Goal: Task Accomplishment & Management: Manage account settings

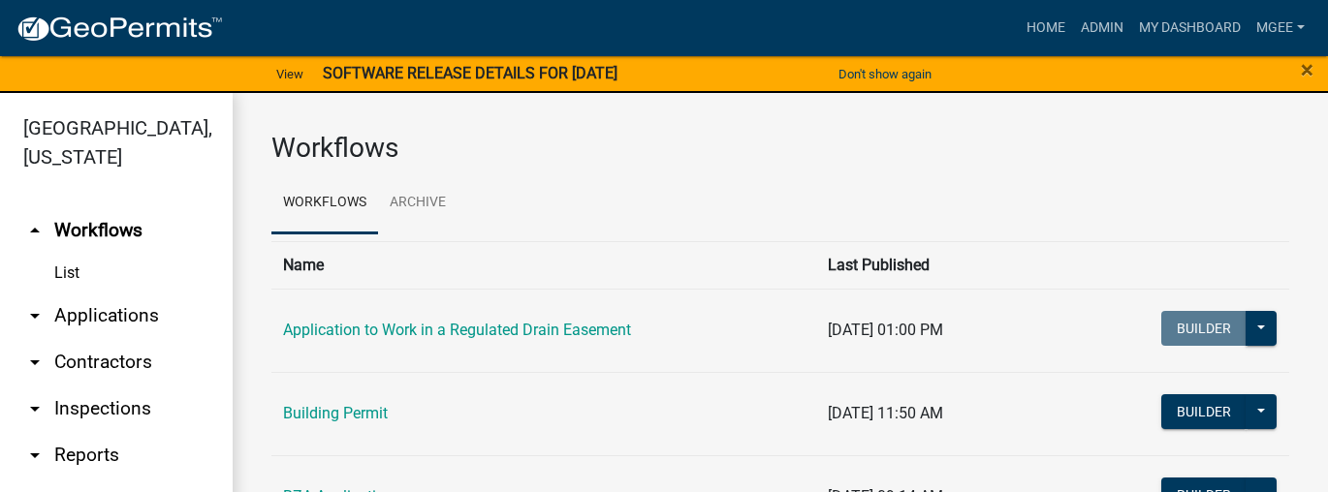
click at [80, 312] on link "arrow_drop_down Applications" at bounding box center [116, 316] width 233 height 47
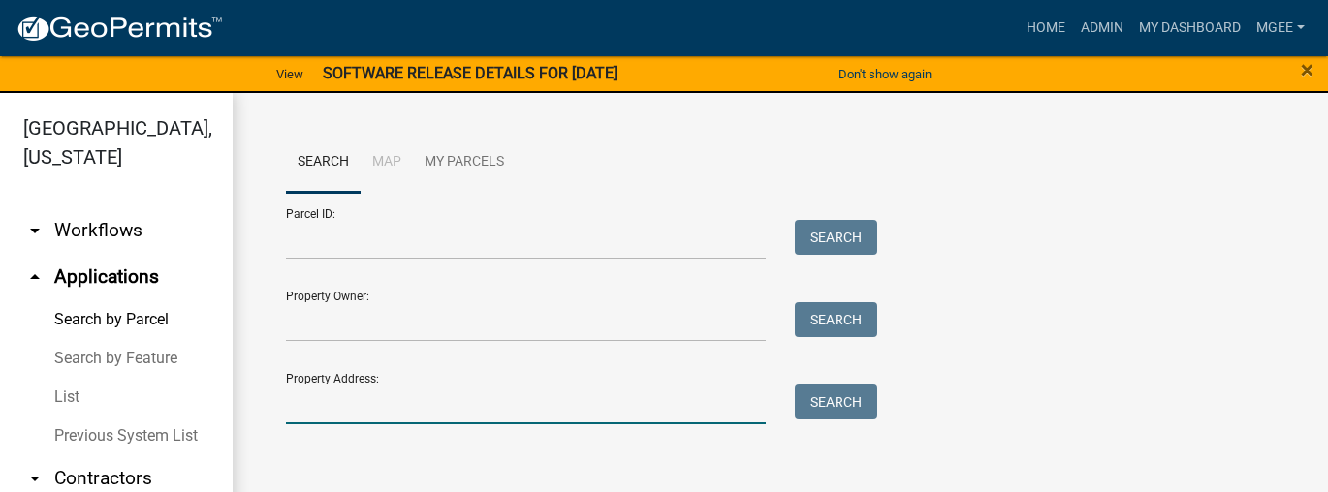
drag, startPoint x: 309, startPoint y: 400, endPoint x: 324, endPoint y: 400, distance: 14.5
click at [309, 400] on input "Property Address:" at bounding box center [526, 405] width 480 height 40
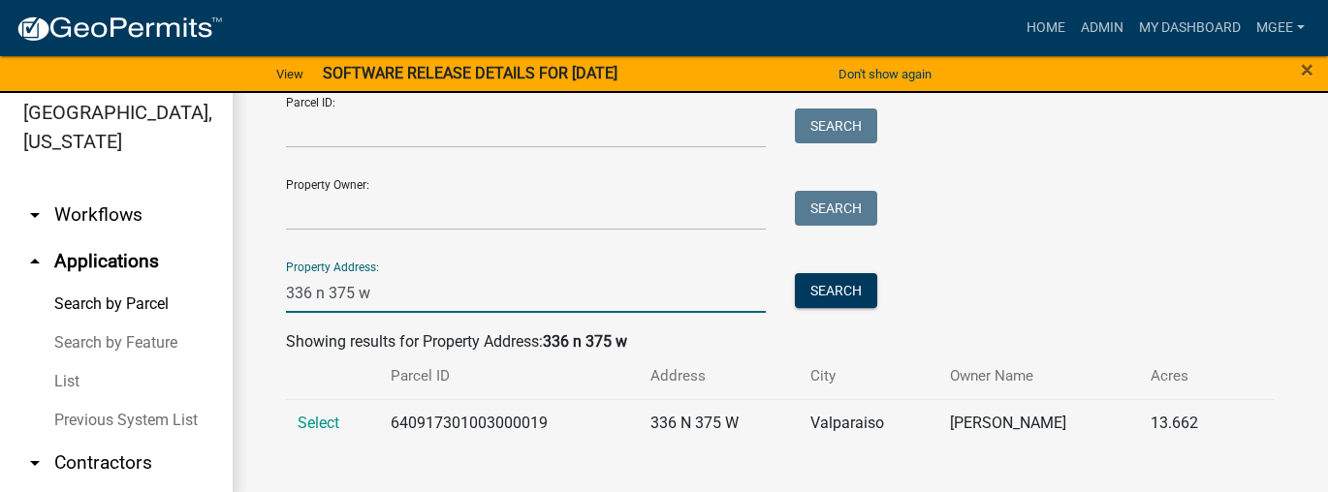
scroll to position [23, 0]
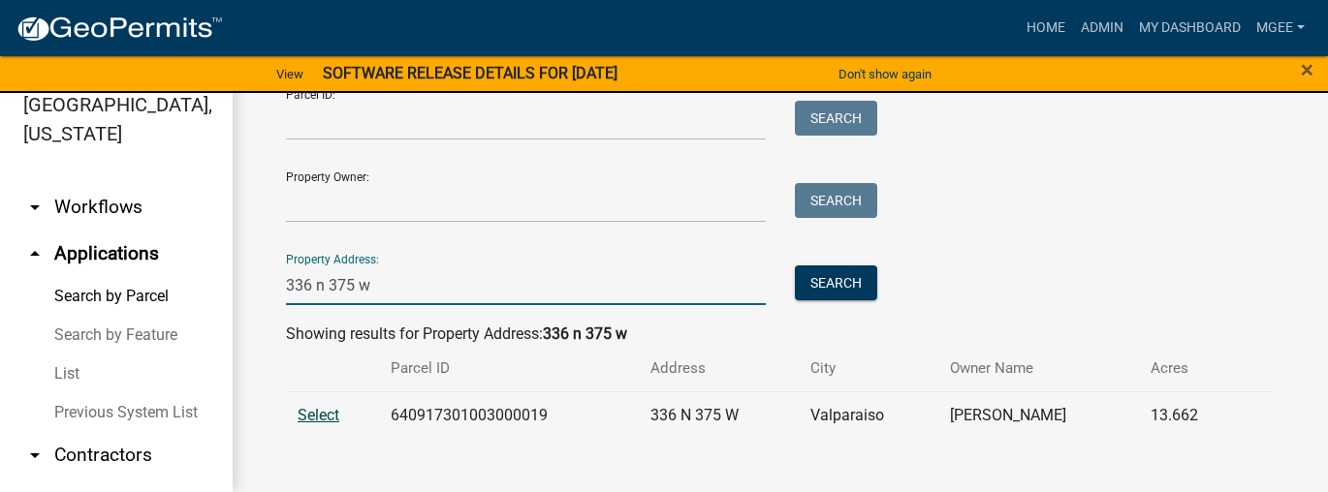
type input "336 n 375 w"
click at [308, 419] on span "Select" at bounding box center [319, 415] width 42 height 18
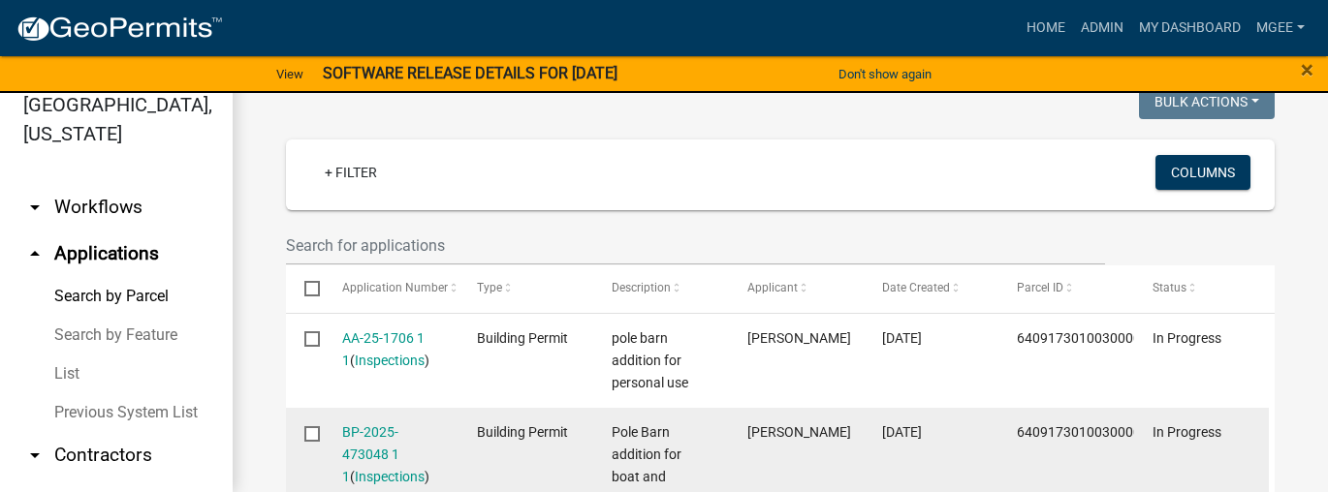
scroll to position [561, 0]
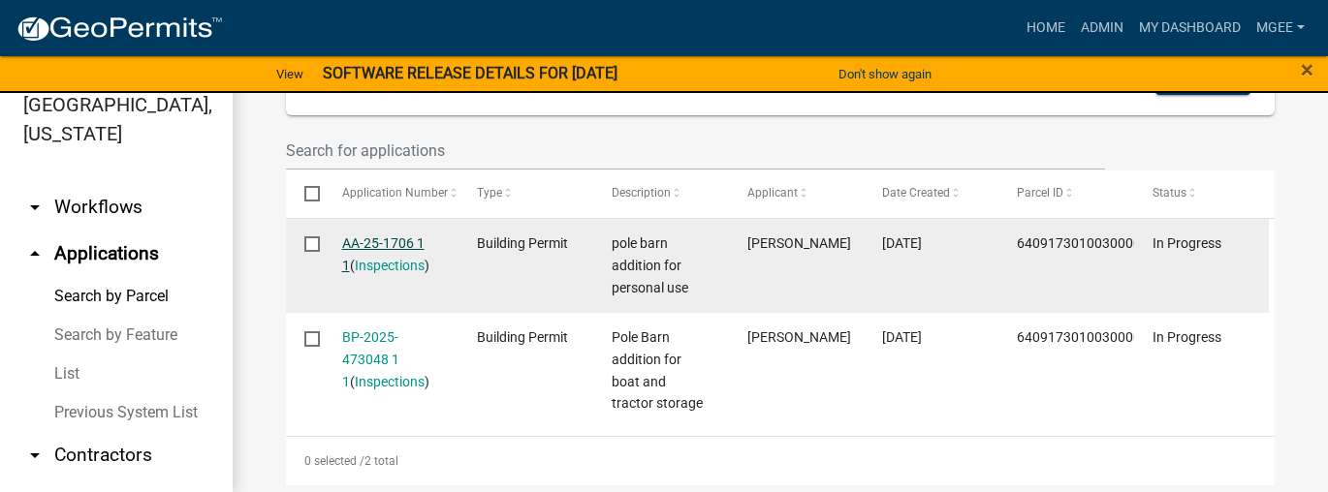
click at [398, 239] on link "AA-25-1706 1 1" at bounding box center [383, 255] width 82 height 38
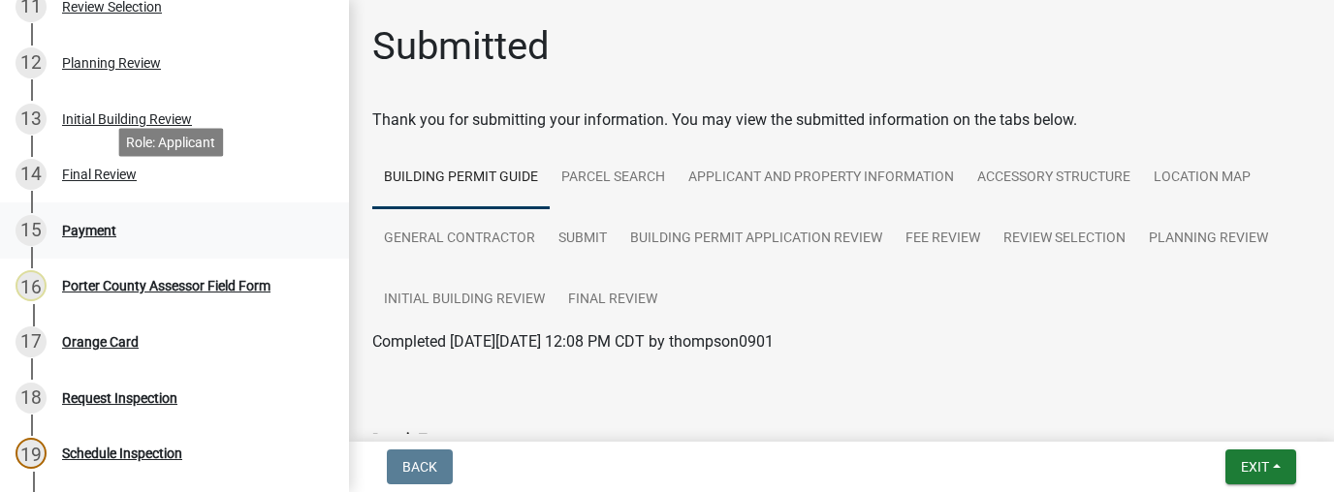
scroll to position [737, 0]
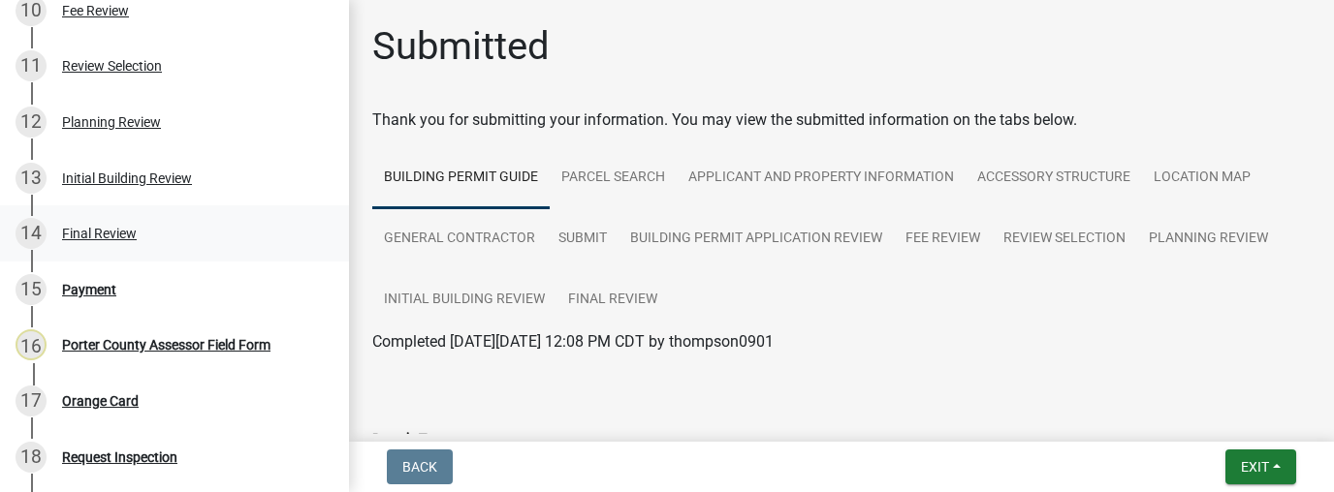
click at [128, 233] on div "Final Review" at bounding box center [99, 234] width 75 height 14
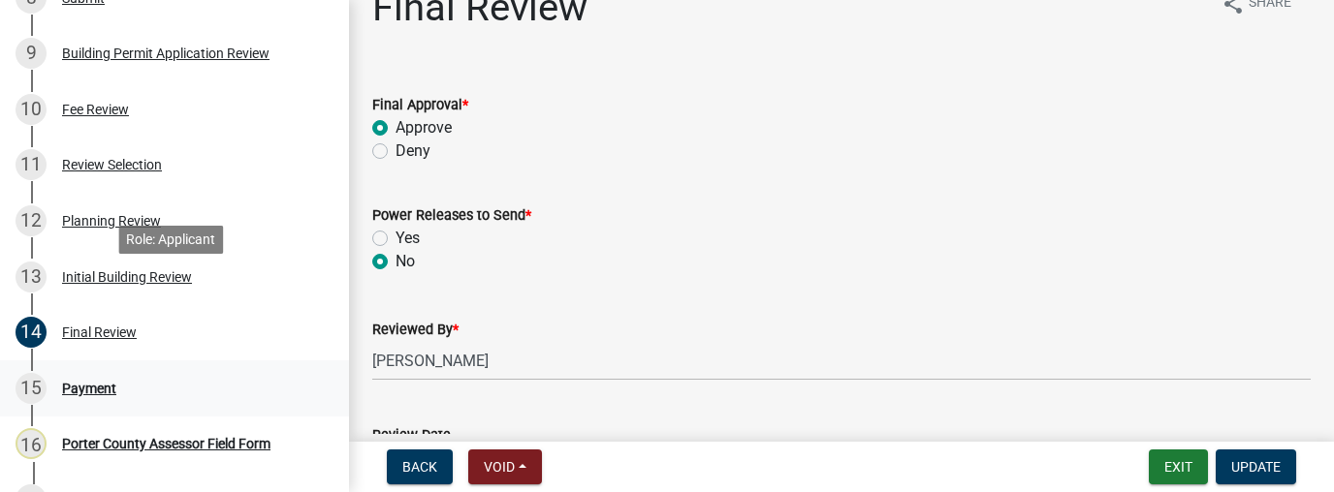
scroll to position [698, 0]
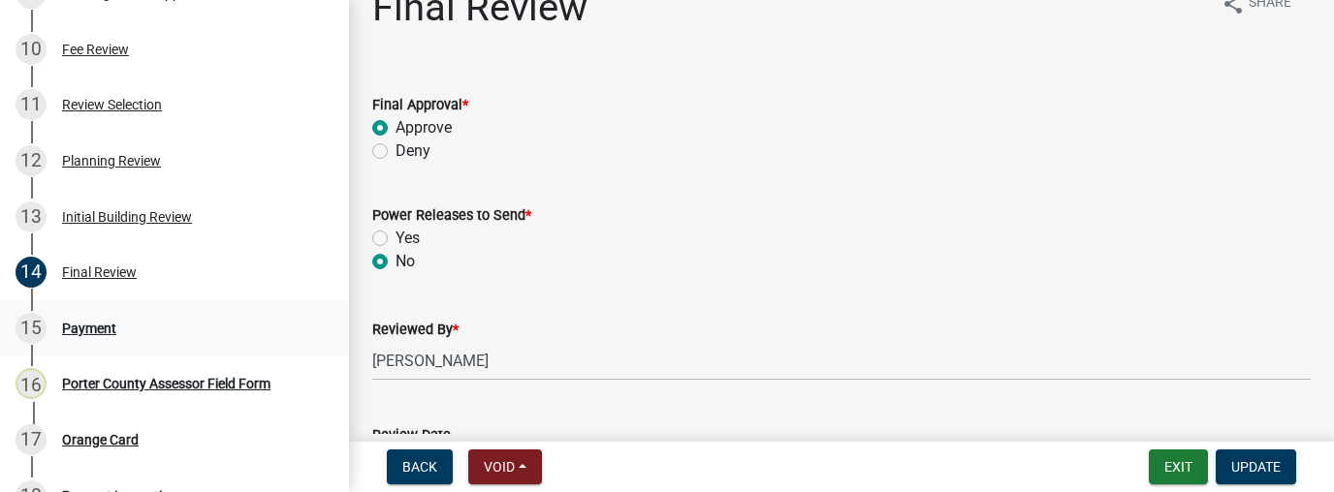
click at [105, 330] on div "Payment" at bounding box center [89, 329] width 54 height 14
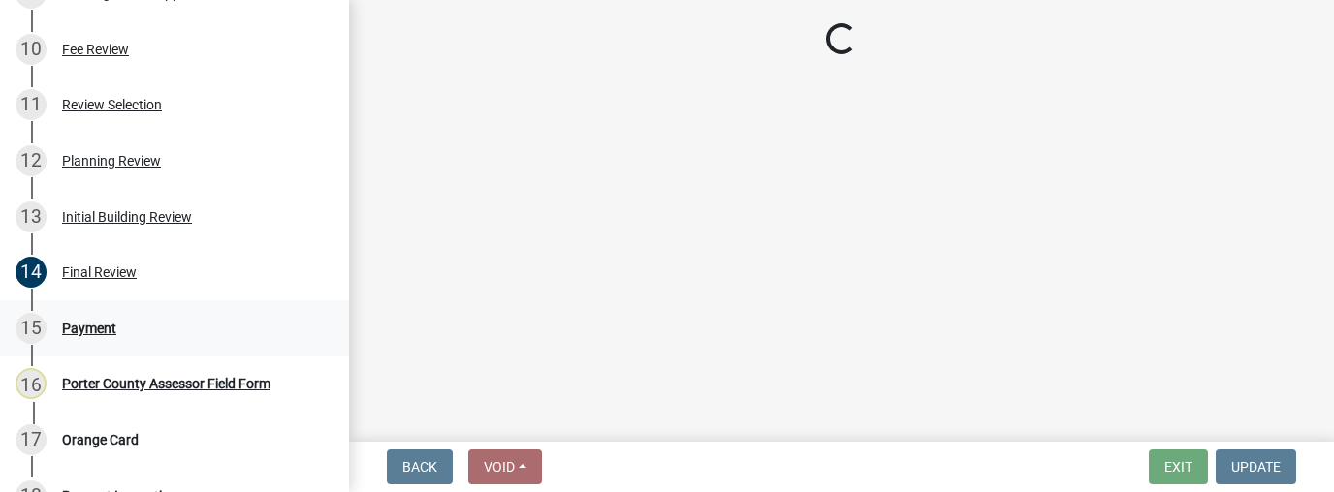
scroll to position [0, 0]
select select "3: 3"
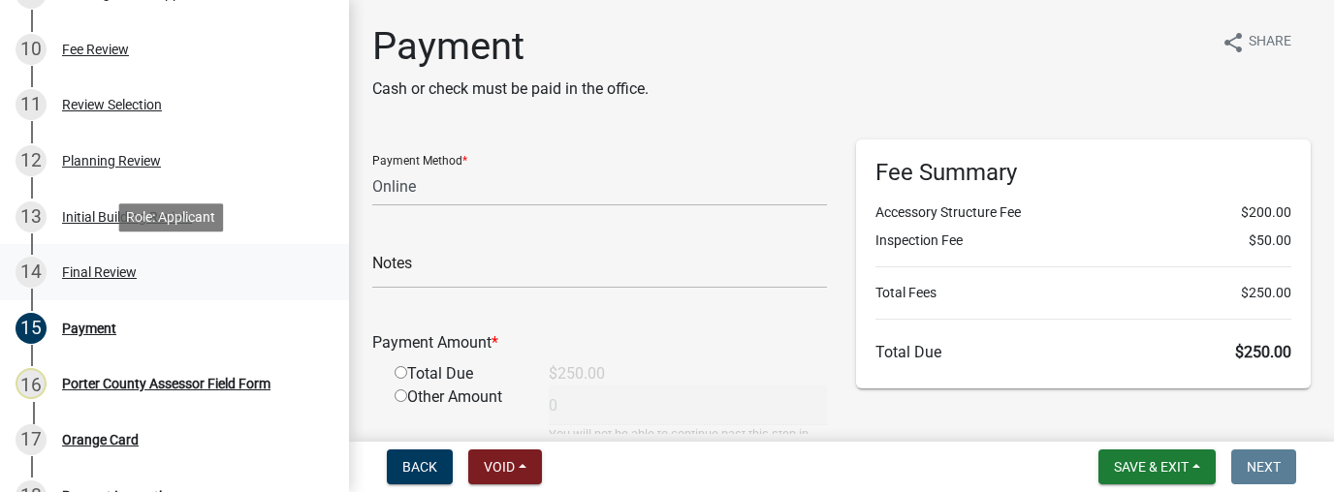
click at [126, 272] on div "Final Review" at bounding box center [99, 273] width 75 height 14
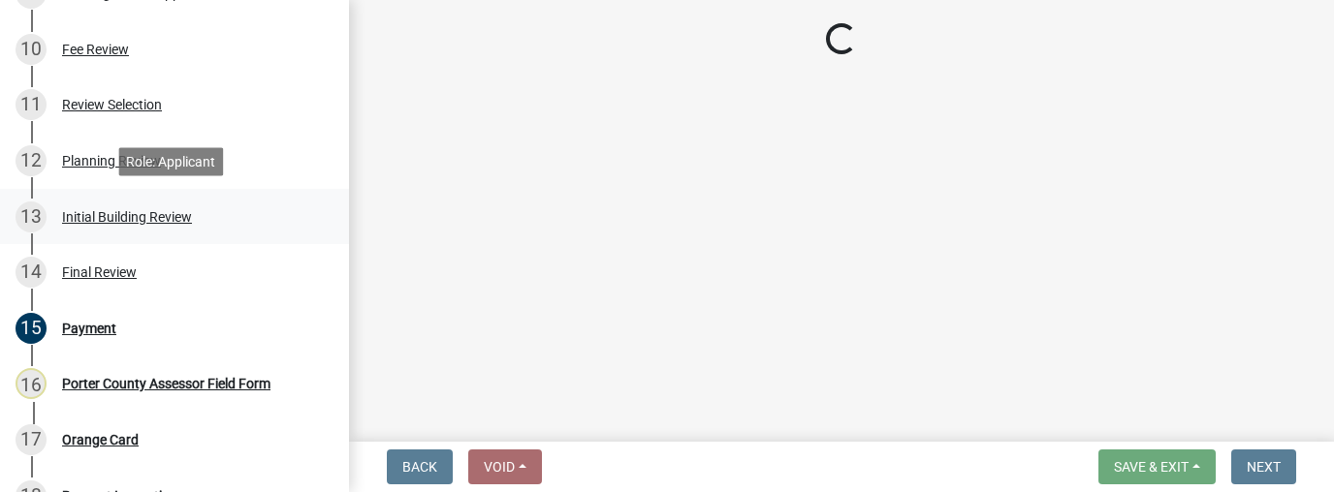
click at [109, 223] on div "Initial Building Review" at bounding box center [127, 217] width 130 height 14
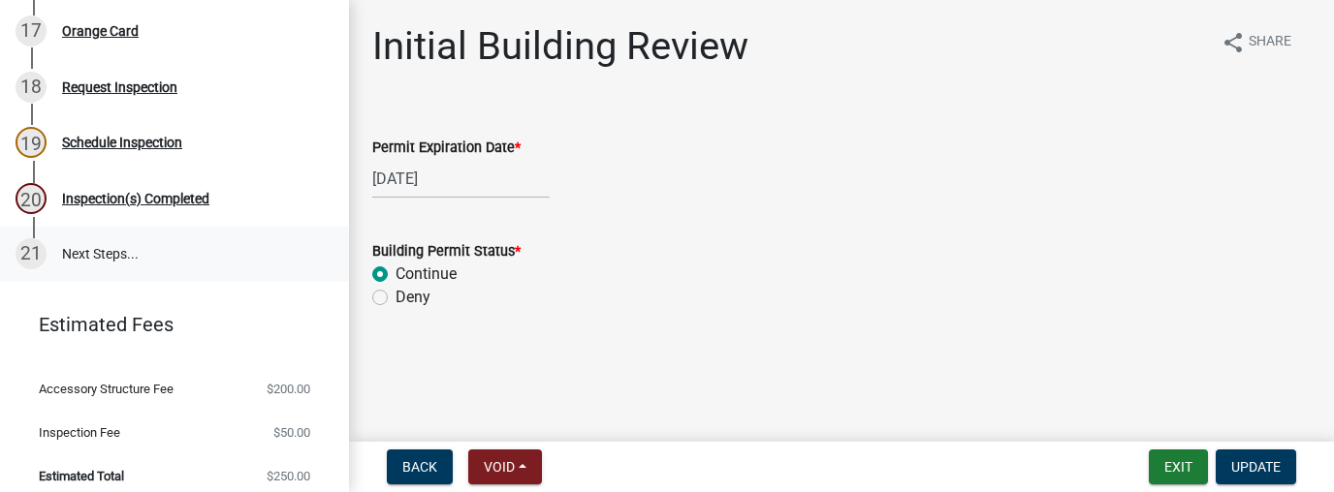
scroll to position [1119, 0]
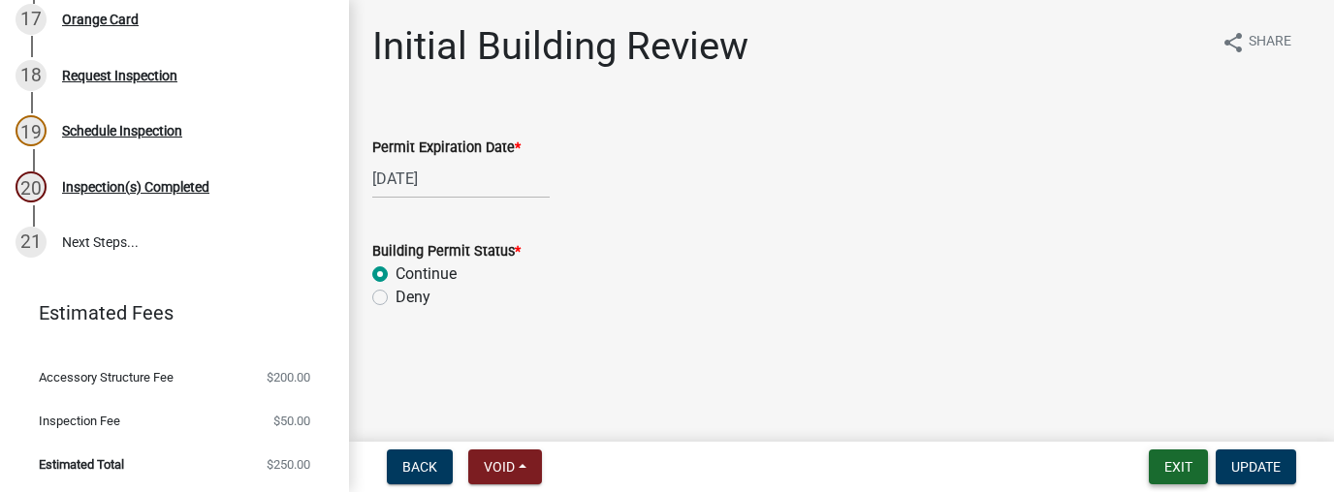
click at [1176, 469] on button "Exit" at bounding box center [1178, 467] width 59 height 35
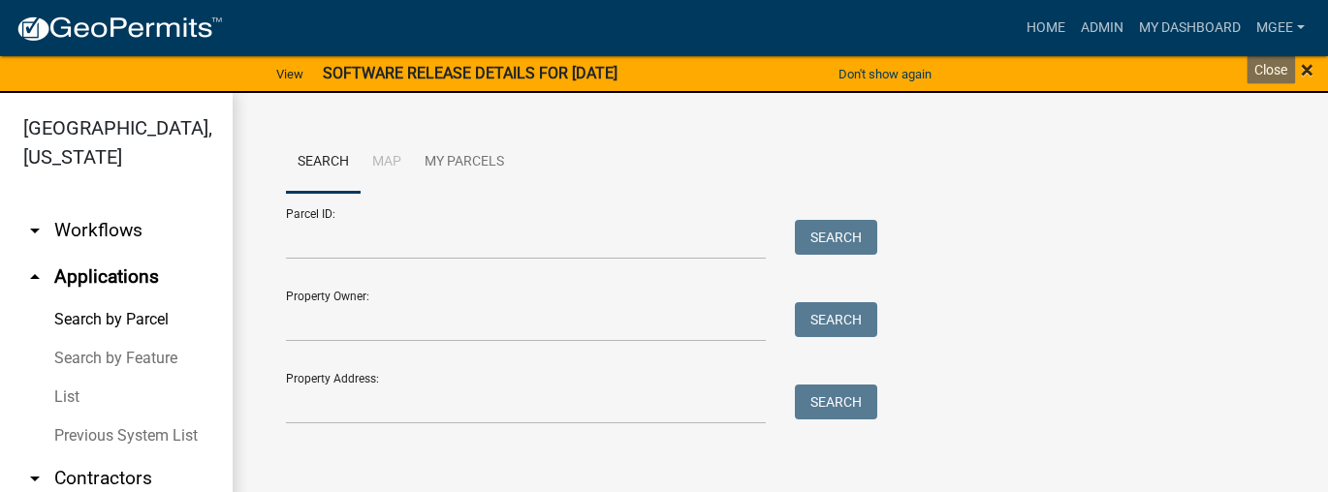
click at [1306, 68] on span "×" at bounding box center [1307, 69] width 13 height 27
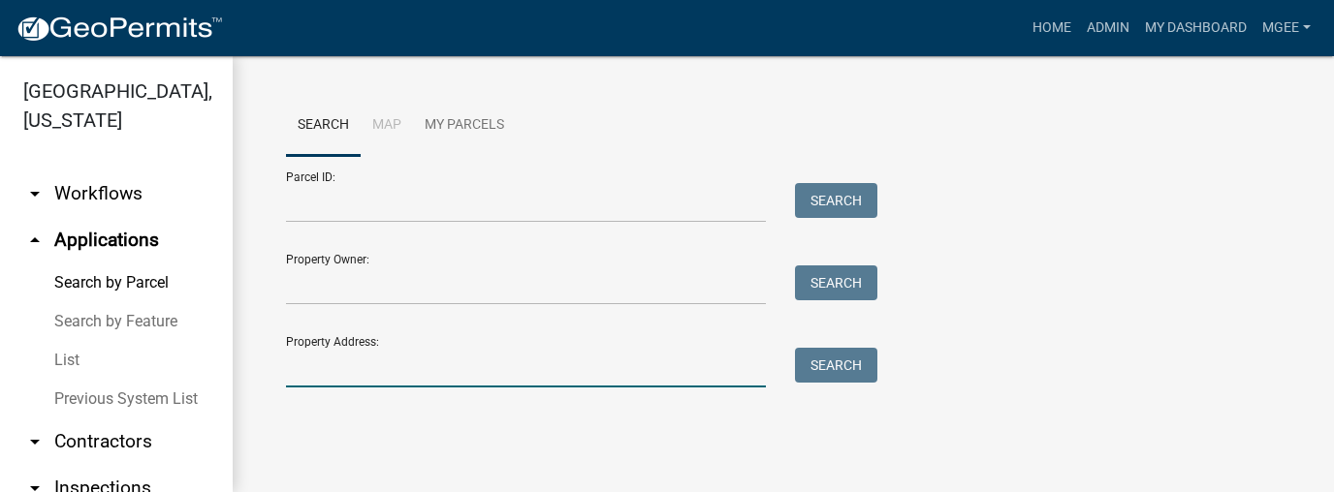
click at [322, 365] on input "Property Address:" at bounding box center [526, 368] width 480 height 40
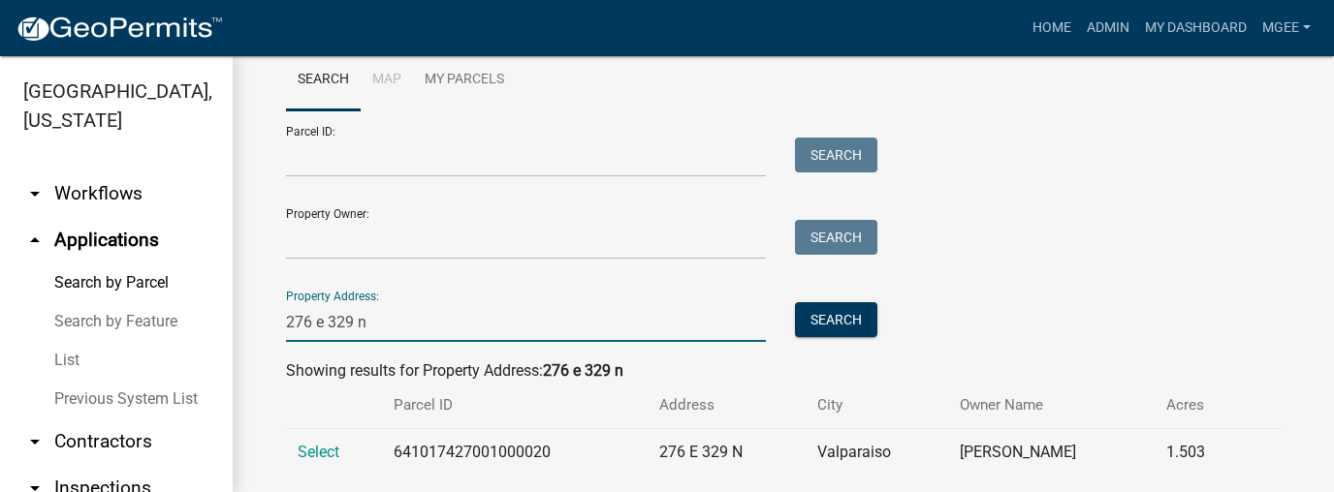
scroll to position [82, 0]
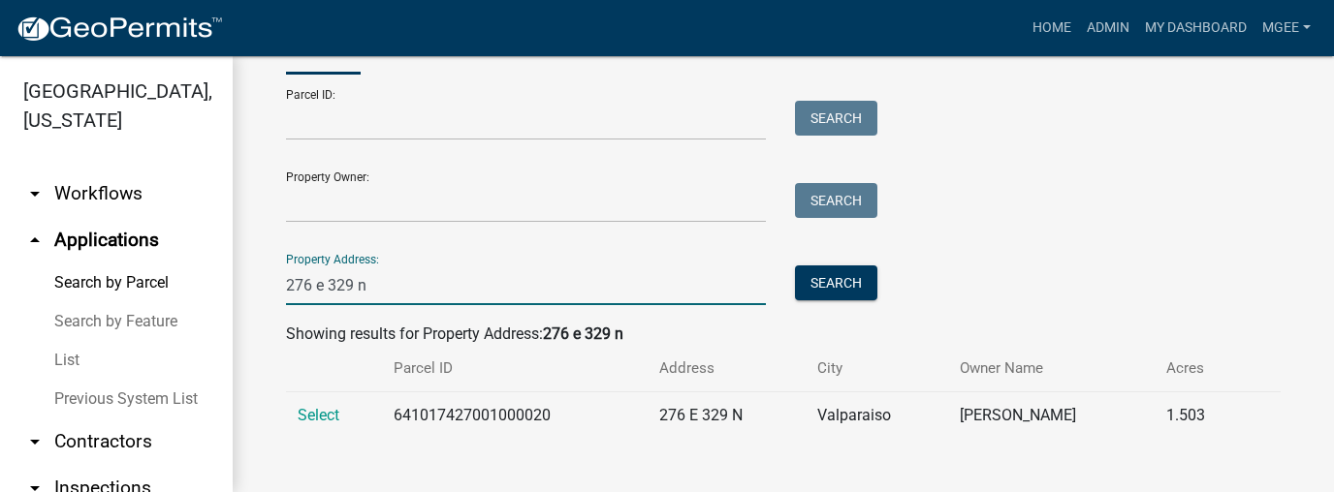
type input "276 e 329 n"
click at [343, 420] on td "Select" at bounding box center [334, 417] width 96 height 48
click at [336, 419] on span "Select" at bounding box center [319, 415] width 42 height 18
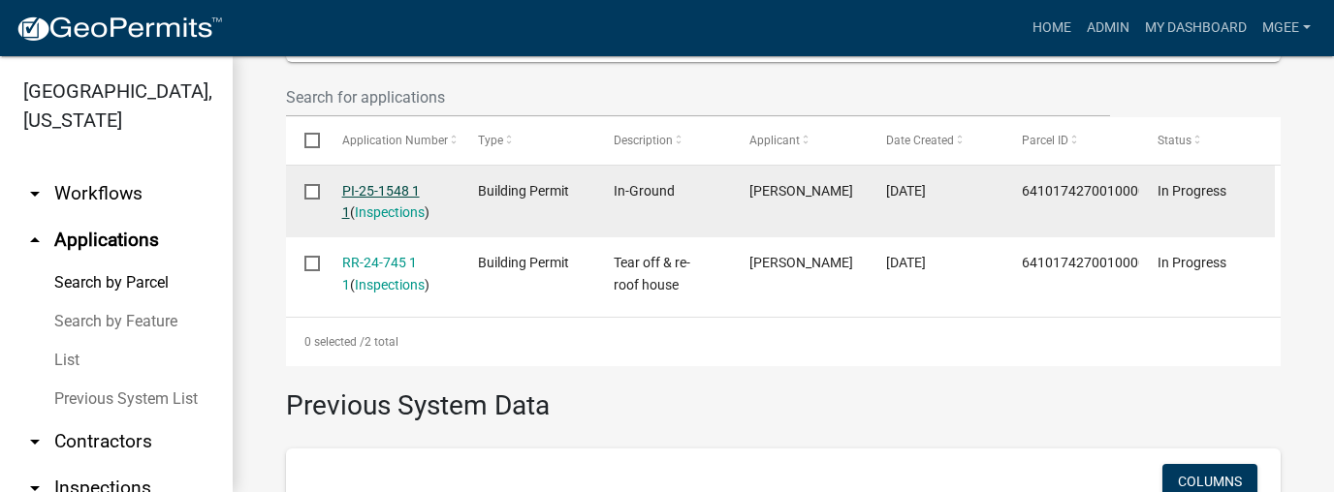
scroll to position [587, 0]
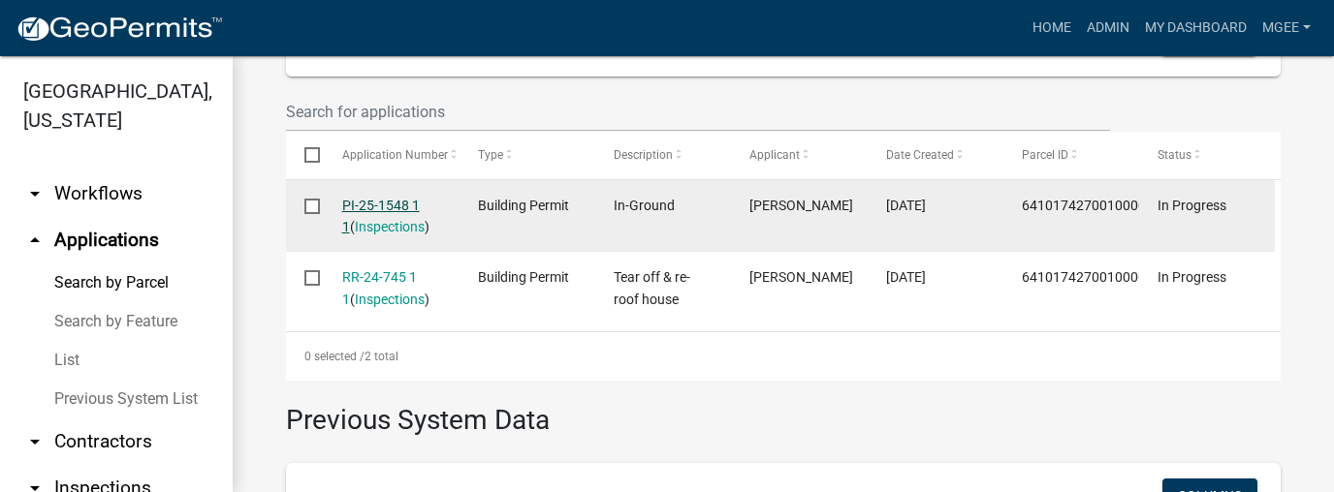
click at [394, 202] on link "PI-25-1548 1 1" at bounding box center [381, 217] width 78 height 38
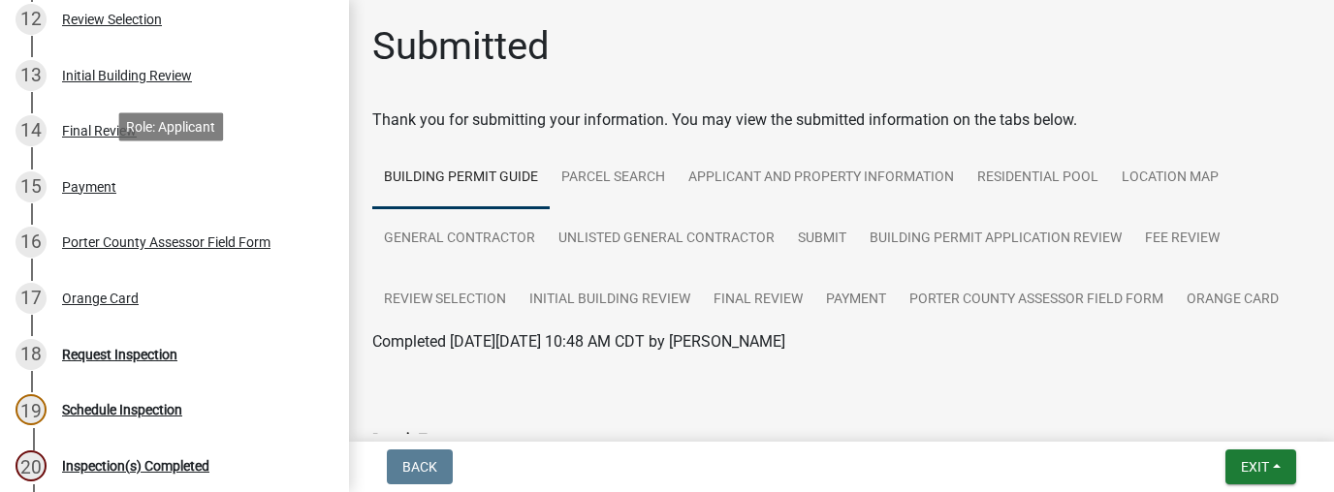
scroll to position [853, 0]
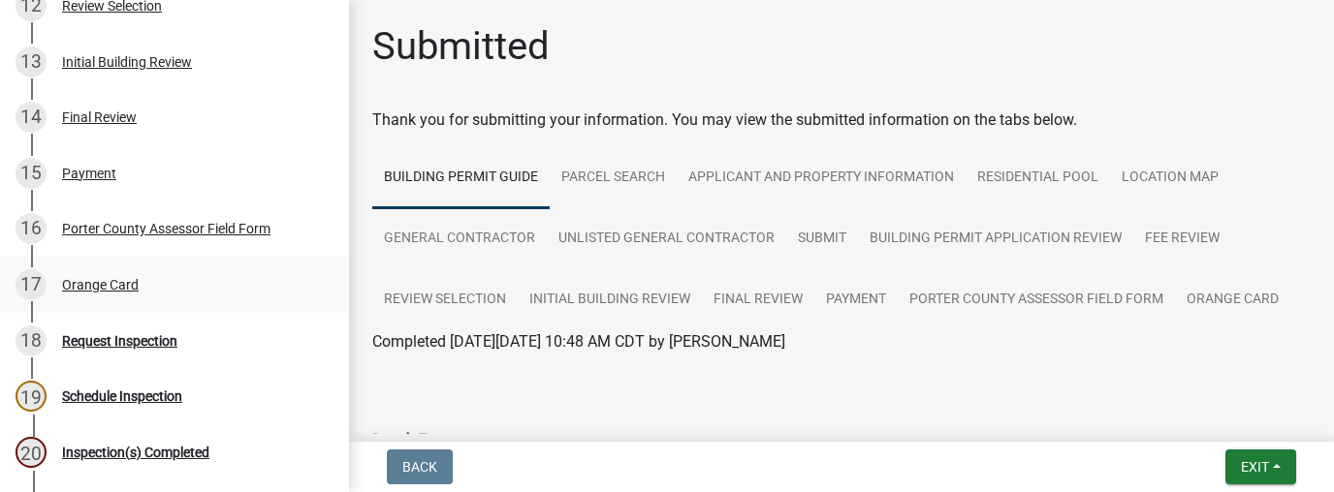
click at [112, 287] on div "Orange Card" at bounding box center [100, 285] width 77 height 14
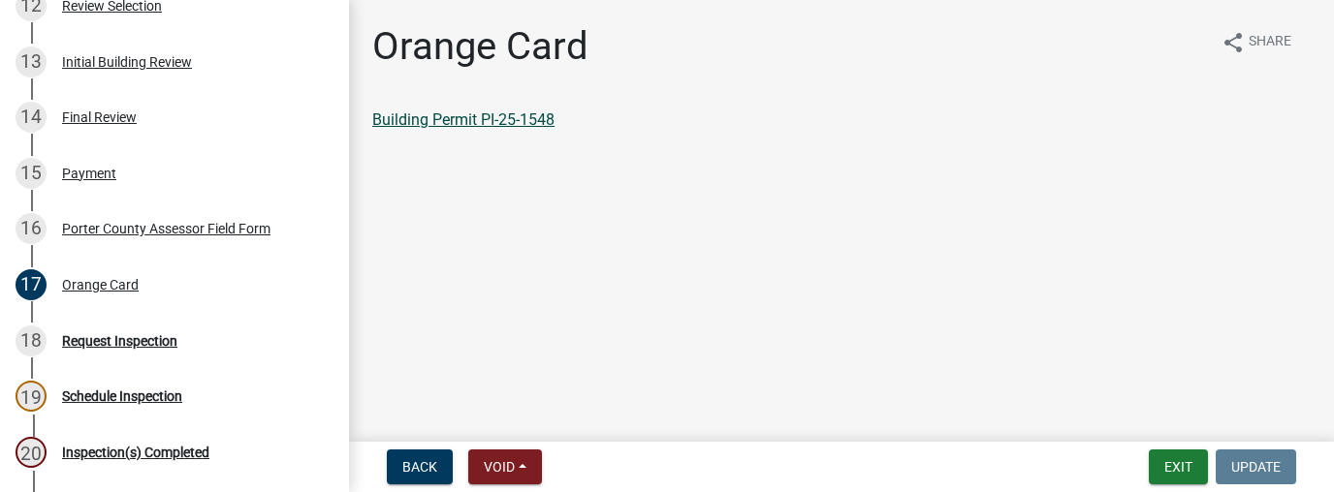
click at [447, 124] on link "Building Permit PI-25-1548" at bounding box center [463, 120] width 182 height 18
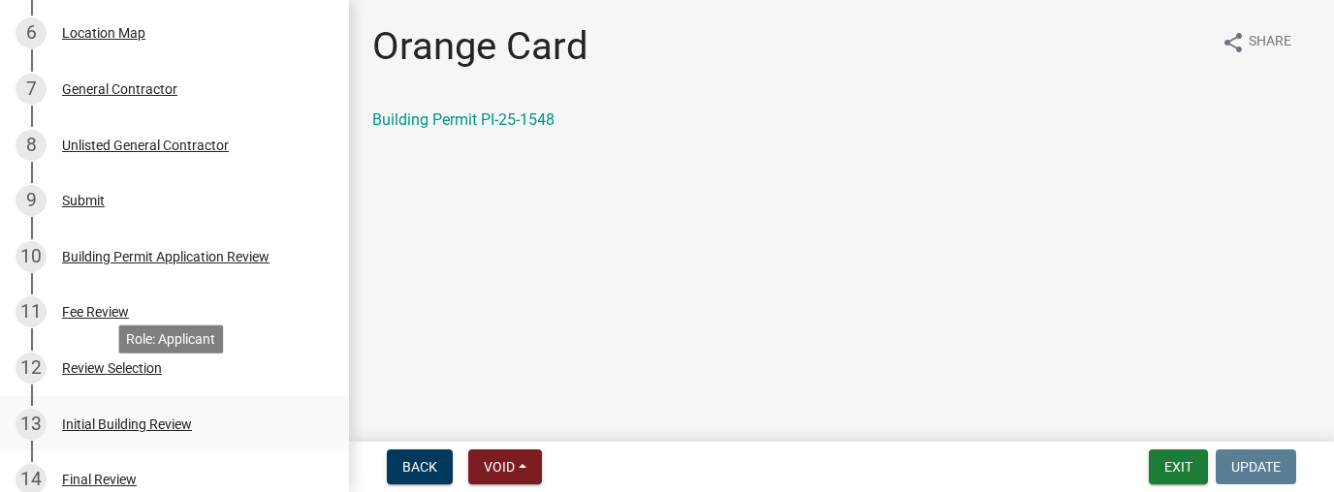
scroll to position [427, 0]
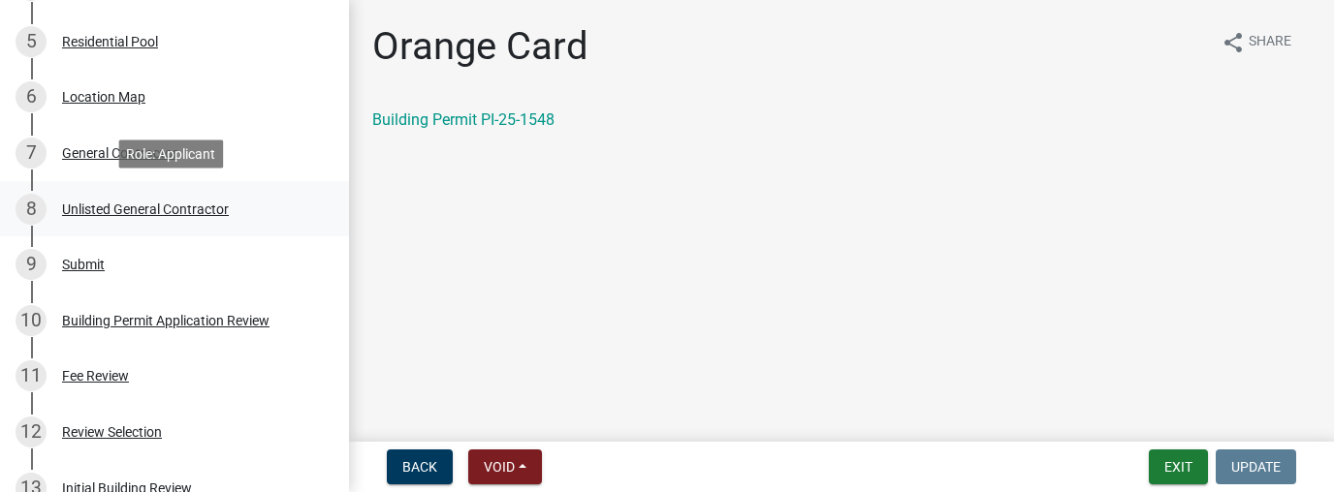
click at [107, 210] on div "Unlisted General Contractor" at bounding box center [145, 210] width 167 height 14
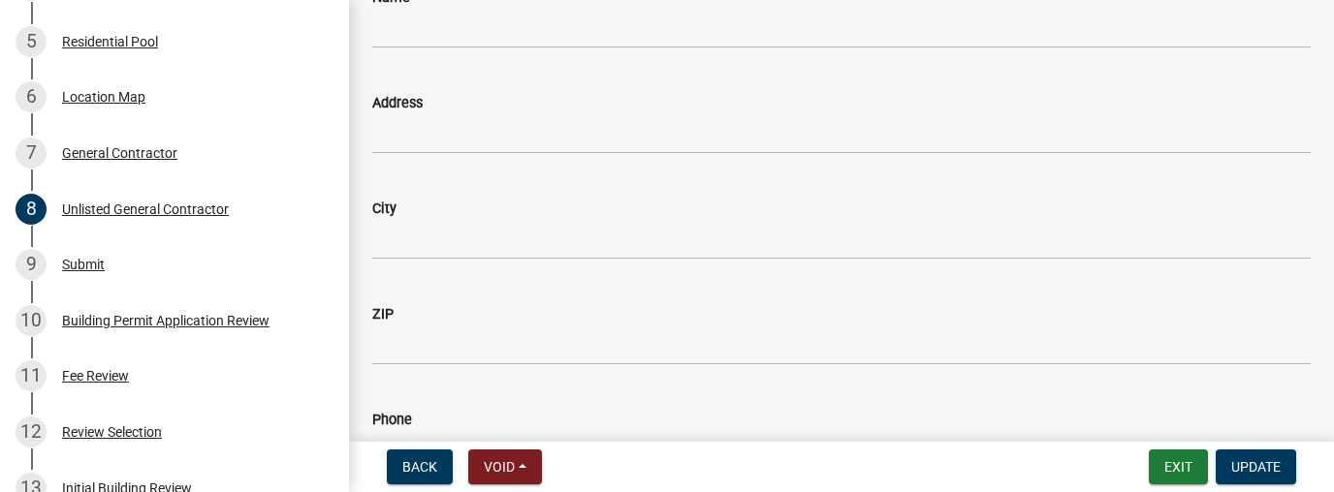
scroll to position [155, 0]
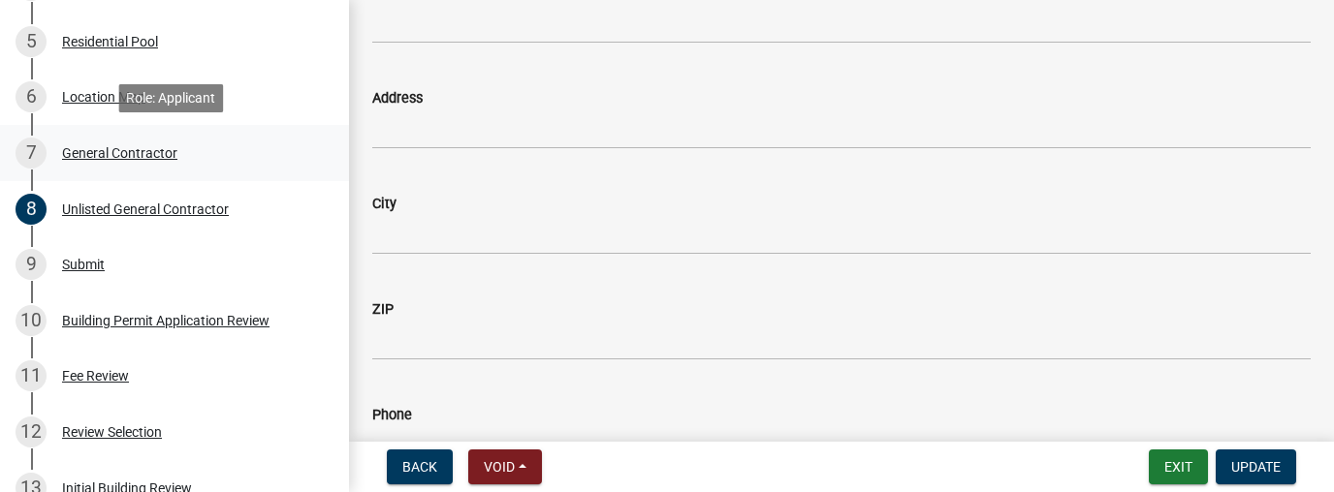
click at [141, 147] on div "General Contractor" at bounding box center [119, 153] width 115 height 14
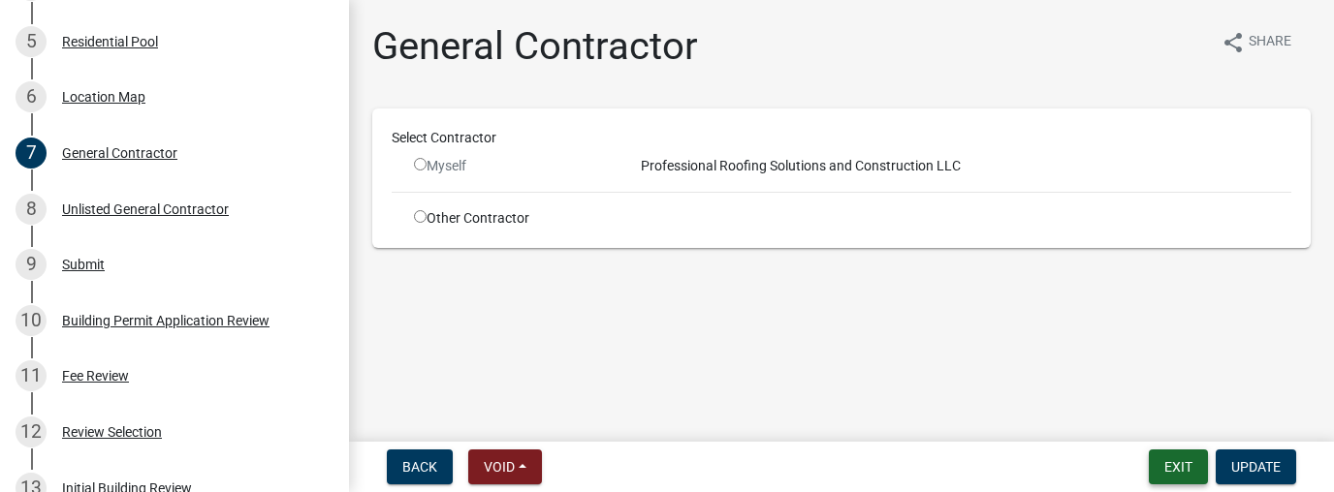
click at [1190, 472] on button "Exit" at bounding box center [1178, 467] width 59 height 35
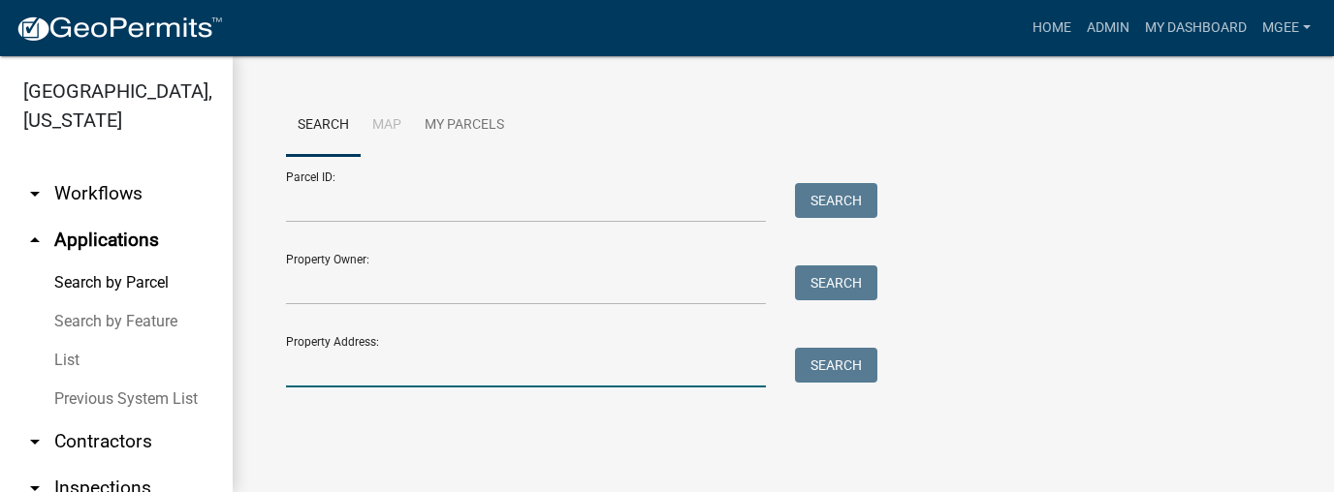
click at [328, 365] on input "Property Address:" at bounding box center [526, 368] width 480 height 40
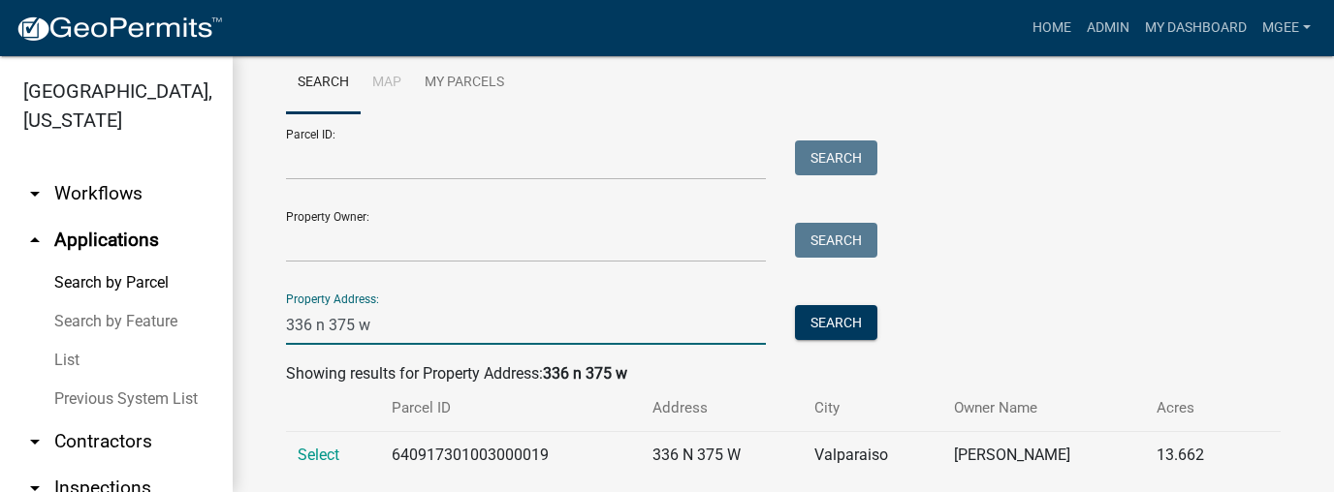
scroll to position [82, 0]
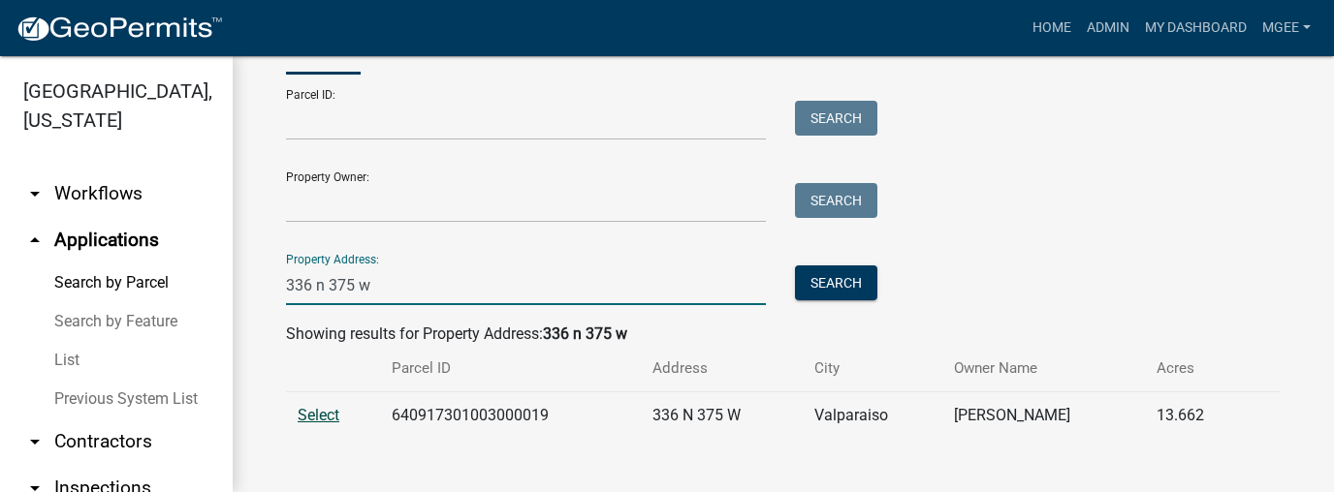
type input "336 n 375 w"
click at [327, 410] on span "Select" at bounding box center [319, 415] width 42 height 18
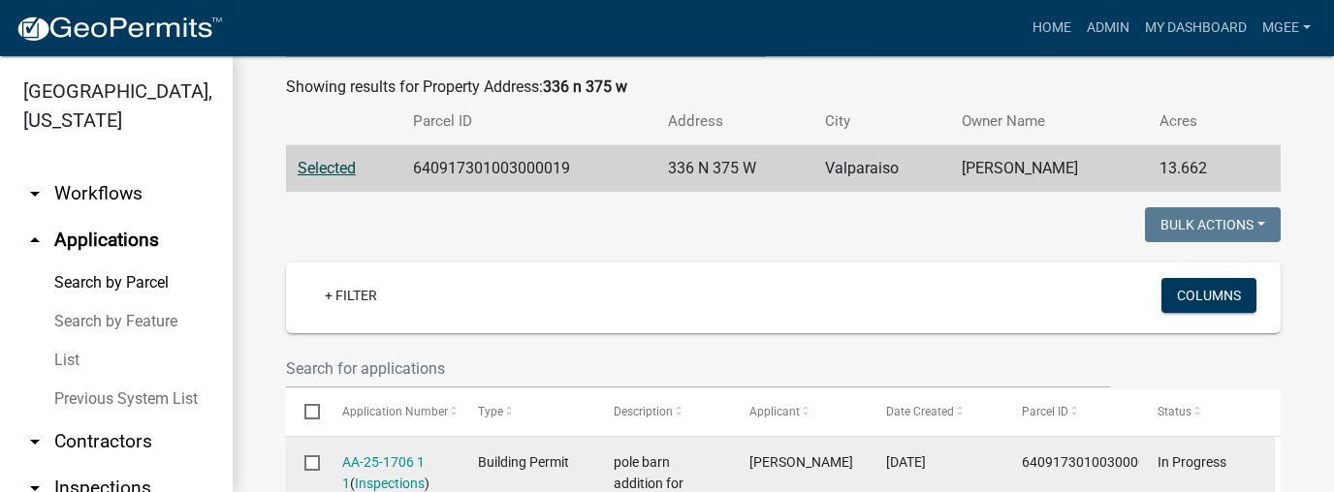
scroll to position [470, 0]
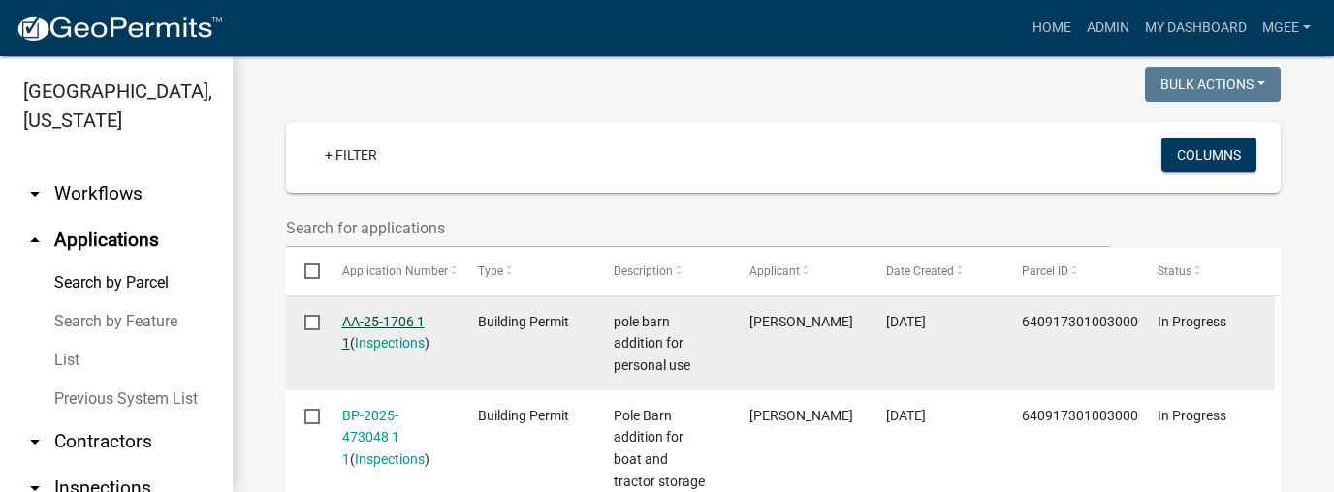
click at [359, 322] on link "AA-25-1706 1 1" at bounding box center [383, 333] width 82 height 38
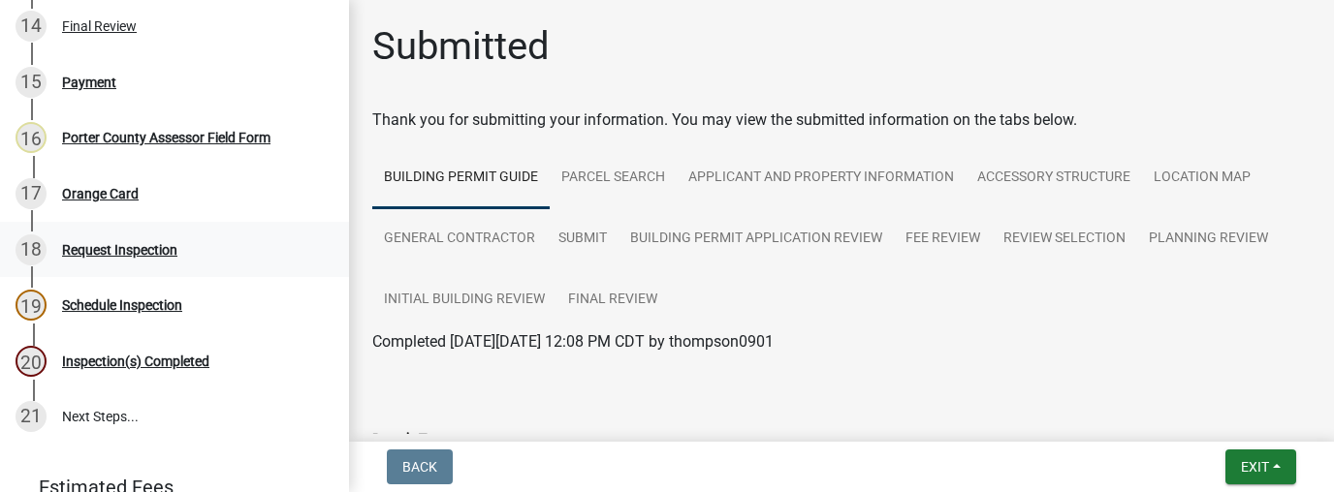
scroll to position [925, 0]
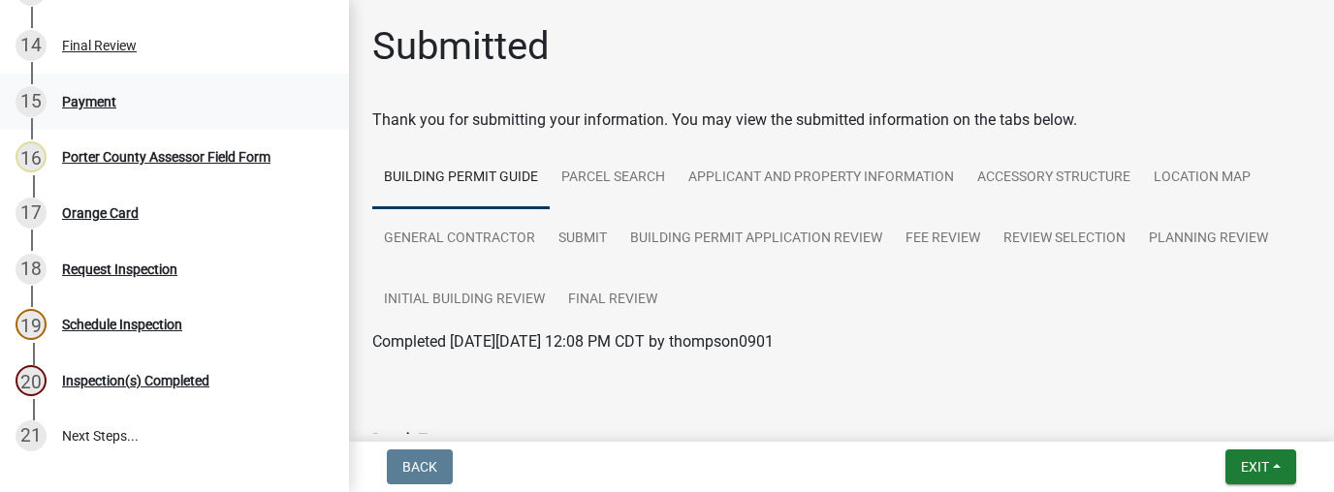
click at [95, 105] on div "Payment" at bounding box center [89, 102] width 54 height 14
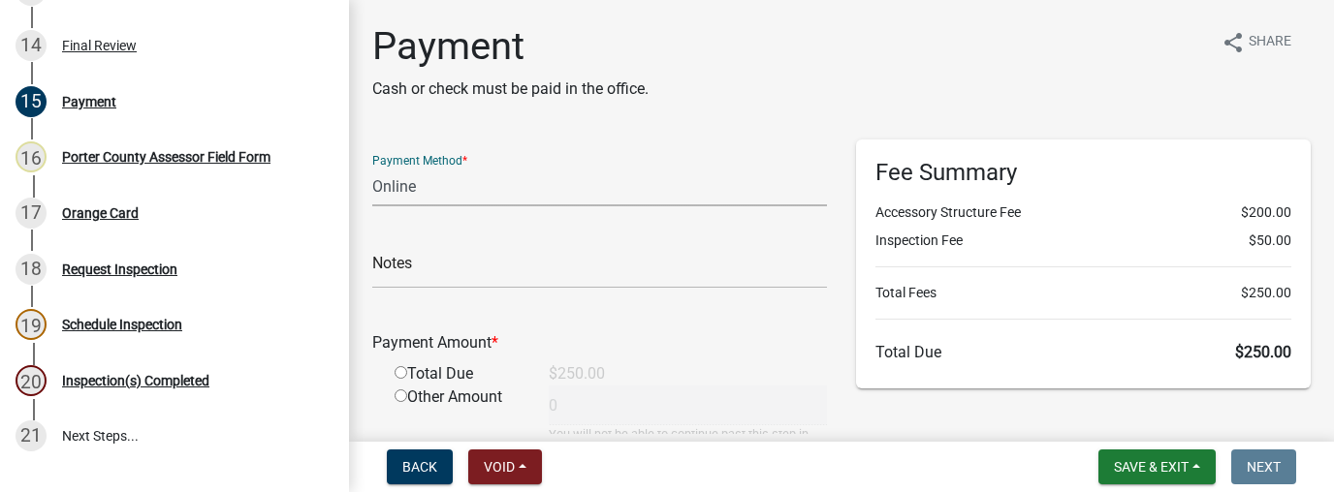
click at [430, 191] on select "Credit Card POS Check Cash Online" at bounding box center [599, 187] width 455 height 40
select select "1: 0"
click at [372, 167] on select "Credit Card POS Check Cash Online" at bounding box center [599, 187] width 455 height 40
click at [403, 275] on input "text" at bounding box center [599, 269] width 455 height 40
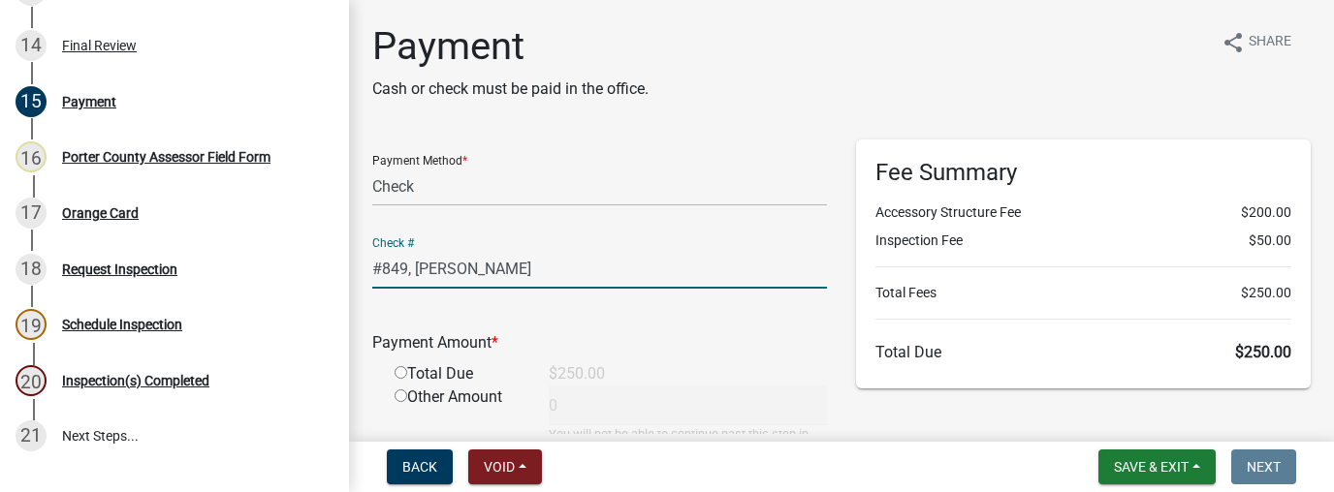
type input "#849, KEVIN S RIBORDY"
click at [403, 374] on input "radio" at bounding box center [401, 372] width 13 height 13
radio input "true"
type input "250"
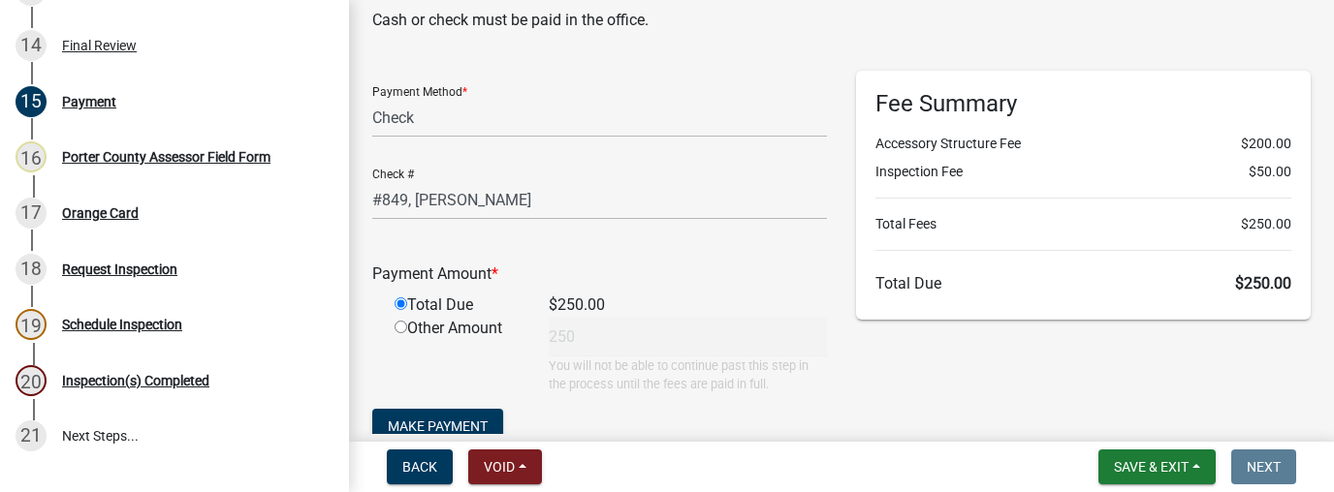
scroll to position [155, 0]
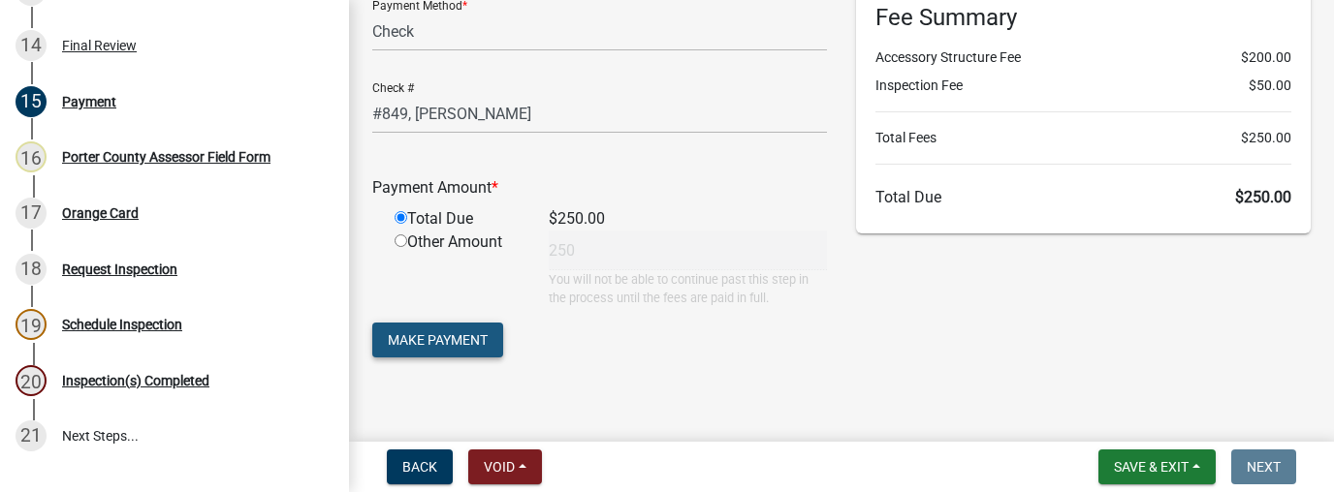
click at [473, 348] on span "Make Payment" at bounding box center [438, 341] width 100 height 16
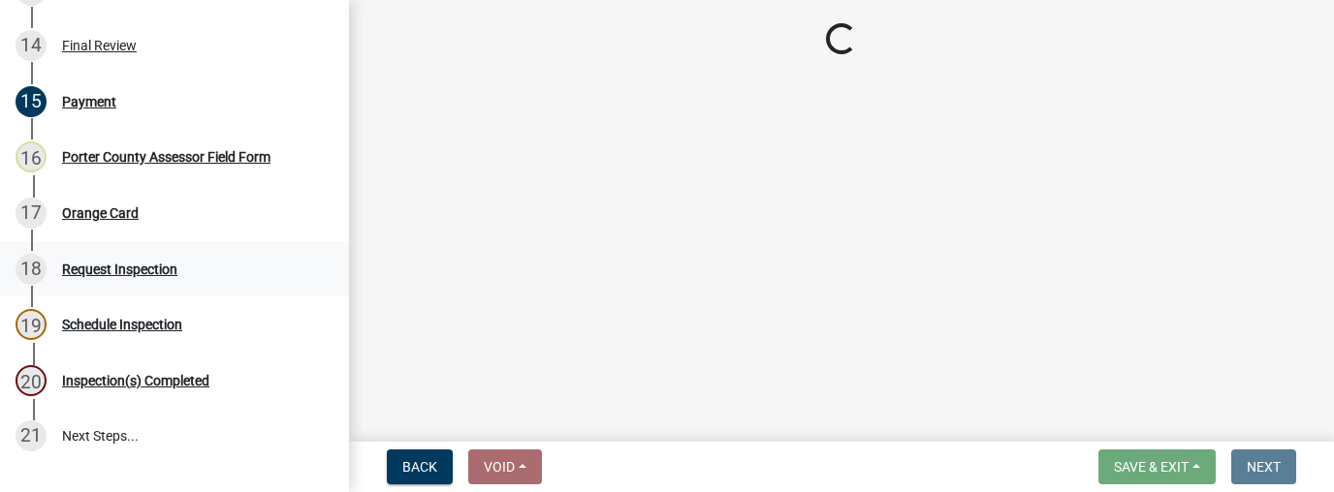
scroll to position [770, 0]
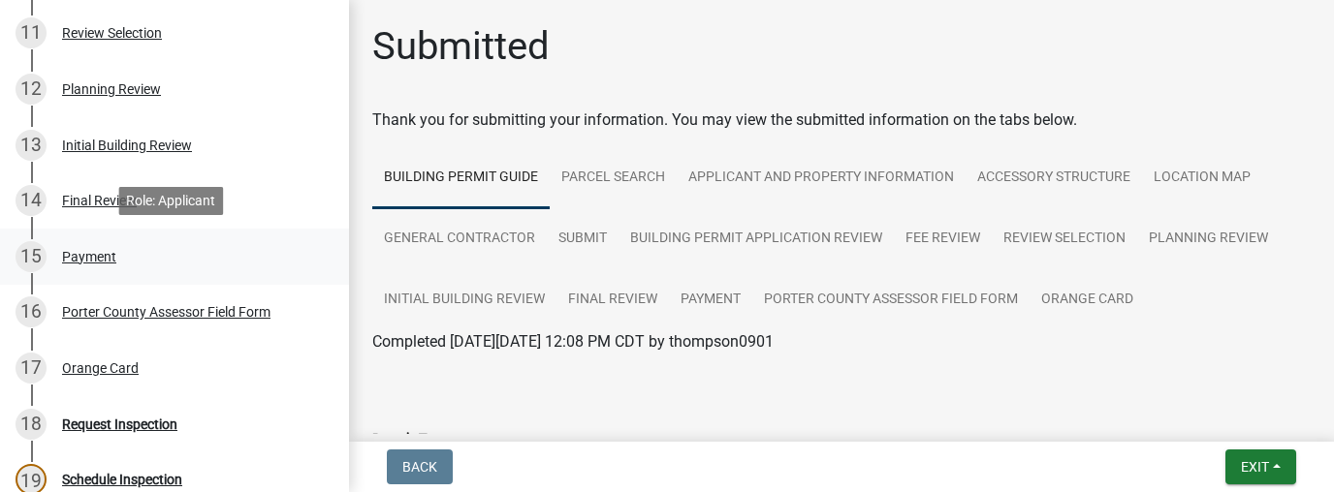
click at [81, 257] on div "Payment" at bounding box center [89, 257] width 54 height 14
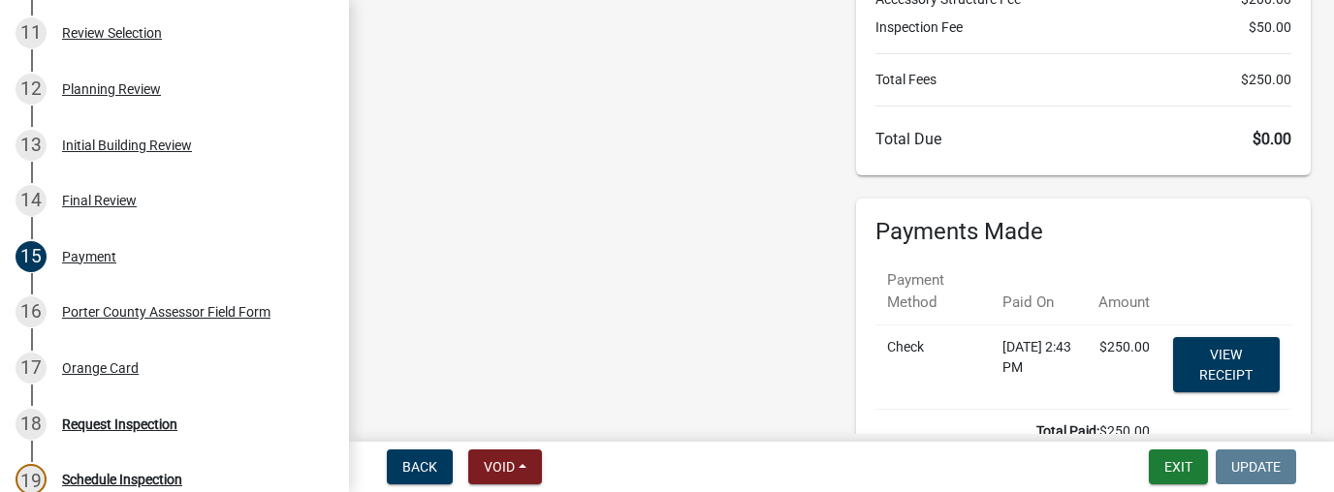
scroll to position [271, 0]
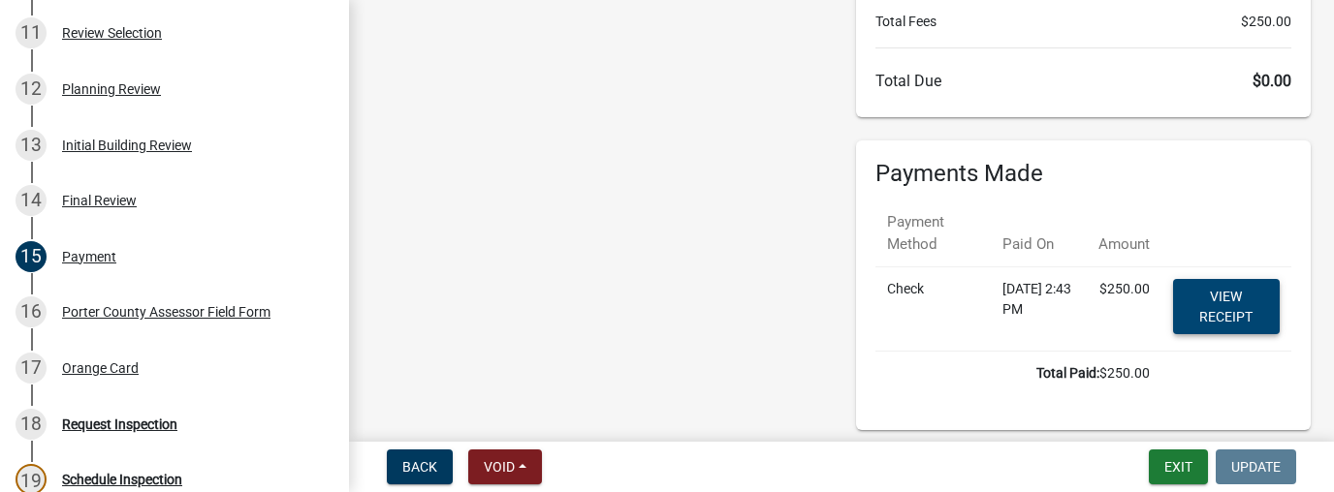
click at [1207, 302] on link "View receipt" at bounding box center [1226, 306] width 107 height 55
click at [111, 370] on div "Orange Card" at bounding box center [100, 369] width 77 height 14
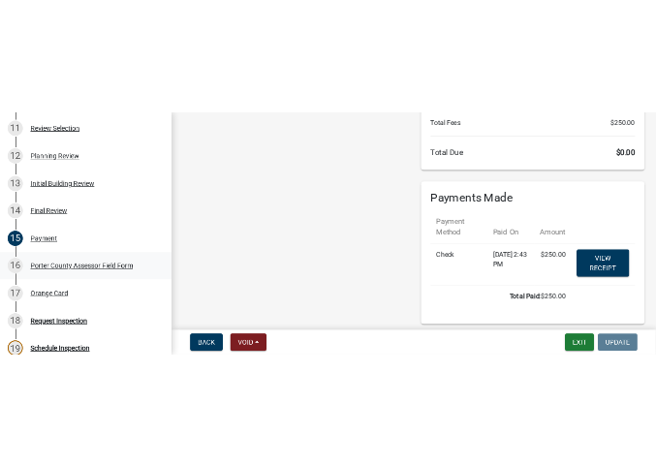
scroll to position [0, 0]
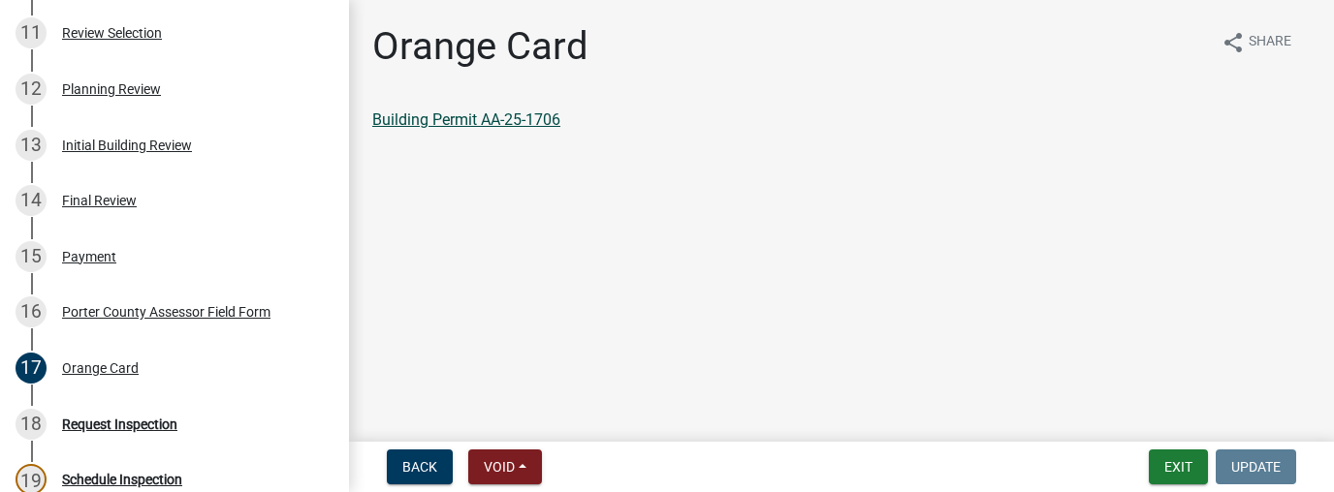
click at [438, 120] on link "Building Permit AA-25-1706" at bounding box center [466, 120] width 188 height 18
click at [1154, 469] on button "Exit" at bounding box center [1178, 467] width 59 height 35
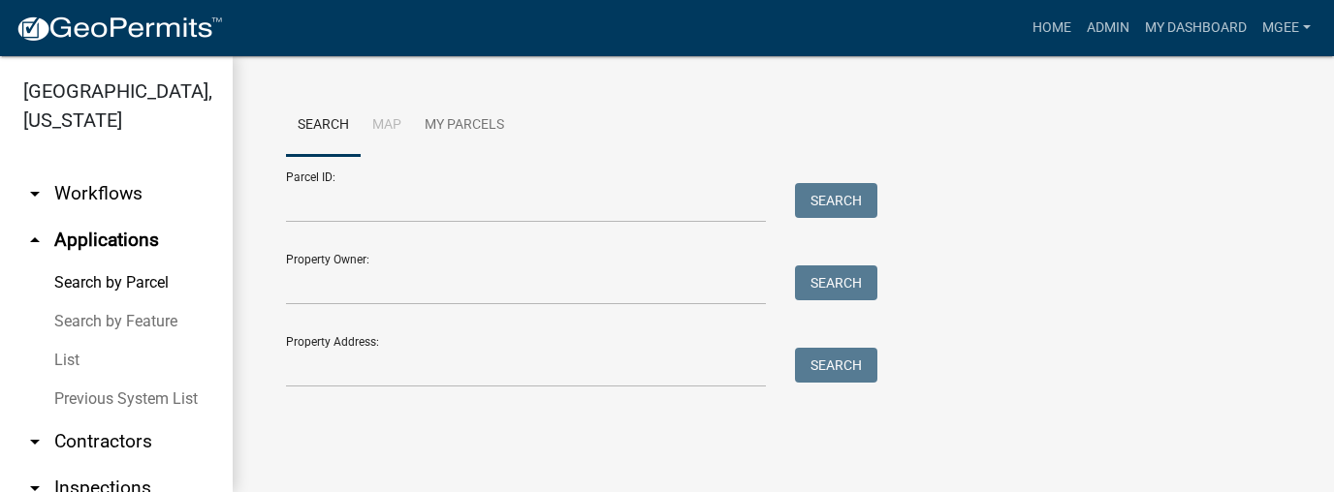
click at [1095, 190] on div "Parcel ID: Search Property Owner: Search Property Address: Search" at bounding box center [783, 272] width 995 height 232
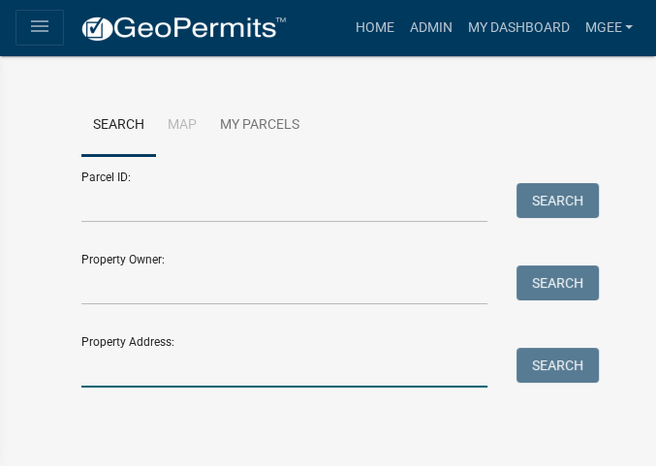
click at [119, 362] on input "Property Address:" at bounding box center [284, 368] width 407 height 40
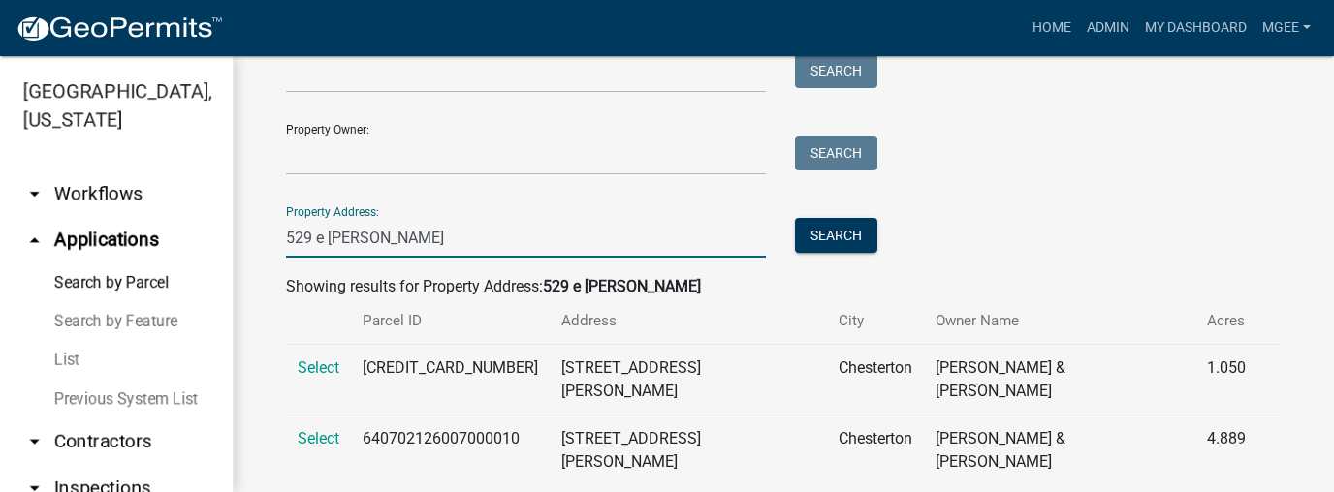
scroll to position [130, 0]
type input "529 e burdick"
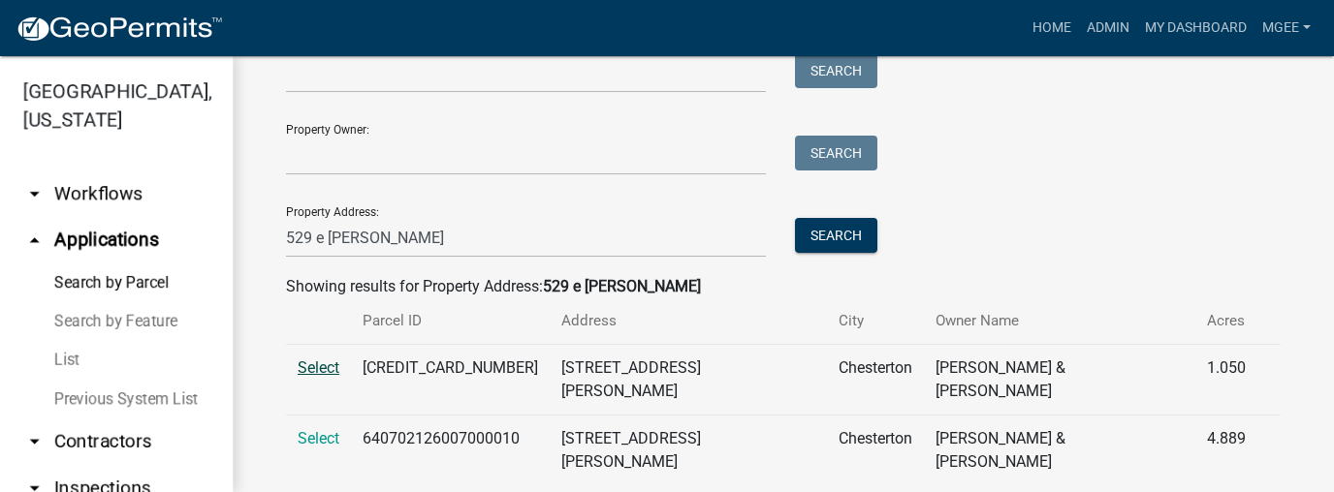
click at [318, 365] on span "Select" at bounding box center [319, 368] width 42 height 18
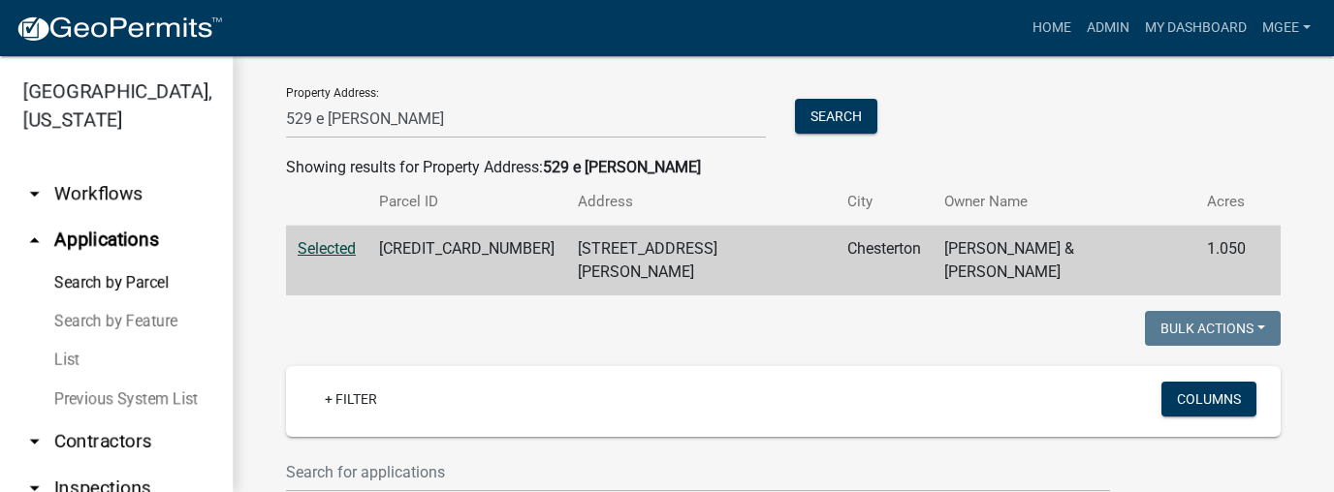
scroll to position [169, 0]
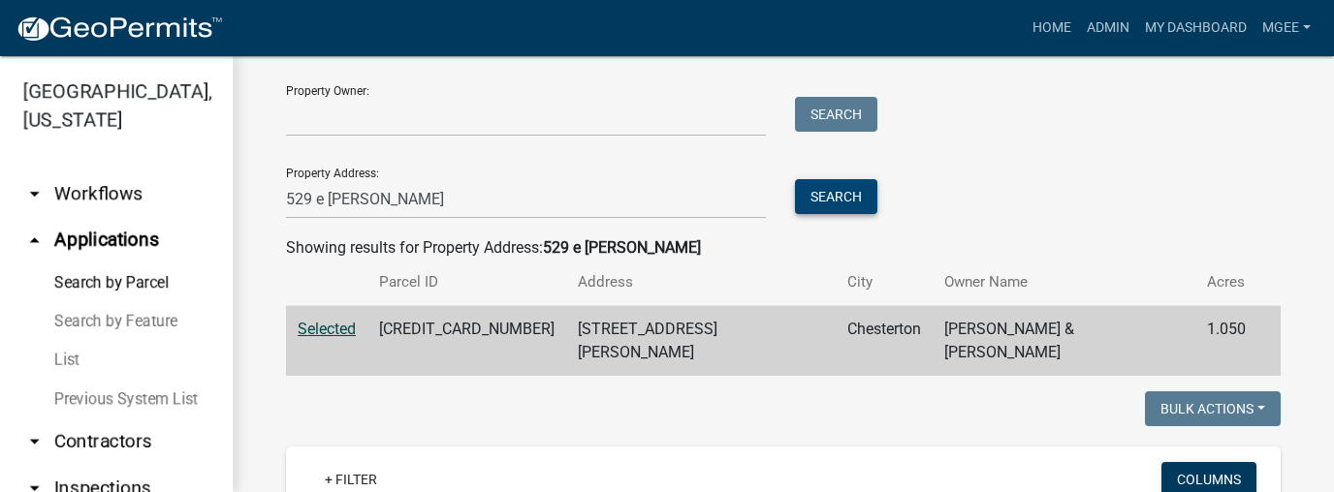
click at [833, 192] on button "Search" at bounding box center [836, 196] width 82 height 35
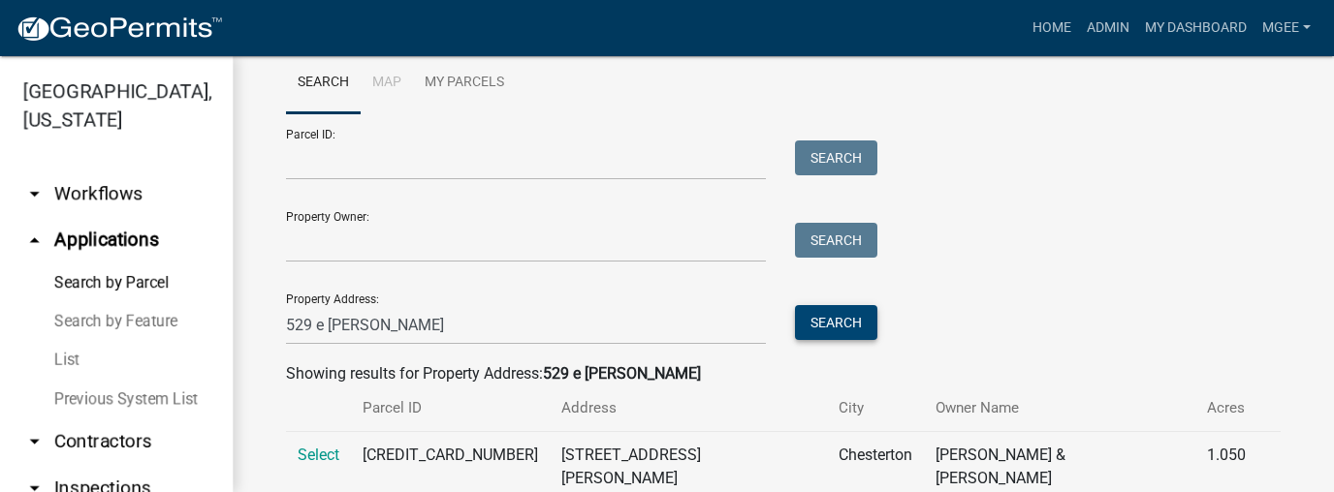
scroll to position [130, 0]
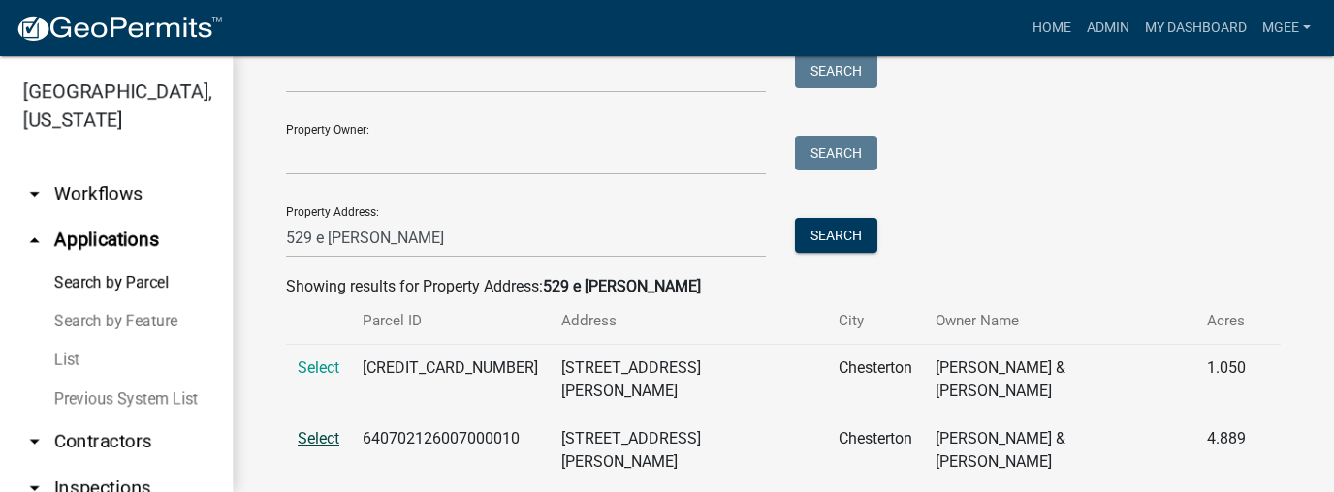
click at [329, 429] on span "Select" at bounding box center [319, 438] width 42 height 18
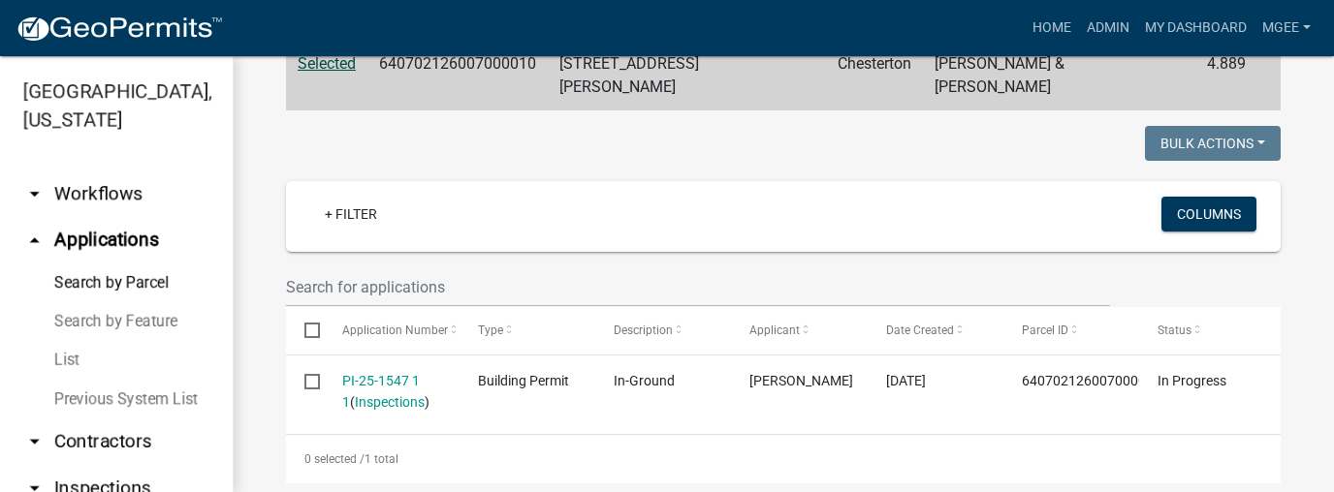
scroll to position [440, 0]
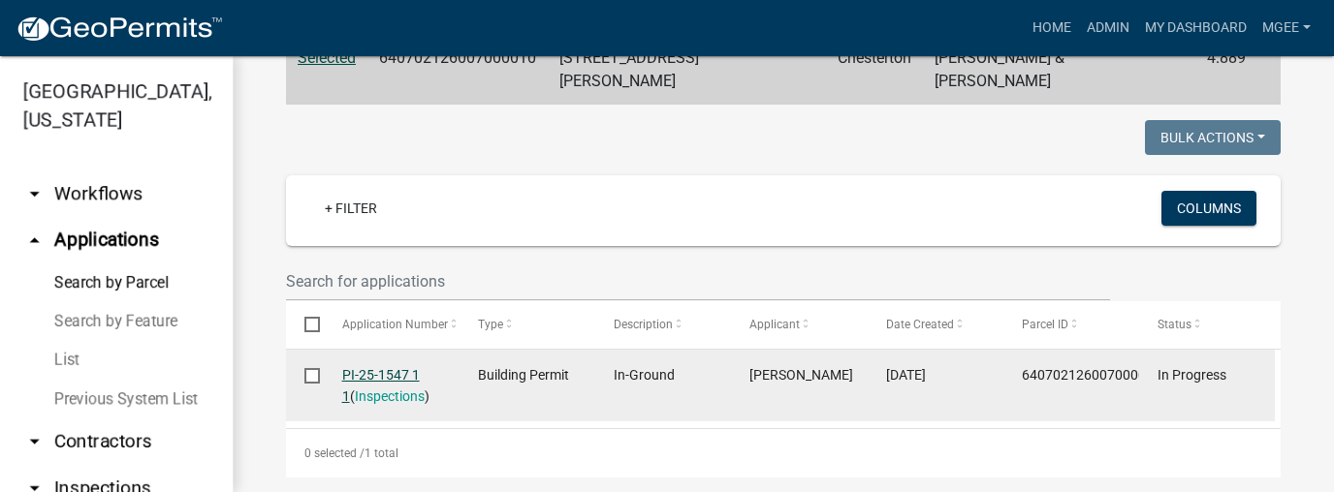
click at [378, 367] on link "PI-25-1547 1 1" at bounding box center [381, 386] width 78 height 38
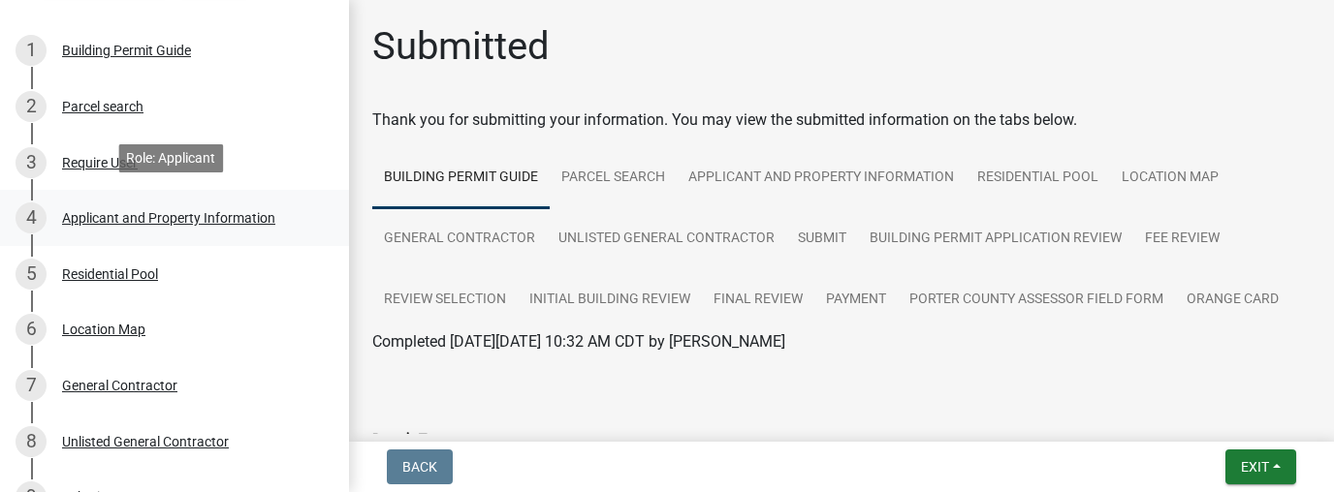
scroll to position [388, 0]
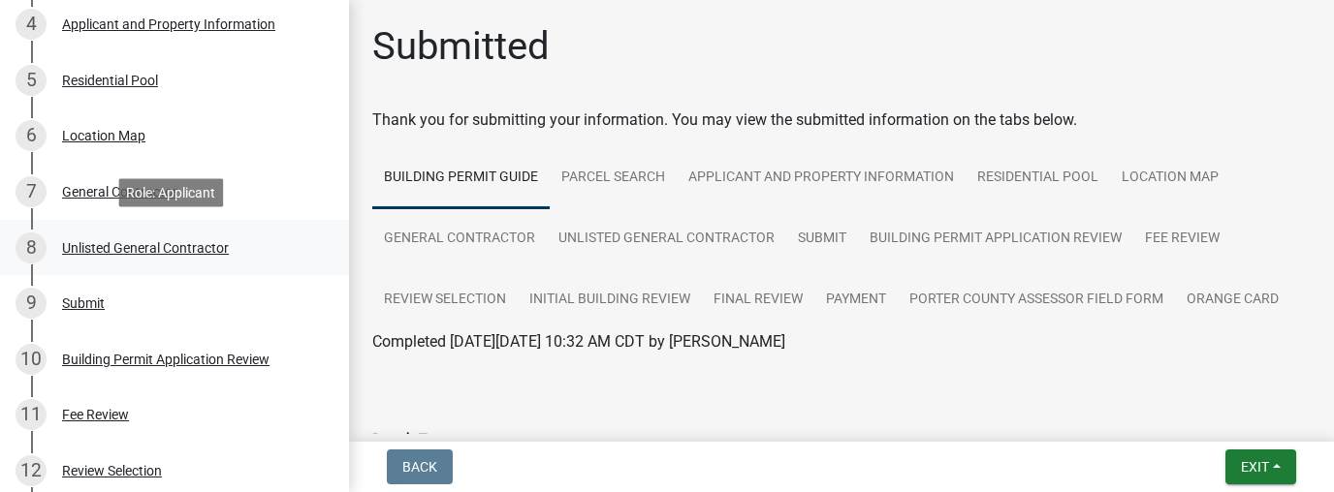
click at [188, 244] on div "Unlisted General Contractor" at bounding box center [145, 248] width 167 height 14
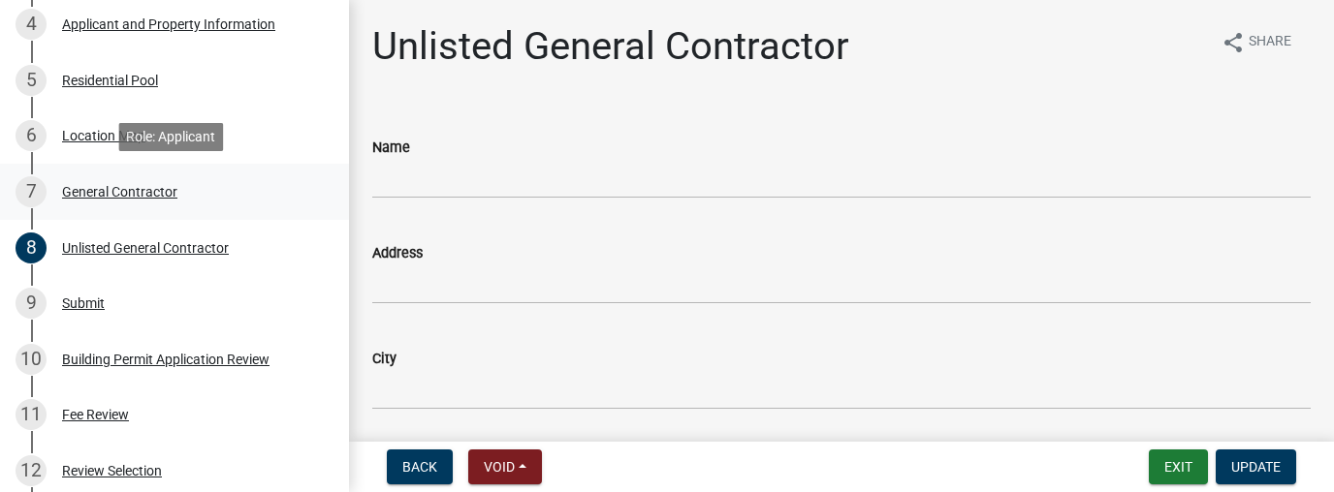
drag, startPoint x: 130, startPoint y: 190, endPoint x: 260, endPoint y: 191, distance: 129.9
click at [130, 190] on div "General Contractor" at bounding box center [119, 192] width 115 height 14
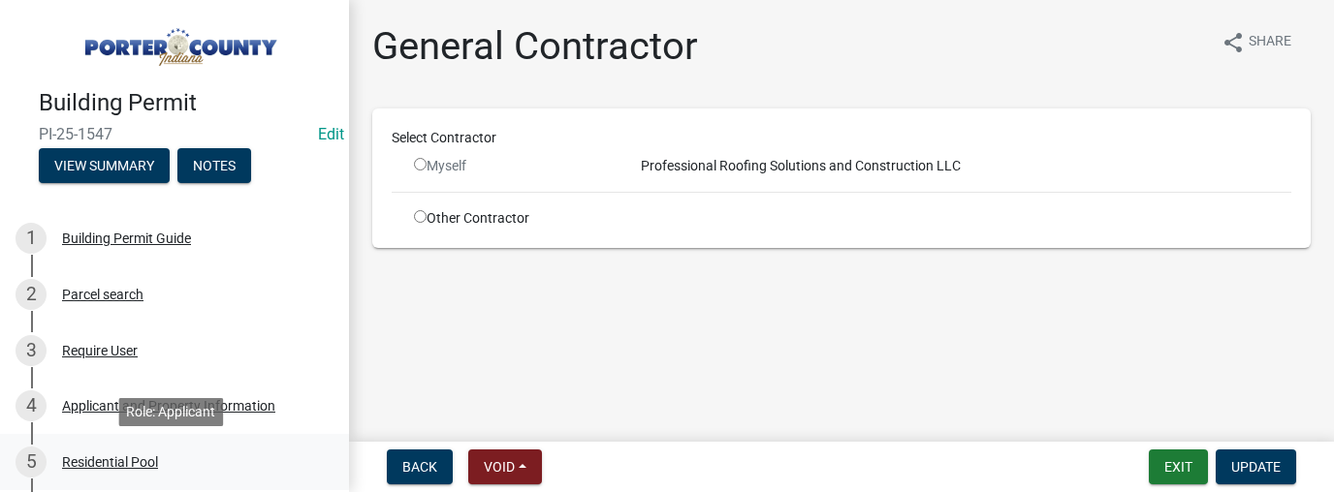
scroll to position [0, 0]
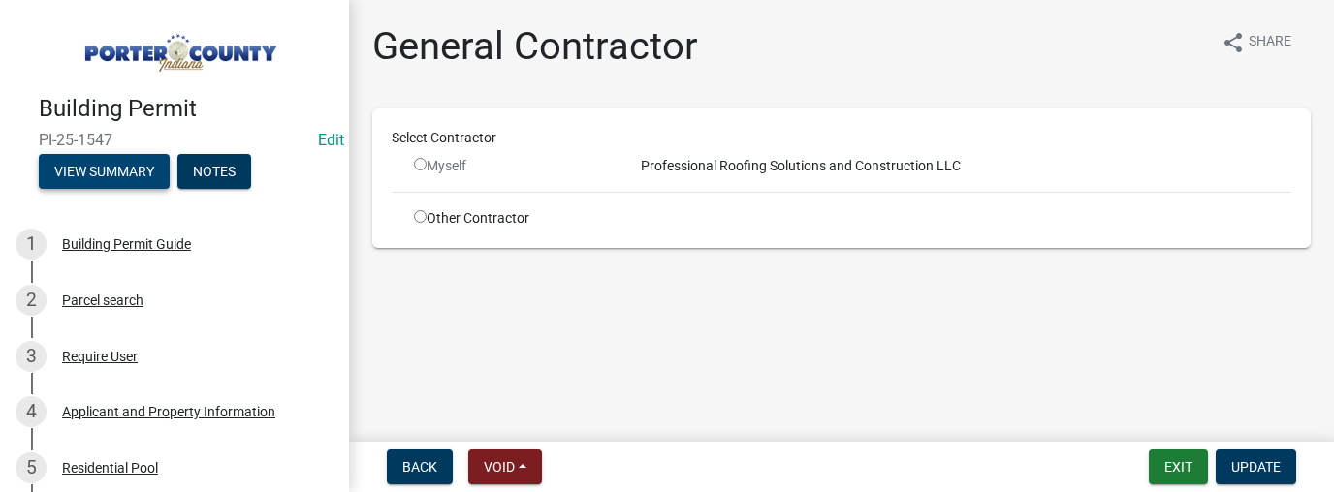
click at [128, 172] on button "View Summary" at bounding box center [104, 171] width 131 height 35
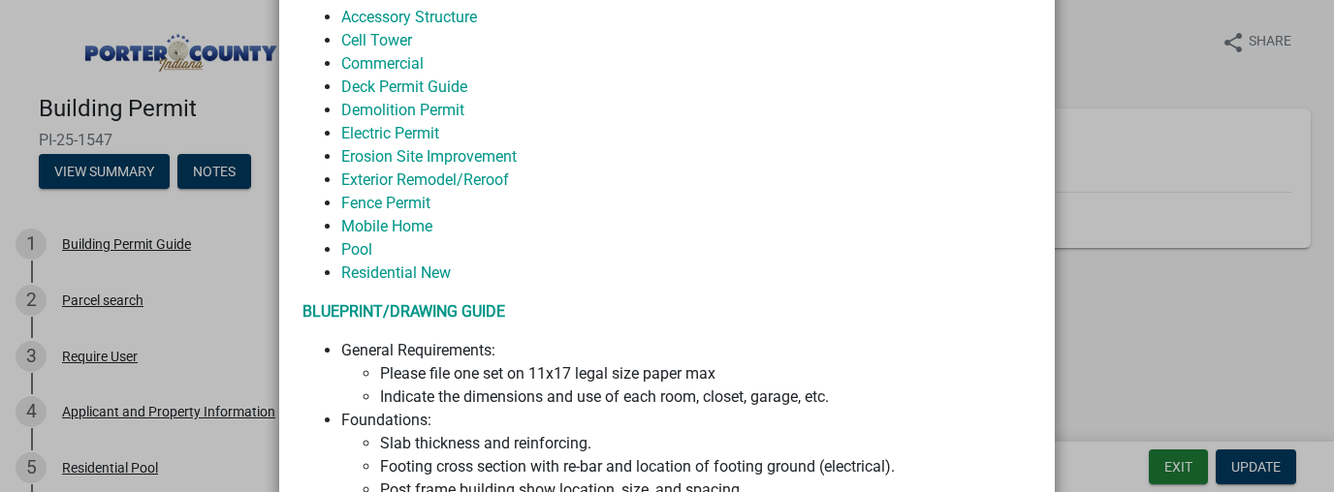
scroll to position [931, 0]
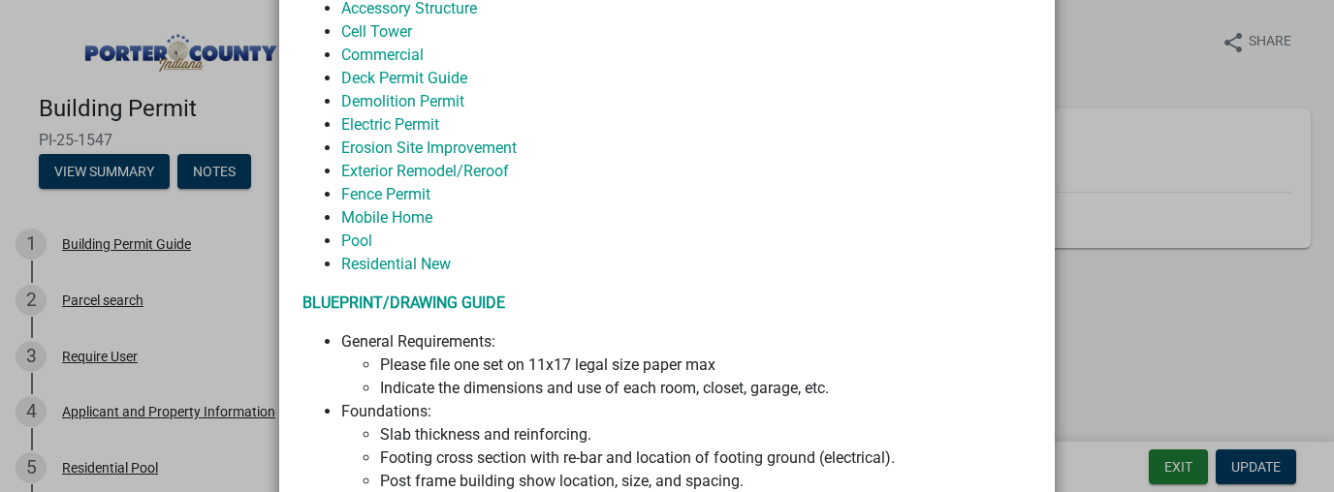
click at [211, 163] on ngb-modal-window "Summary × Printer Friendly Building Permit Guide Parcel search Applicant and Pr…" at bounding box center [667, 246] width 1334 height 492
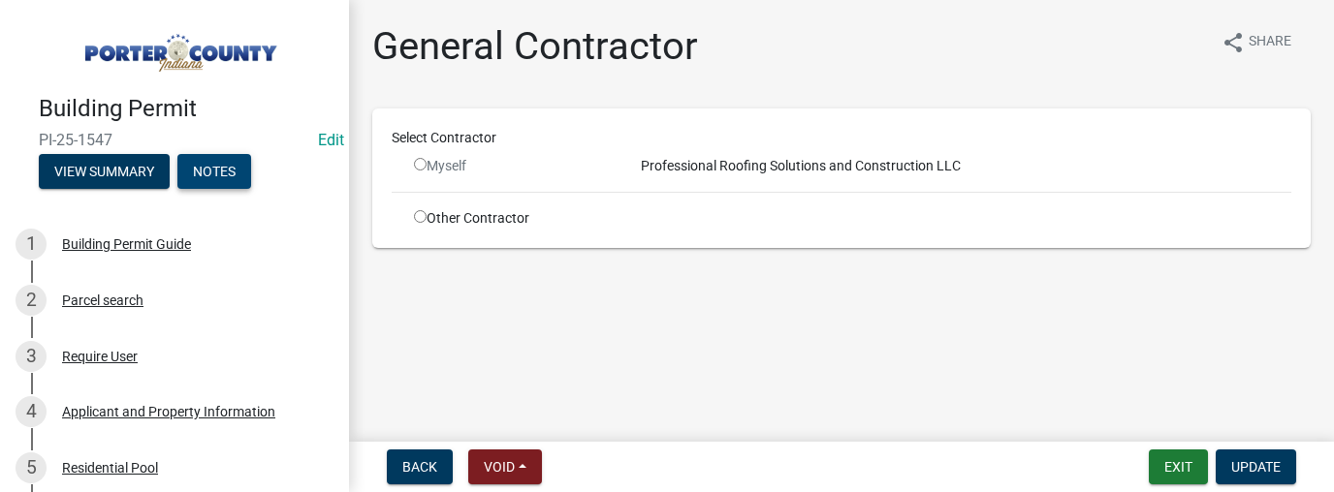
click at [220, 163] on button "Notes" at bounding box center [214, 171] width 74 height 35
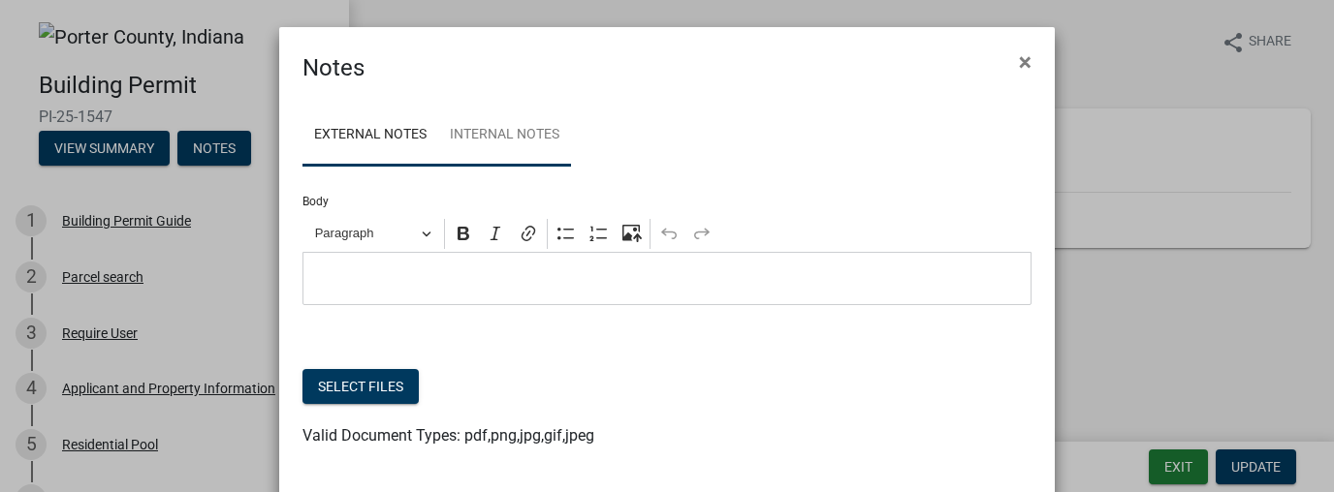
click at [481, 133] on link "Internal Notes" at bounding box center [504, 136] width 133 height 62
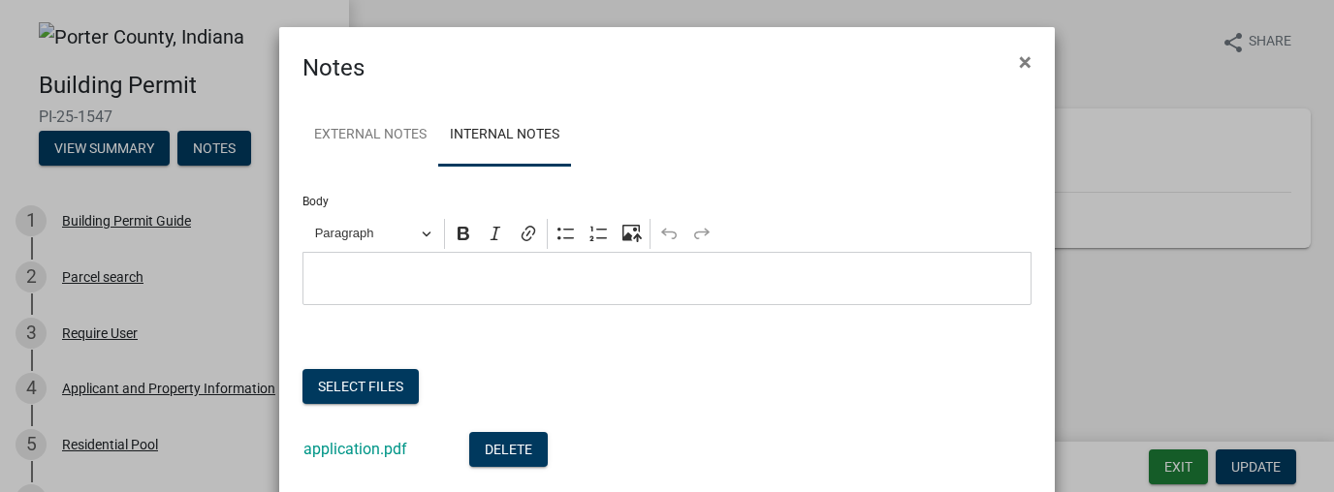
click at [343, 439] on div "application.pdf" at bounding box center [370, 452] width 135 height 40
click at [342, 449] on link "application.pdf" at bounding box center [355, 449] width 104 height 18
click at [1021, 60] on span "×" at bounding box center [1025, 61] width 13 height 27
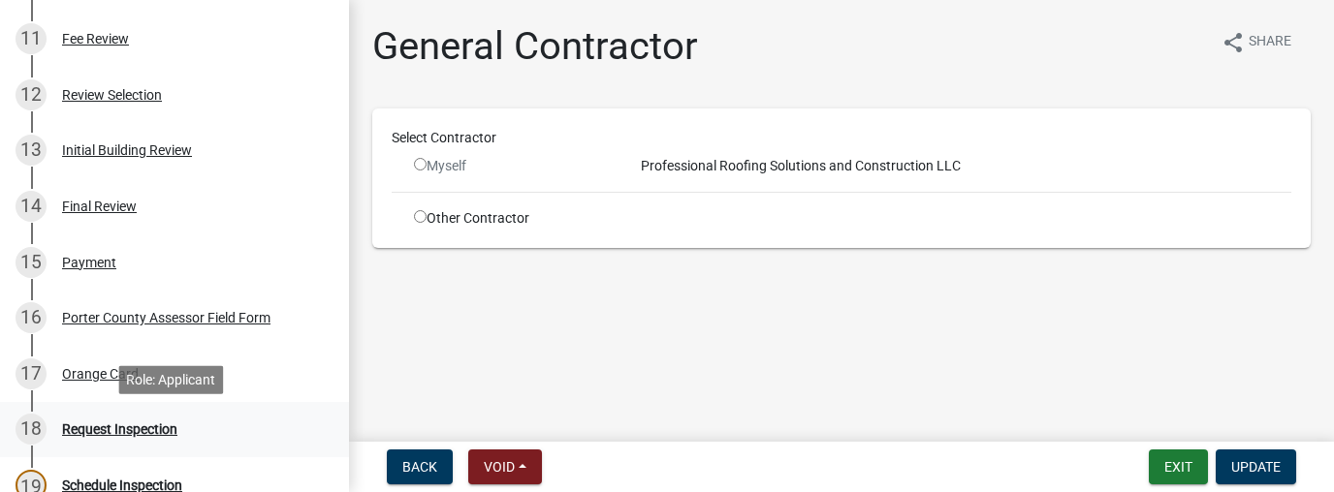
scroll to position [737, 0]
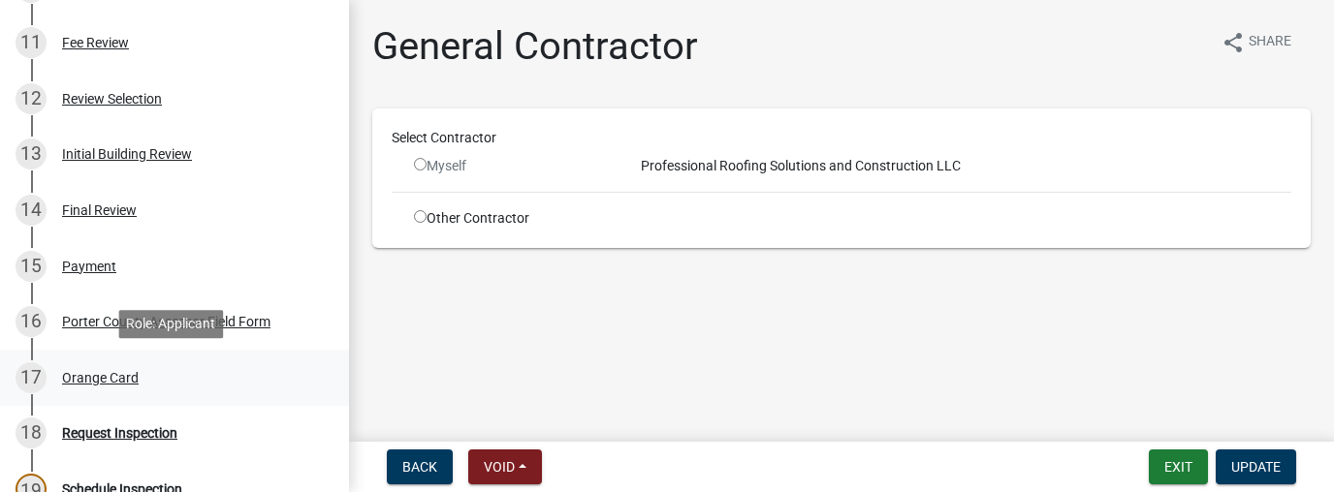
drag, startPoint x: 109, startPoint y: 374, endPoint x: 124, endPoint y: 362, distance: 20.0
click at [109, 373] on div "Orange Card" at bounding box center [100, 378] width 77 height 14
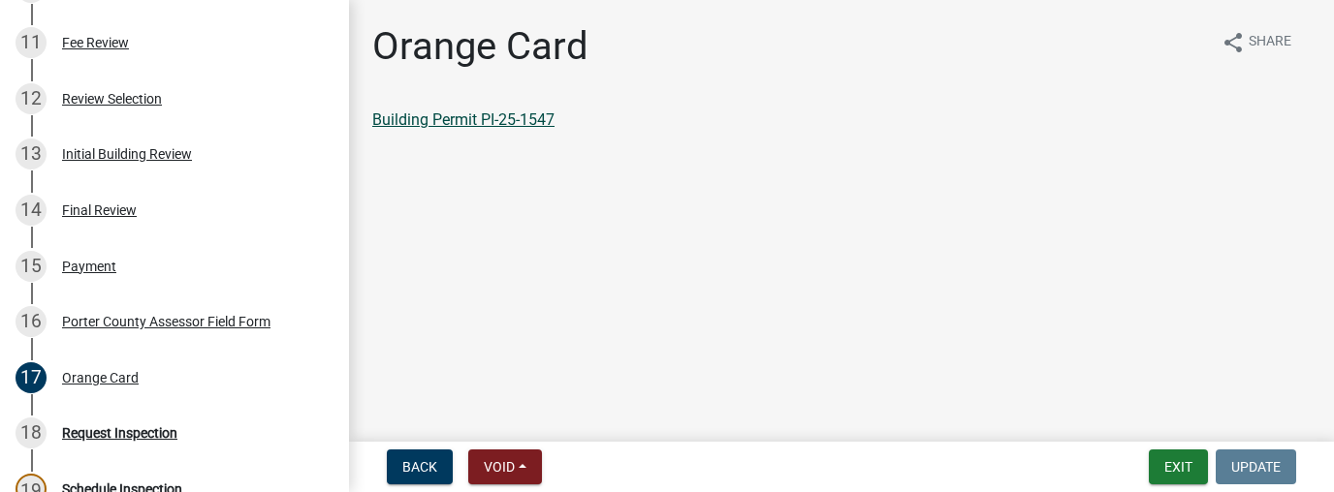
click at [486, 124] on link "Building Permit PI-25-1547" at bounding box center [463, 120] width 182 height 18
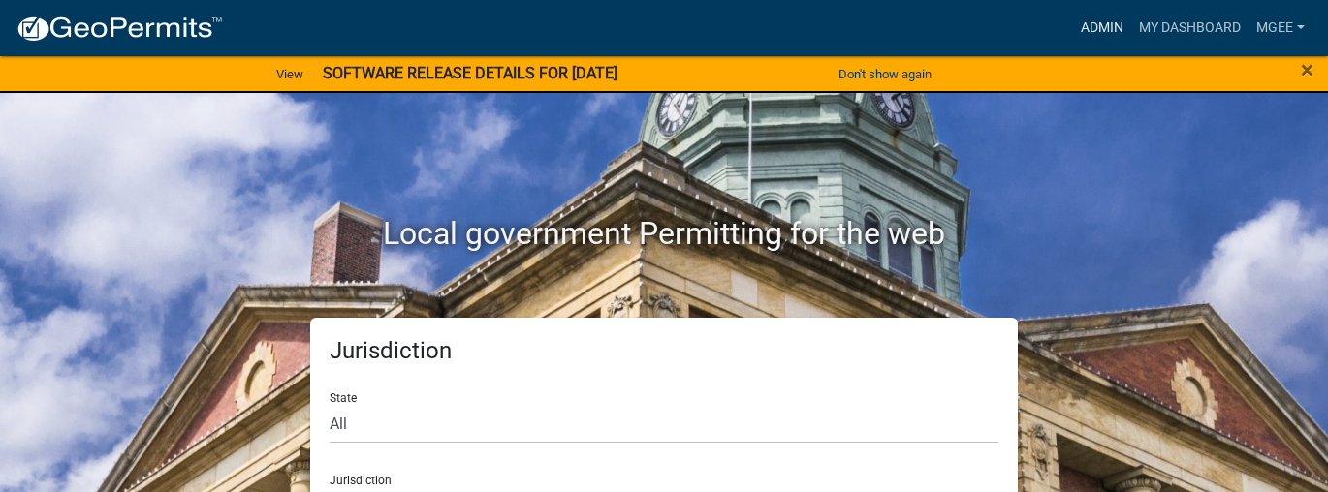
click at [1113, 27] on link "Admin" at bounding box center [1102, 28] width 58 height 37
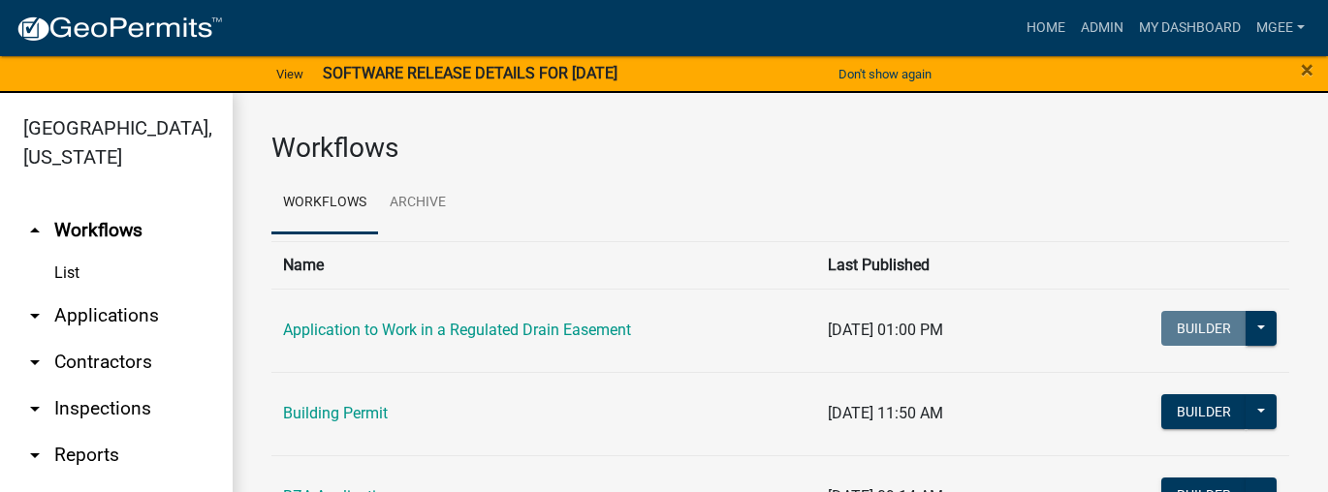
scroll to position [23, 0]
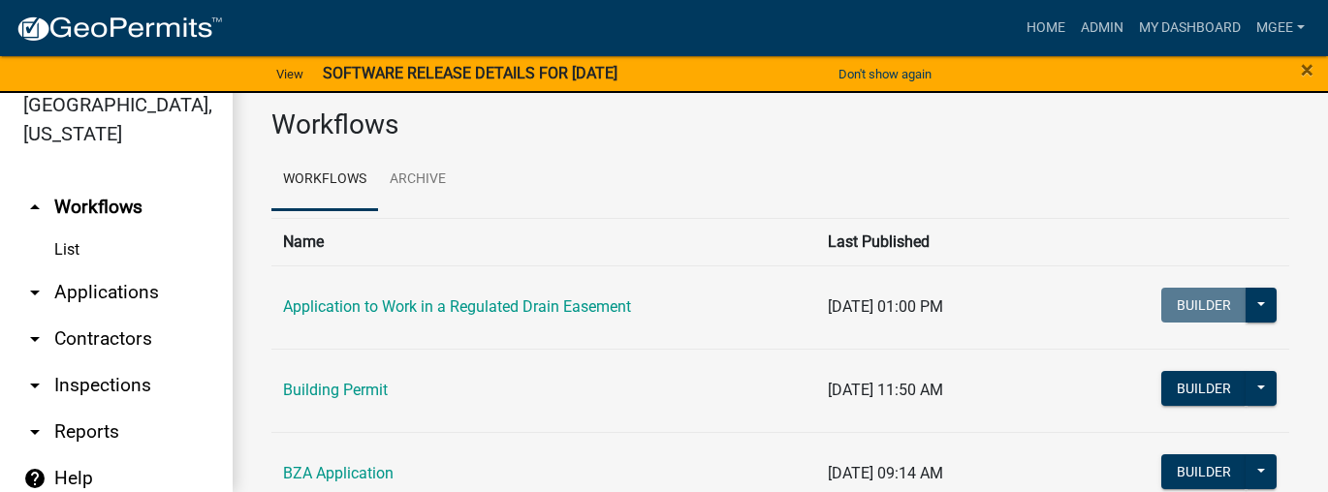
click at [109, 316] on link "arrow_drop_down Contractors" at bounding box center [116, 339] width 233 height 47
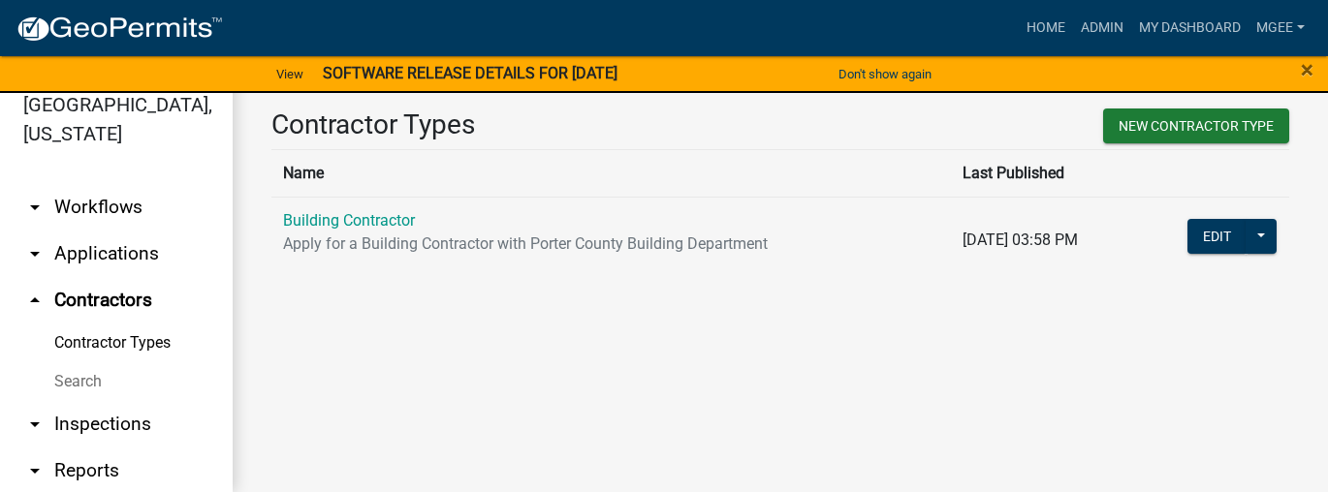
drag, startPoint x: 77, startPoint y: 383, endPoint x: 139, endPoint y: 346, distance: 72.2
click at [77, 382] on link "Search" at bounding box center [116, 382] width 233 height 39
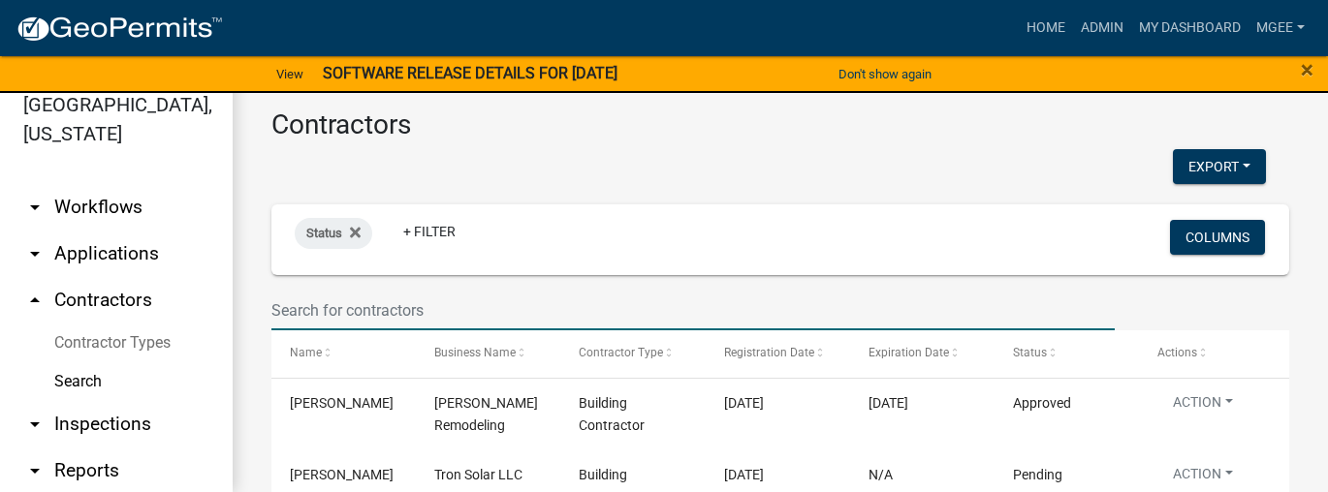
click at [280, 307] on input "text" at bounding box center [692, 311] width 843 height 40
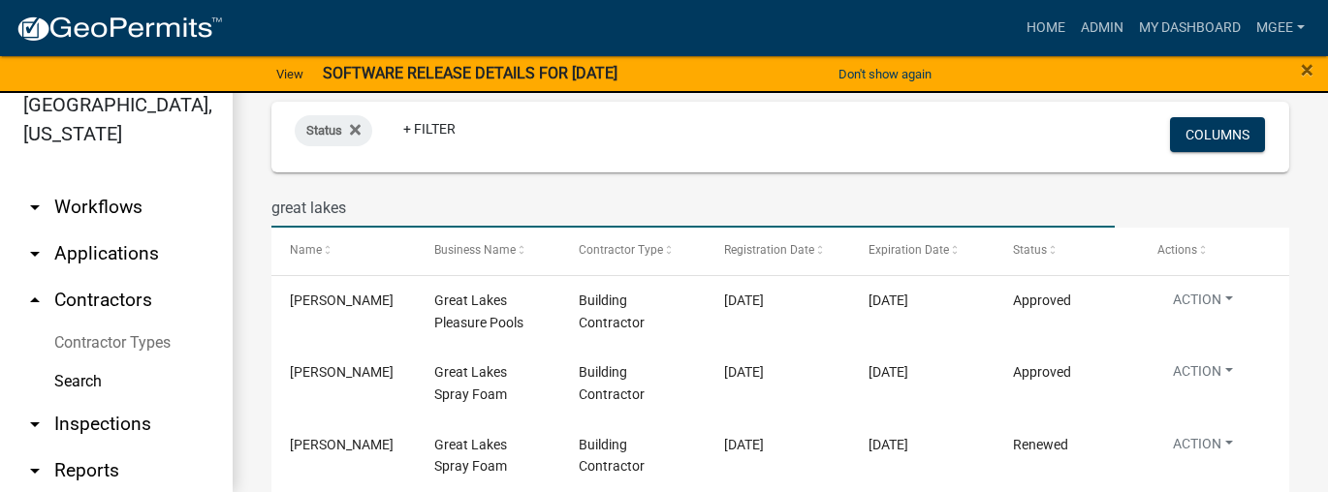
scroll to position [116, 0]
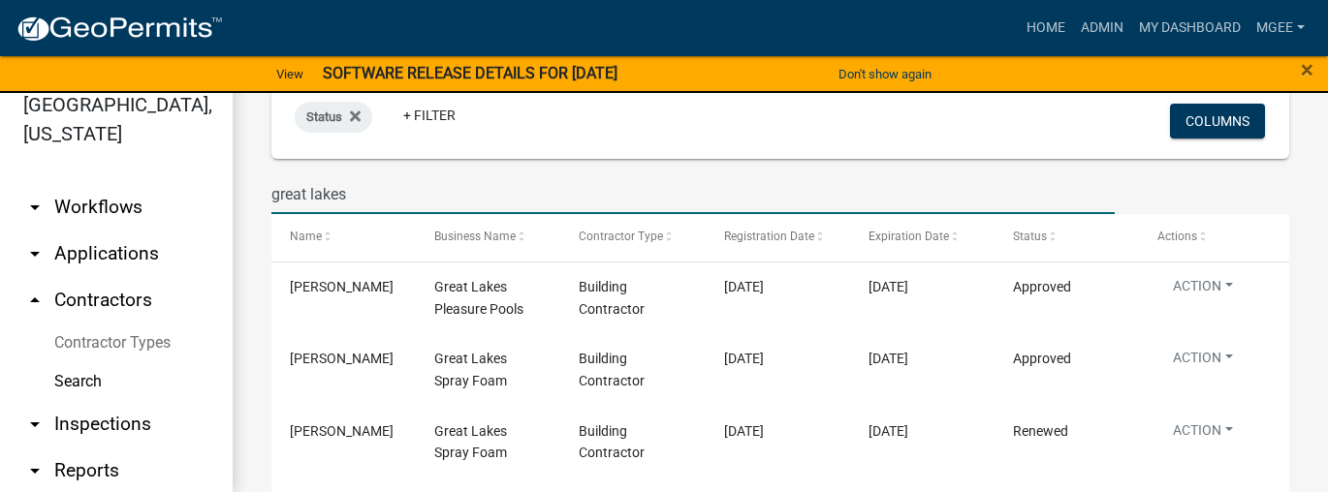
type input "great lakes"
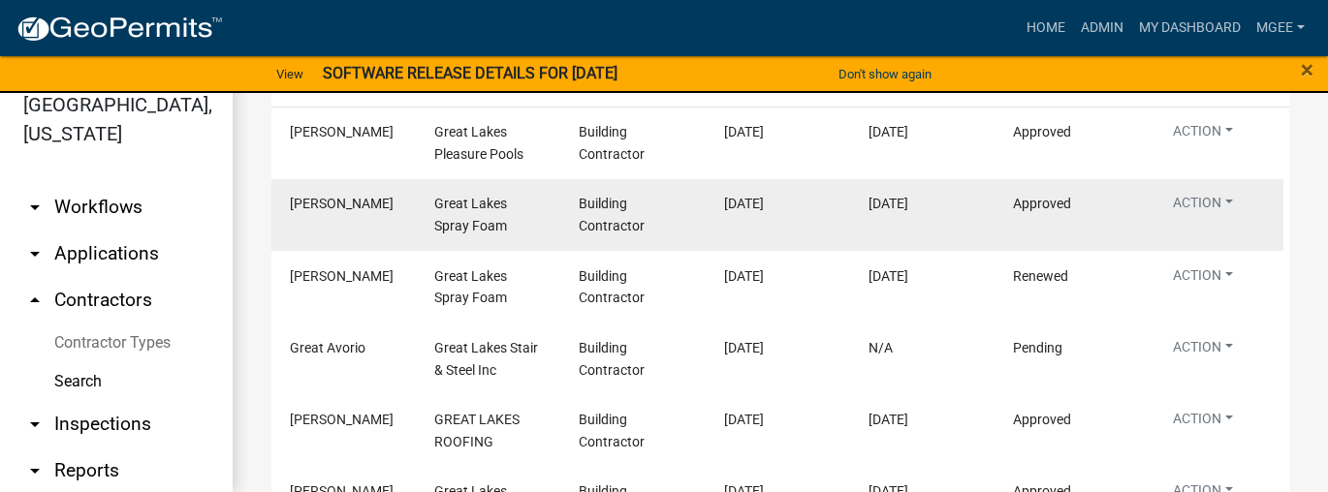
scroll to position [78, 0]
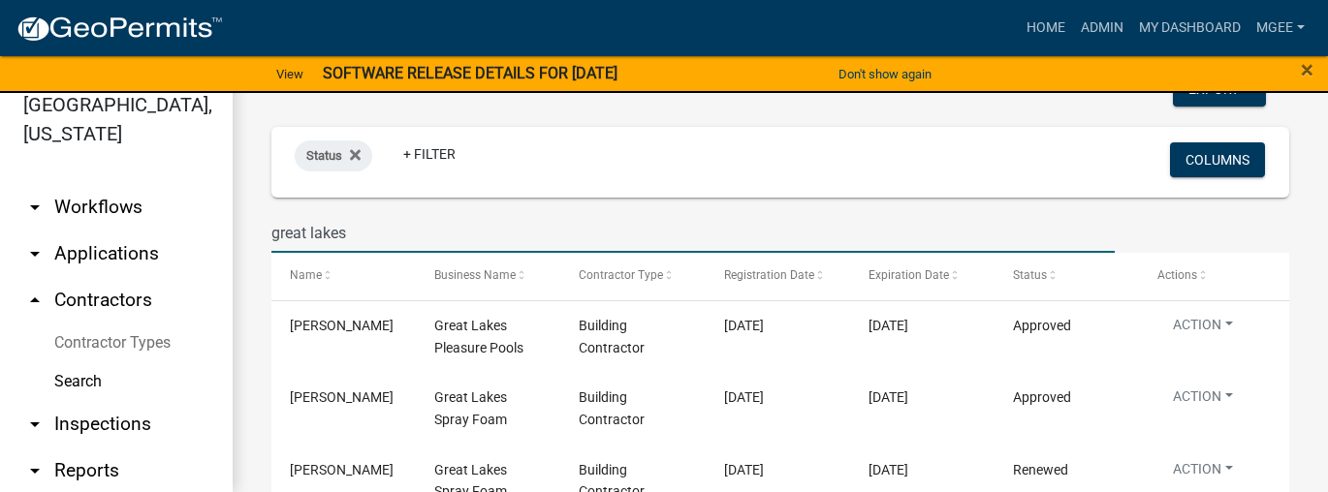
click at [85, 250] on link "arrow_drop_down Applications" at bounding box center [116, 254] width 233 height 47
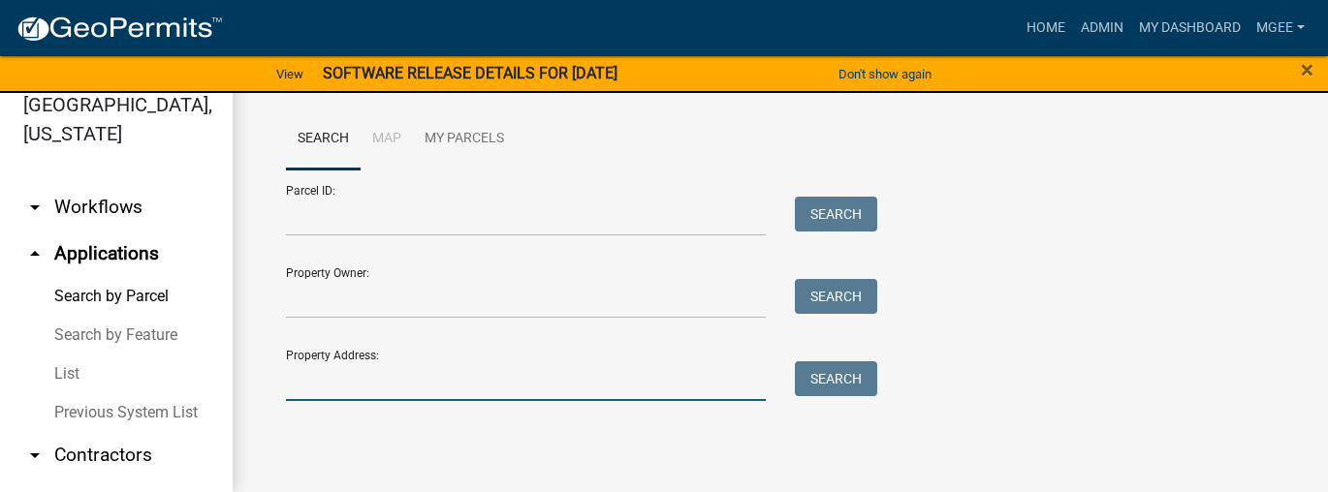
click at [332, 366] on input "Property Address:" at bounding box center [526, 382] width 480 height 40
type input "529 e burdick"
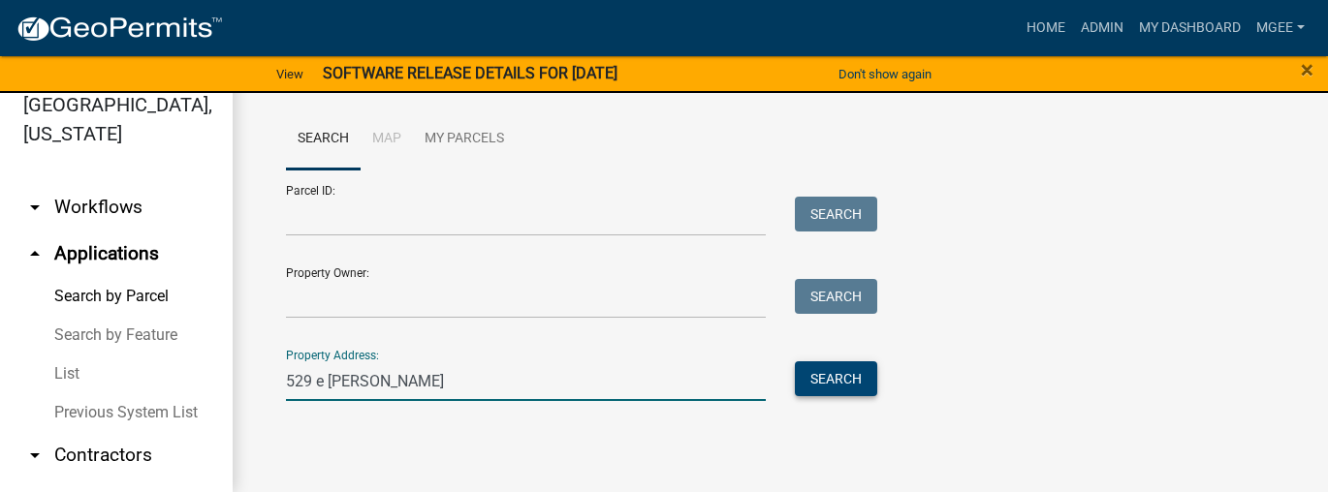
click at [825, 380] on button "Search" at bounding box center [836, 379] width 82 height 35
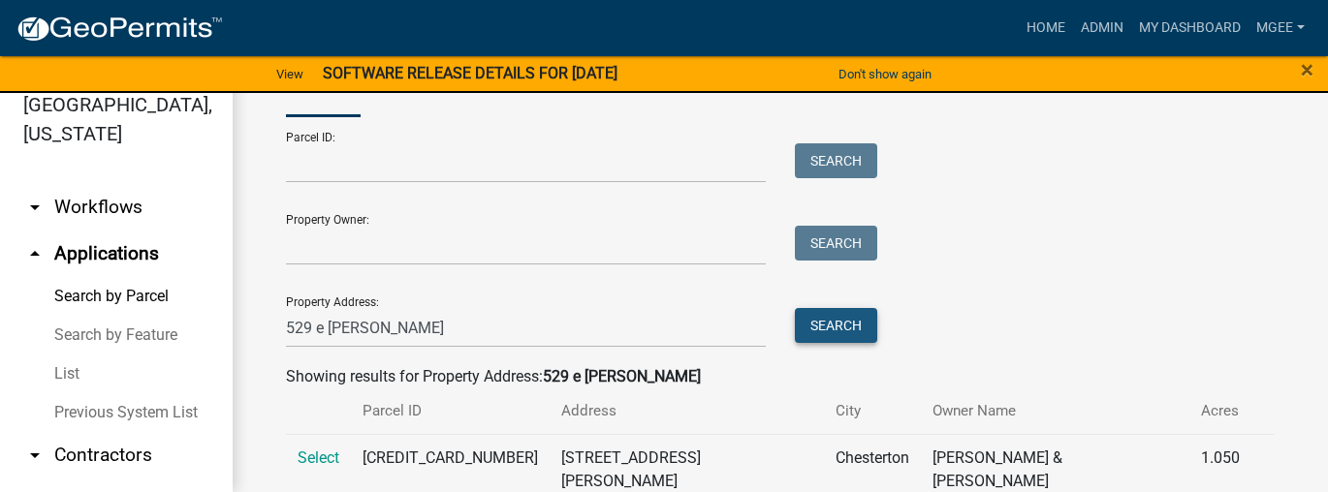
scroll to position [143, 0]
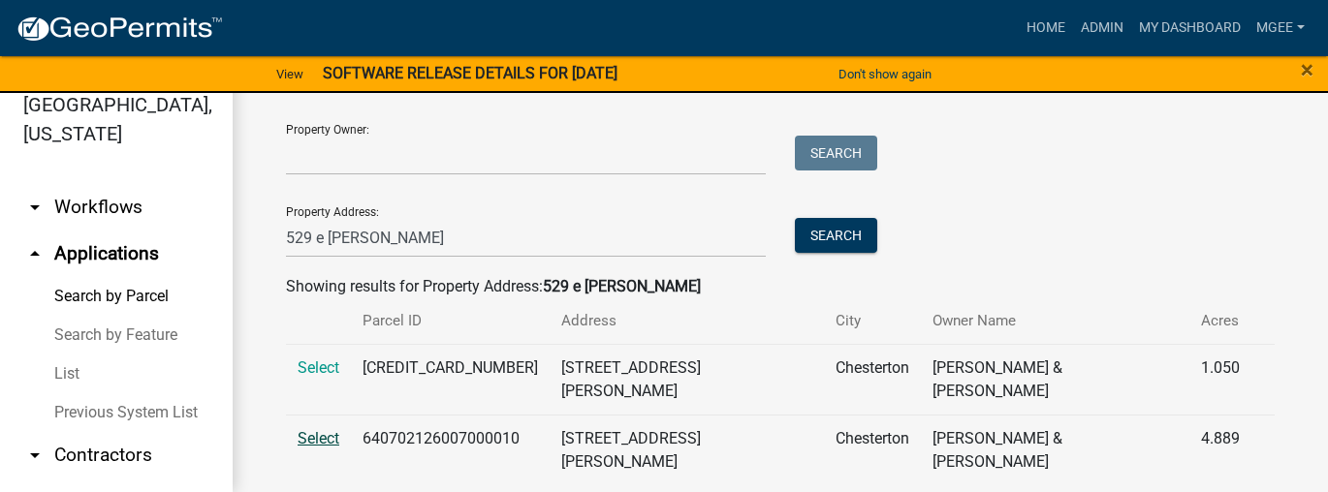
click at [325, 429] on span "Select" at bounding box center [319, 438] width 42 height 18
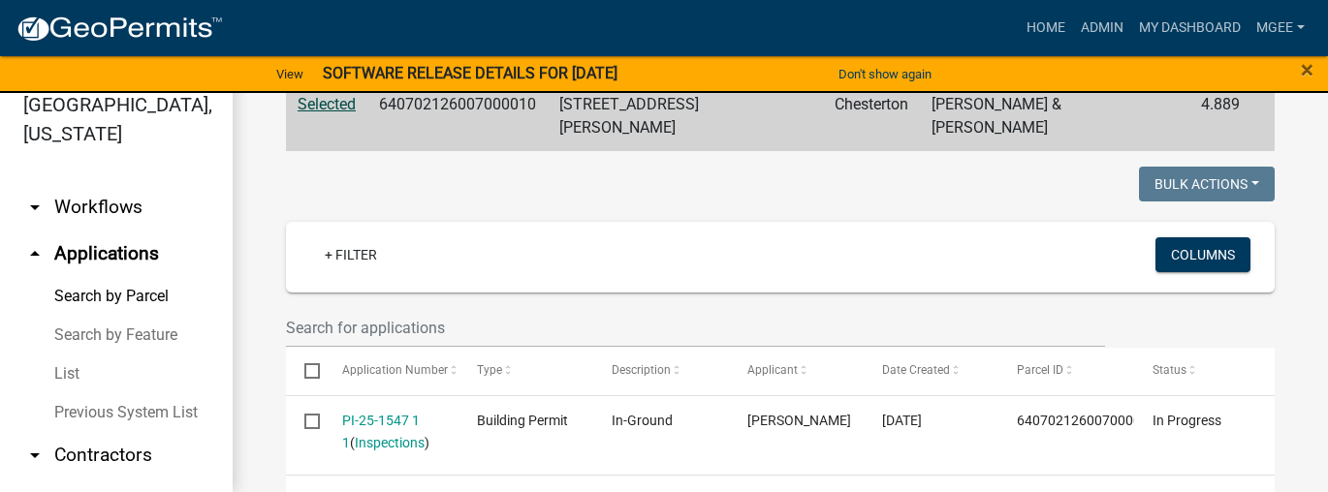
scroll to position [492, 0]
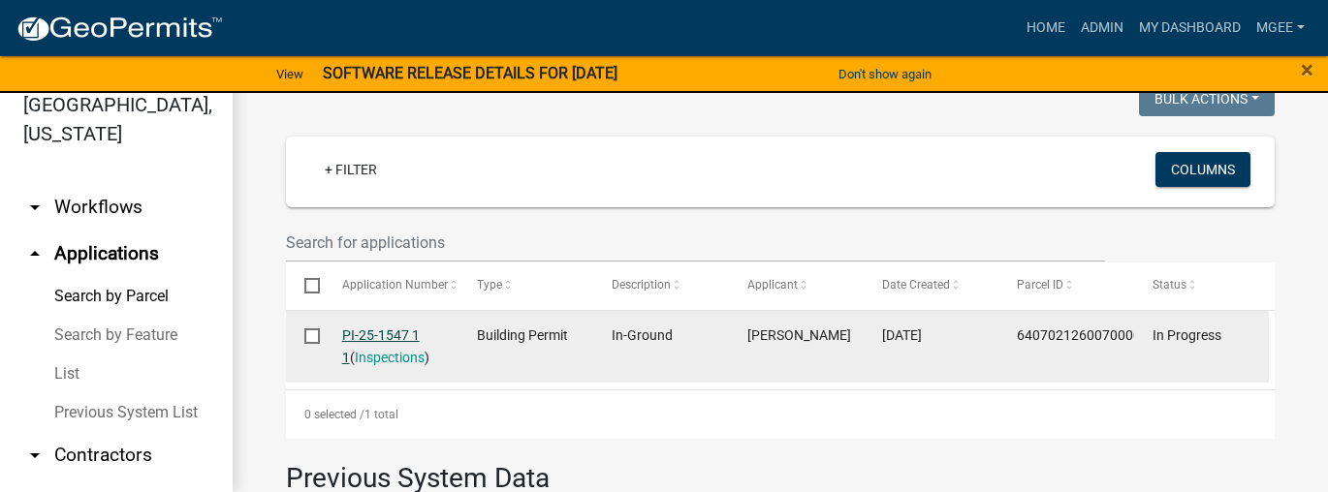
click at [371, 328] on link "PI-25-1547 1 1" at bounding box center [381, 347] width 78 height 38
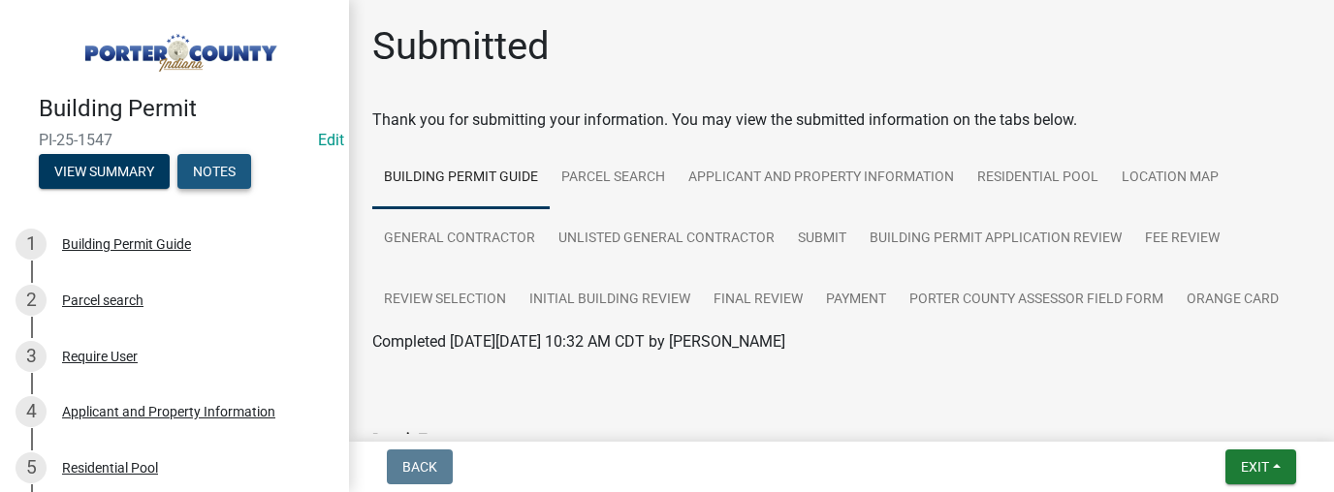
click at [235, 161] on button "Notes" at bounding box center [214, 171] width 74 height 35
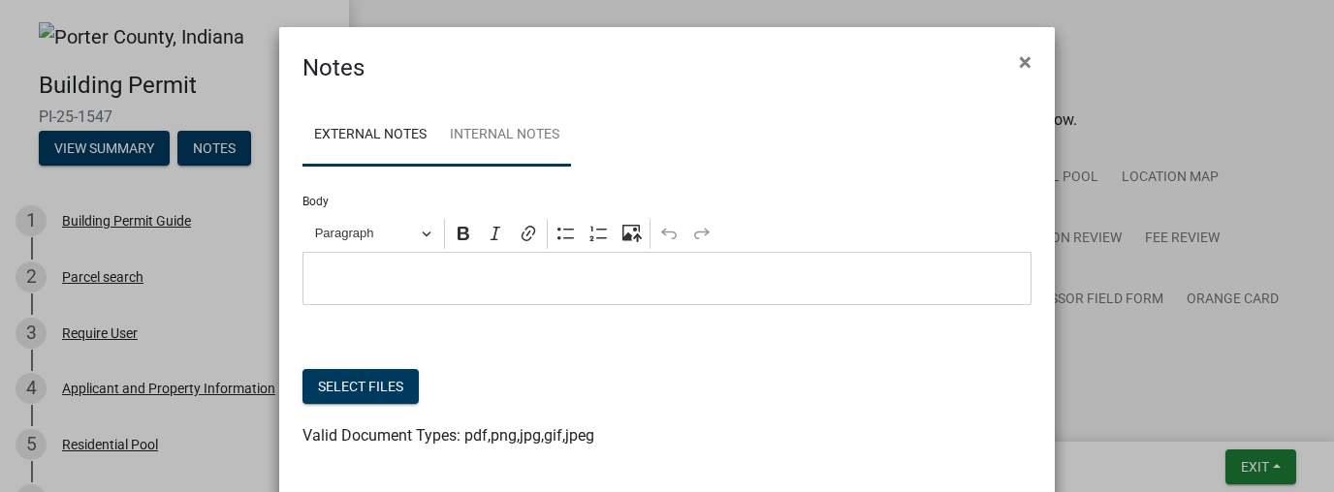
click at [478, 136] on link "Internal Notes" at bounding box center [504, 136] width 133 height 62
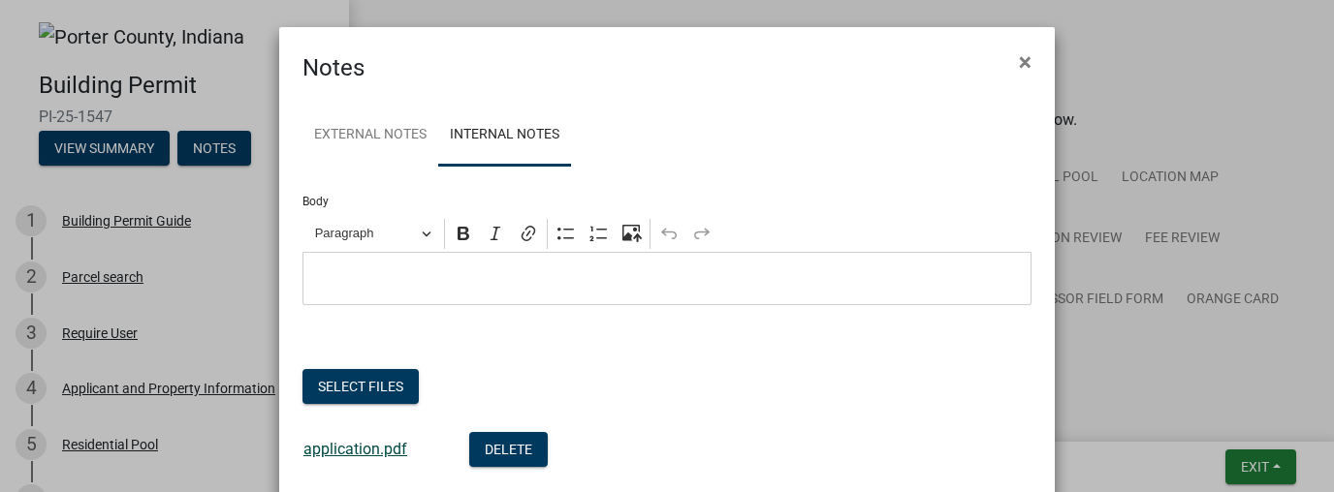
click at [349, 449] on link "application.pdf" at bounding box center [355, 449] width 104 height 18
drag, startPoint x: 1018, startPoint y: 61, endPoint x: 945, endPoint y: 34, distance: 77.6
click at [1019, 60] on span "×" at bounding box center [1025, 61] width 13 height 27
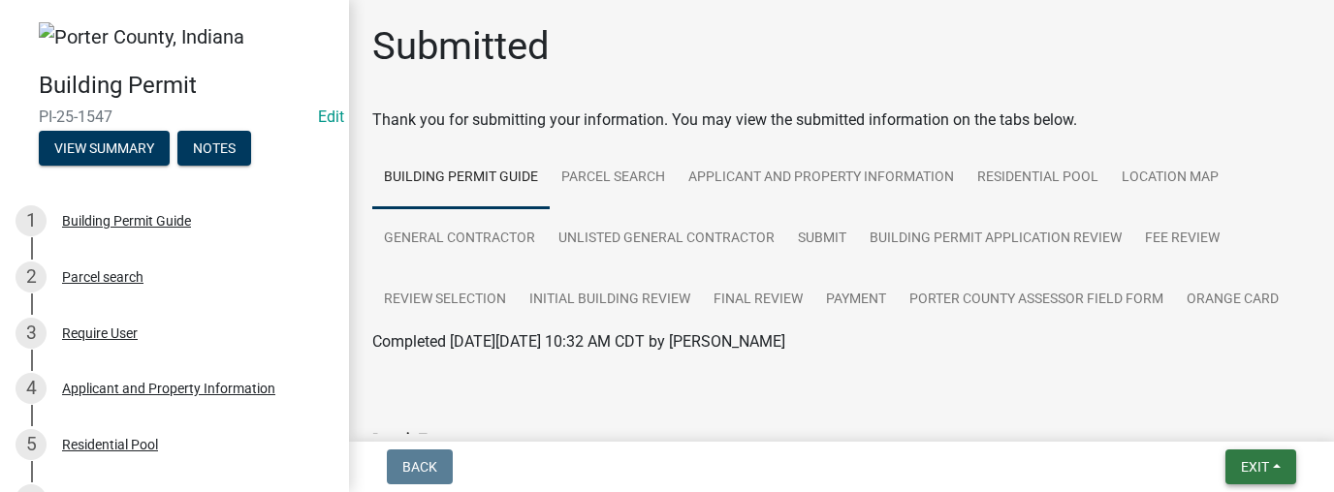
drag, startPoint x: 1244, startPoint y: 460, endPoint x: 1127, endPoint y: 375, distance: 144.5
click at [1244, 460] on span "Exit" at bounding box center [1255, 468] width 28 height 16
click at [1194, 416] on button "Save & Exit" at bounding box center [1218, 417] width 155 height 47
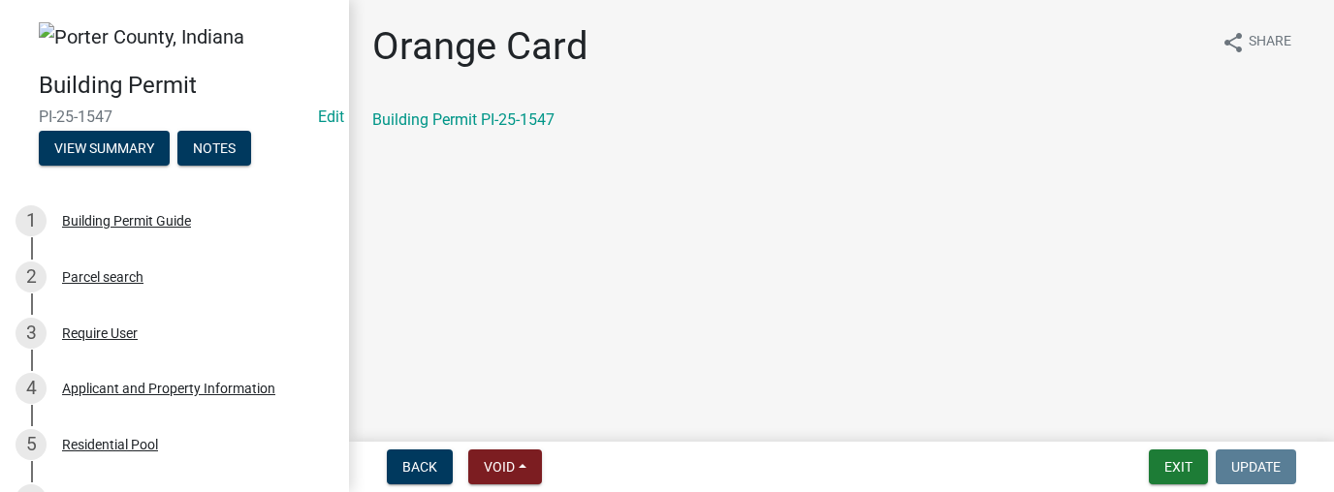
scroll to position [737, 0]
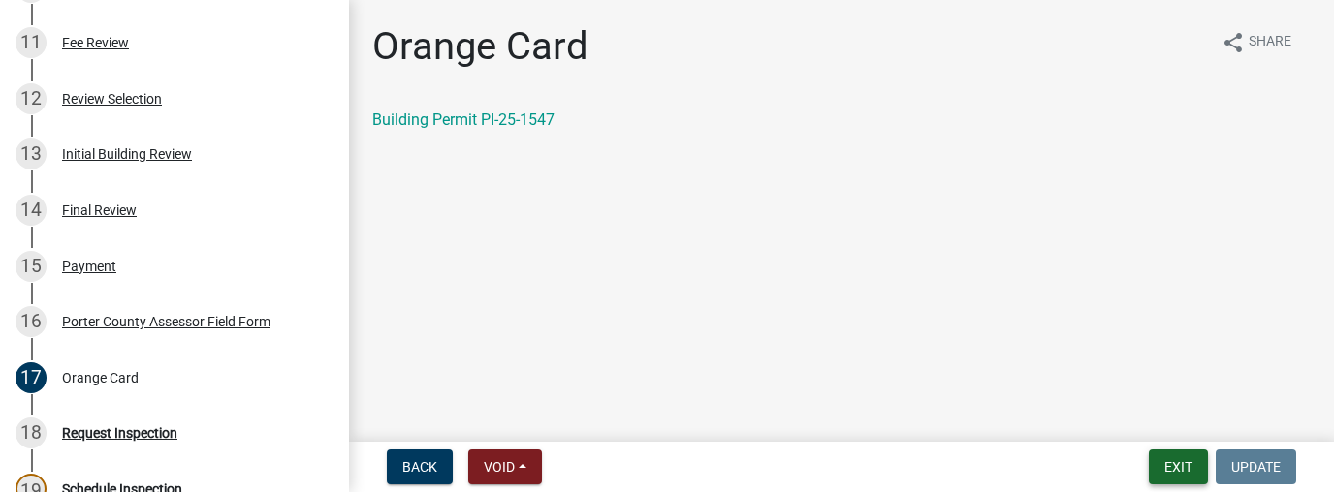
click at [1152, 464] on button "Exit" at bounding box center [1178, 467] width 59 height 35
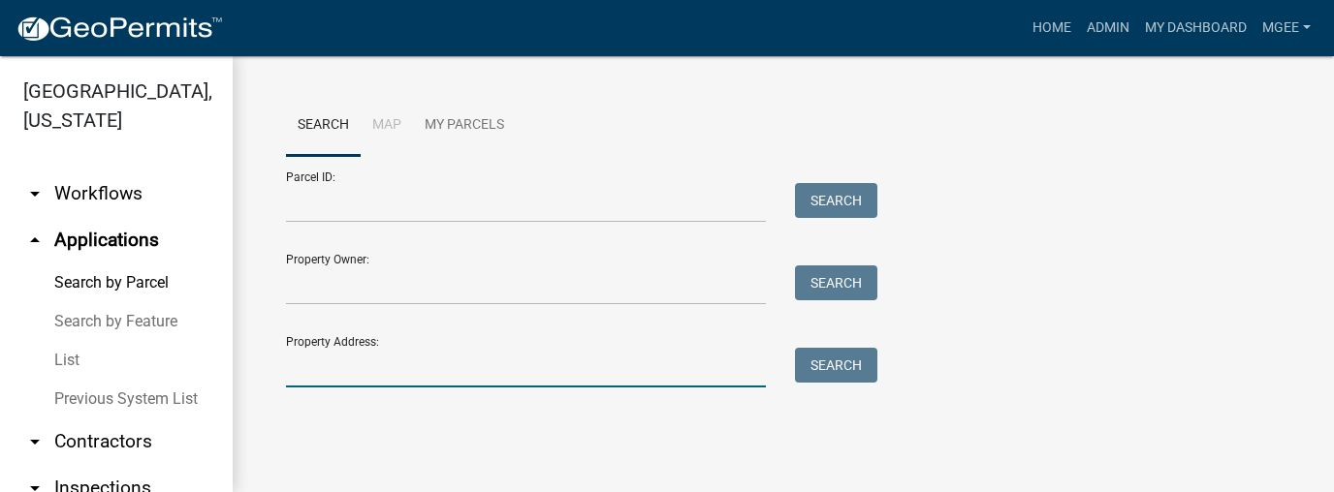
click at [289, 369] on input "Property Address:" at bounding box center [526, 368] width 480 height 40
type input "276 e 329 n"
click at [835, 375] on button "Search" at bounding box center [836, 365] width 82 height 35
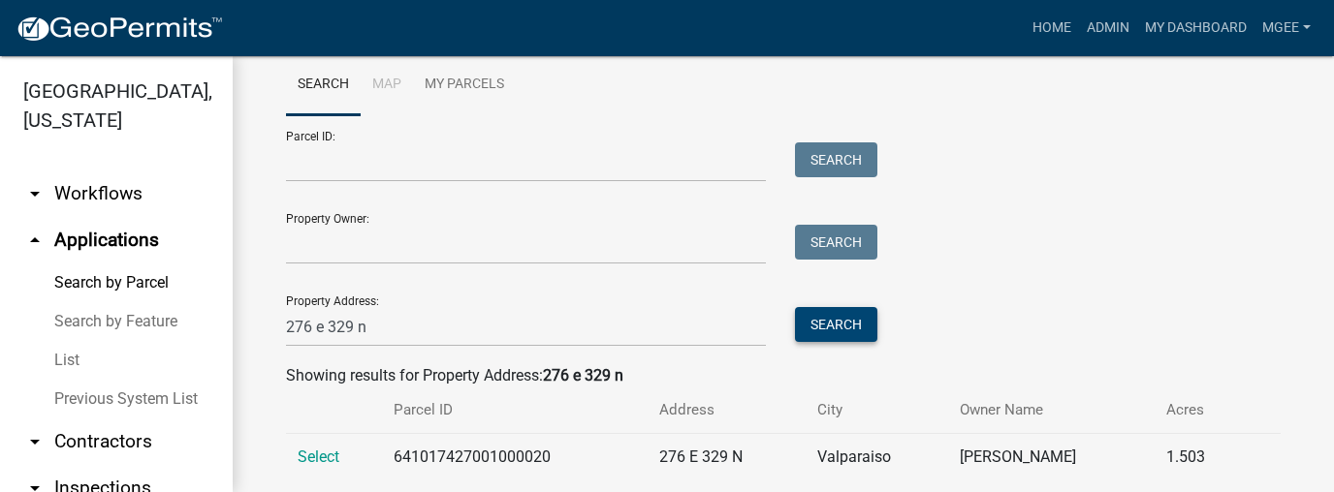
scroll to position [82, 0]
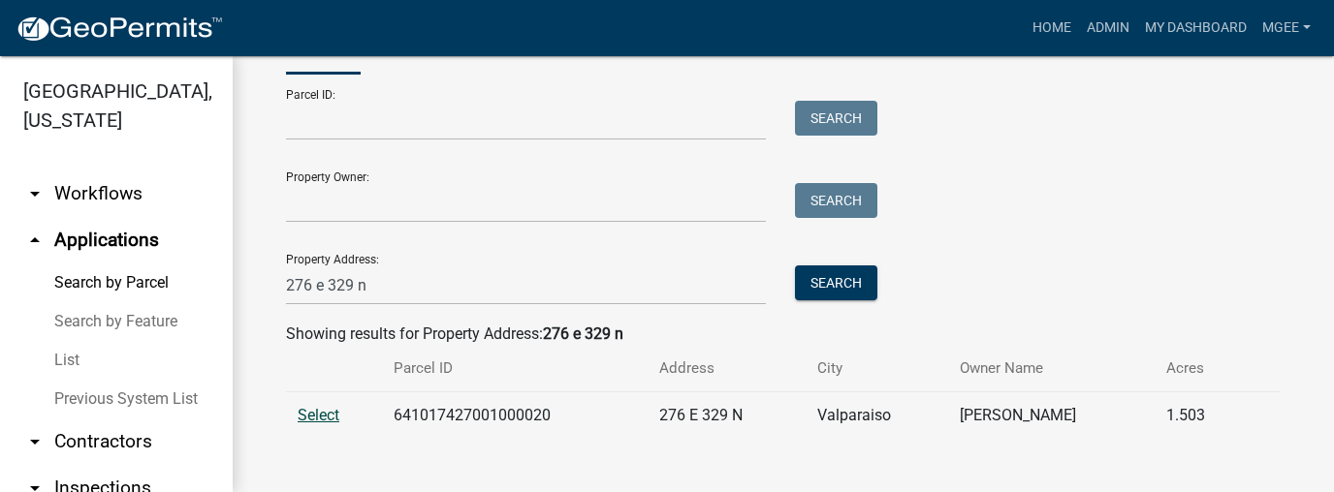
click at [319, 413] on span "Select" at bounding box center [319, 415] width 42 height 18
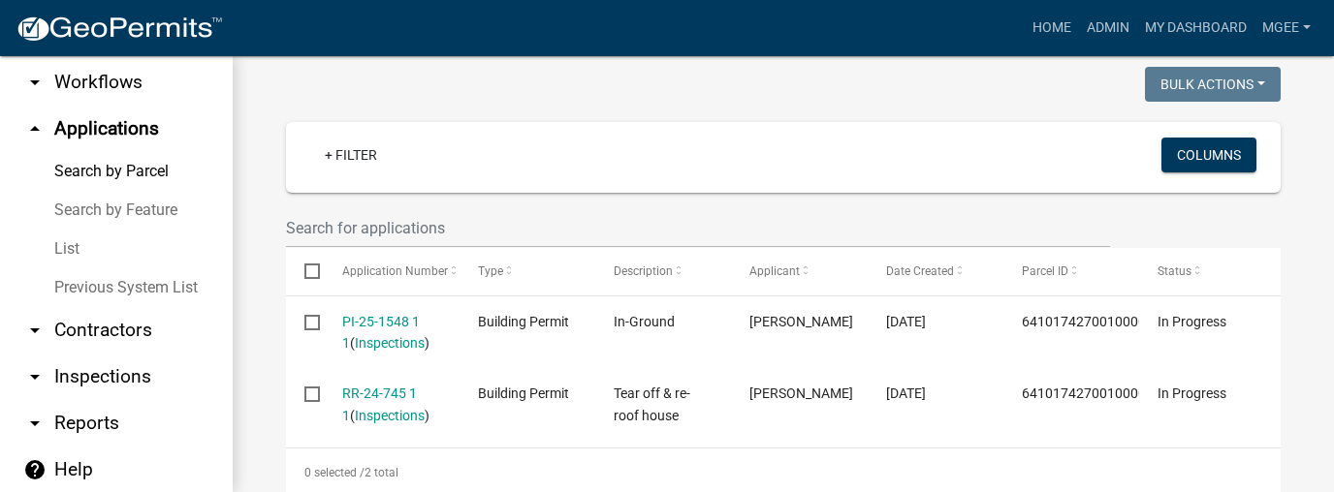
scroll to position [120, 0]
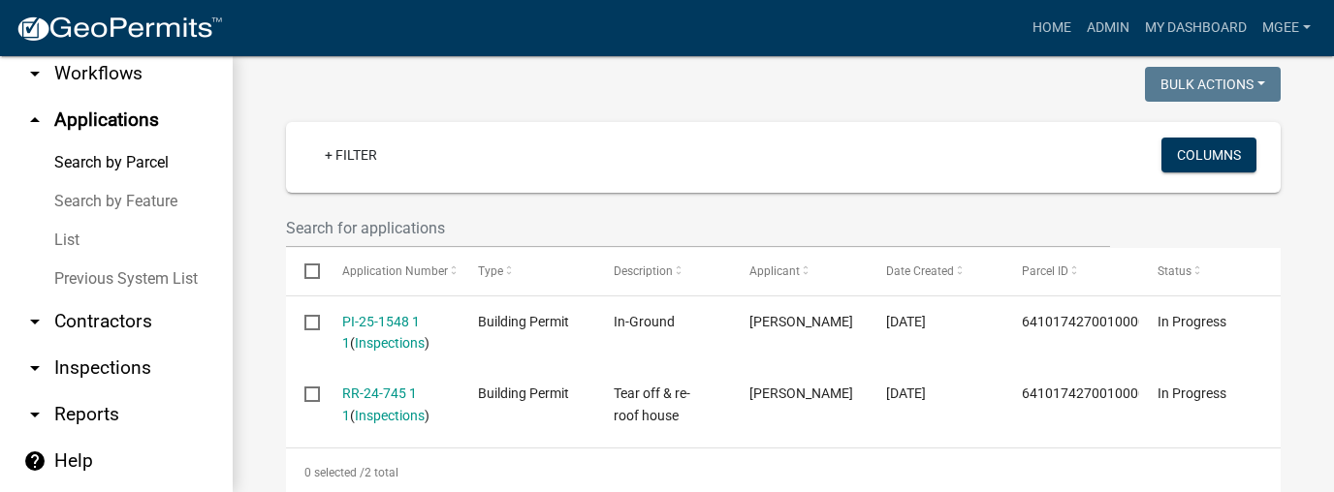
click at [118, 118] on link "arrow_drop_up Applications" at bounding box center [116, 120] width 233 height 47
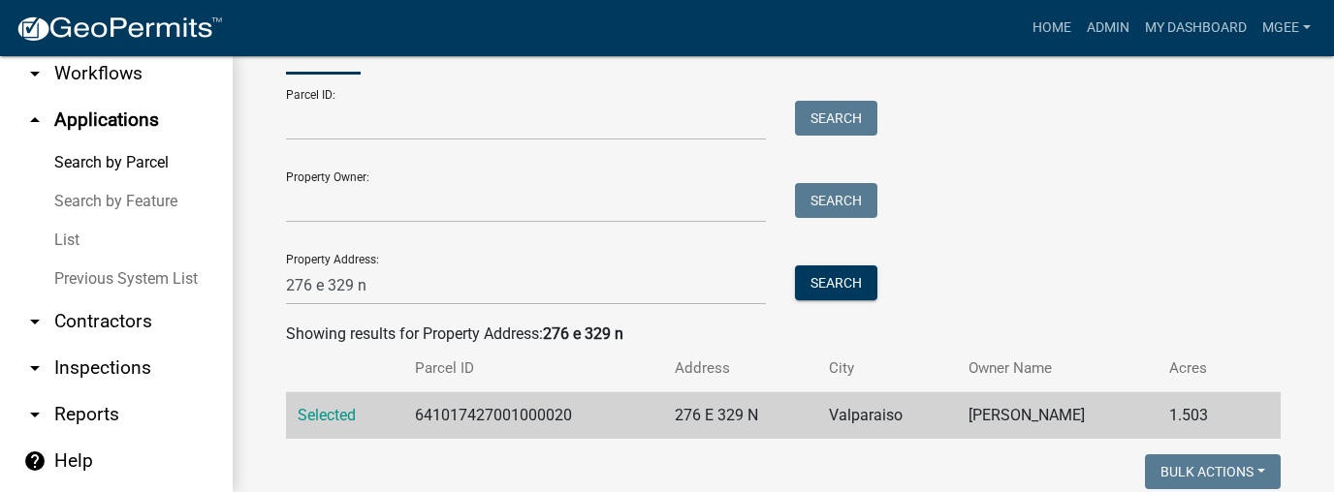
scroll to position [0, 0]
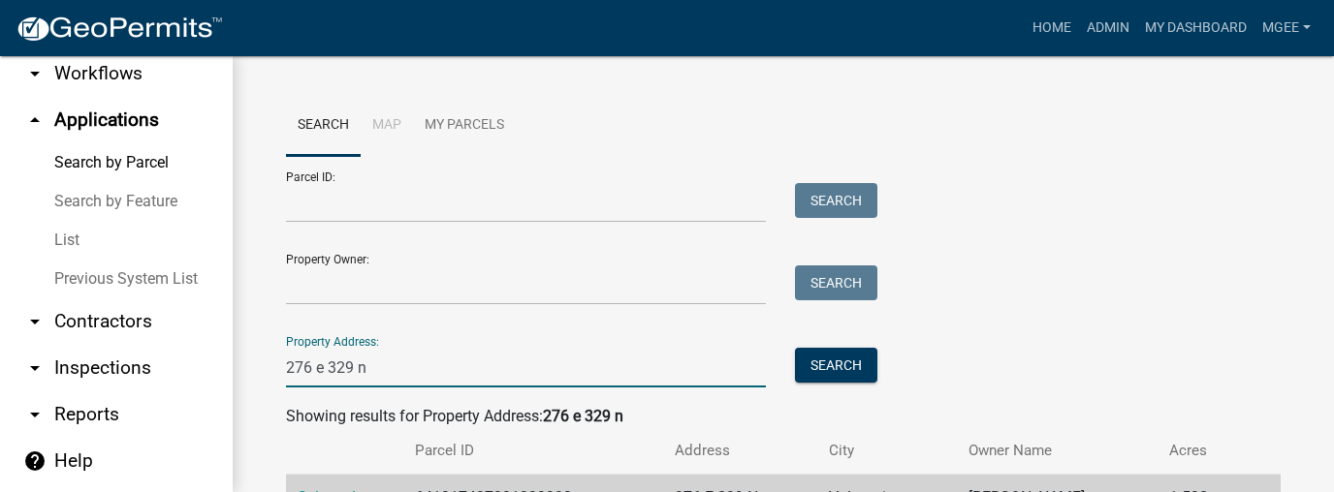
drag, startPoint x: 389, startPoint y: 371, endPoint x: 182, endPoint y: 388, distance: 207.2
click at [185, 391] on div "Porter County, Indiana arrow_drop_down Workflows List arrow_drop_up Application…" at bounding box center [667, 274] width 1334 height 436
type input "399 e 544 n"
click at [822, 373] on button "Search" at bounding box center [836, 365] width 82 height 35
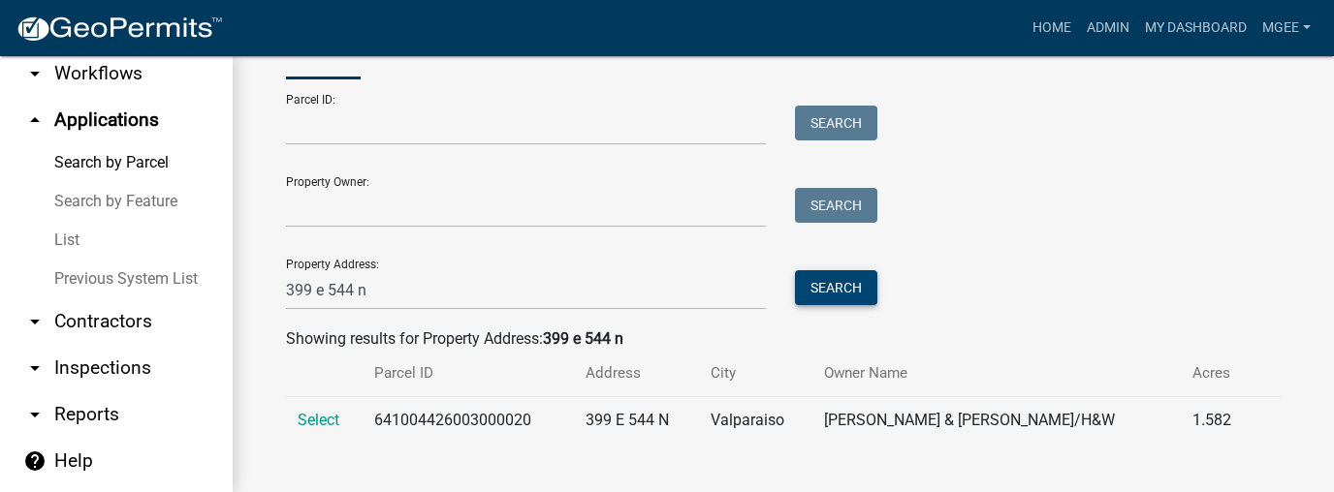
scroll to position [82, 0]
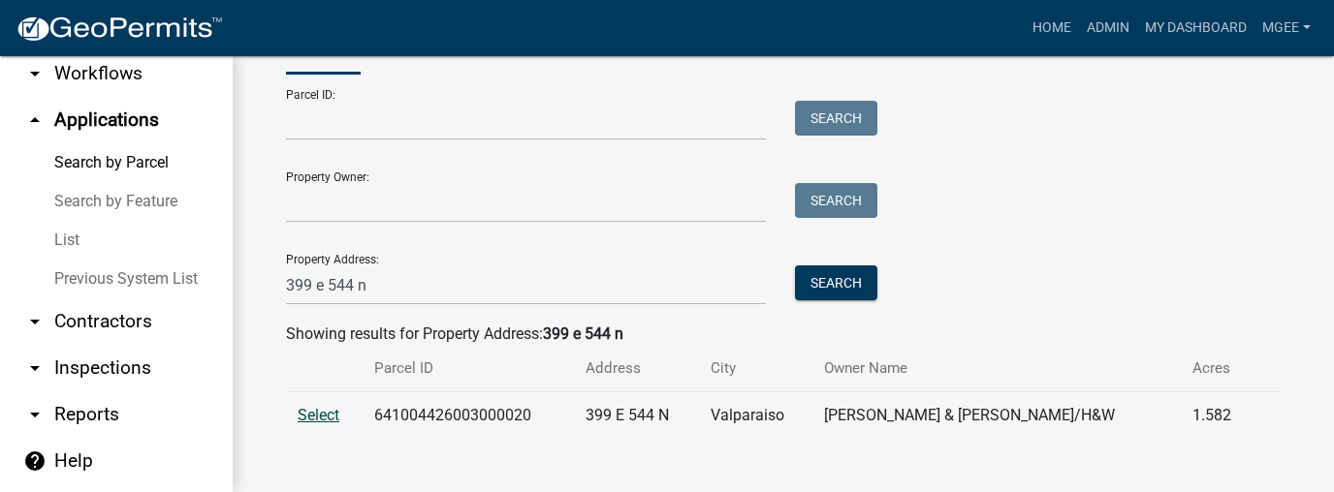
click at [317, 417] on span "Select" at bounding box center [319, 415] width 42 height 18
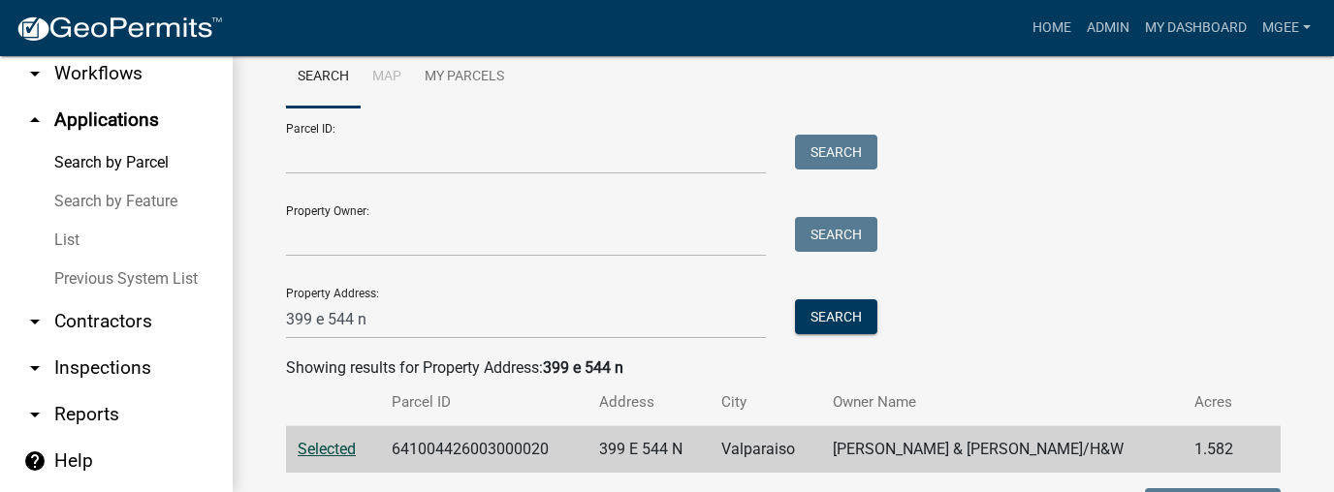
scroll to position [0, 0]
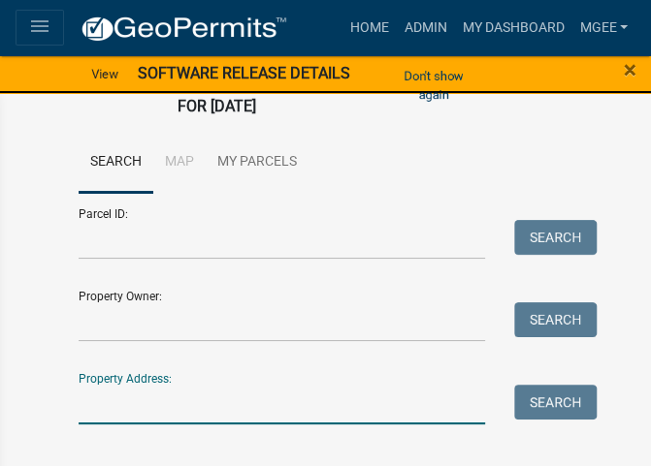
click at [147, 408] on input "Property Address:" at bounding box center [282, 405] width 407 height 40
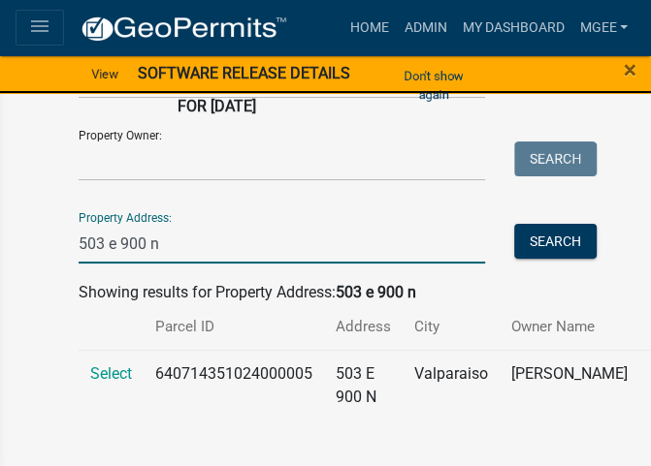
scroll to position [23, 0]
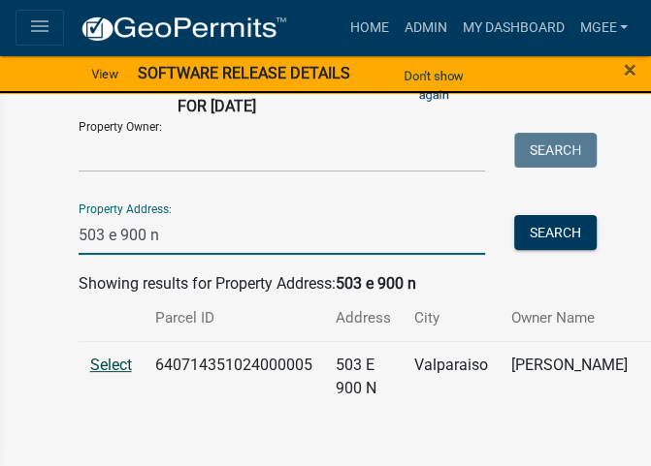
type input "503 e 900 n"
click at [122, 356] on span "Select" at bounding box center [111, 365] width 42 height 18
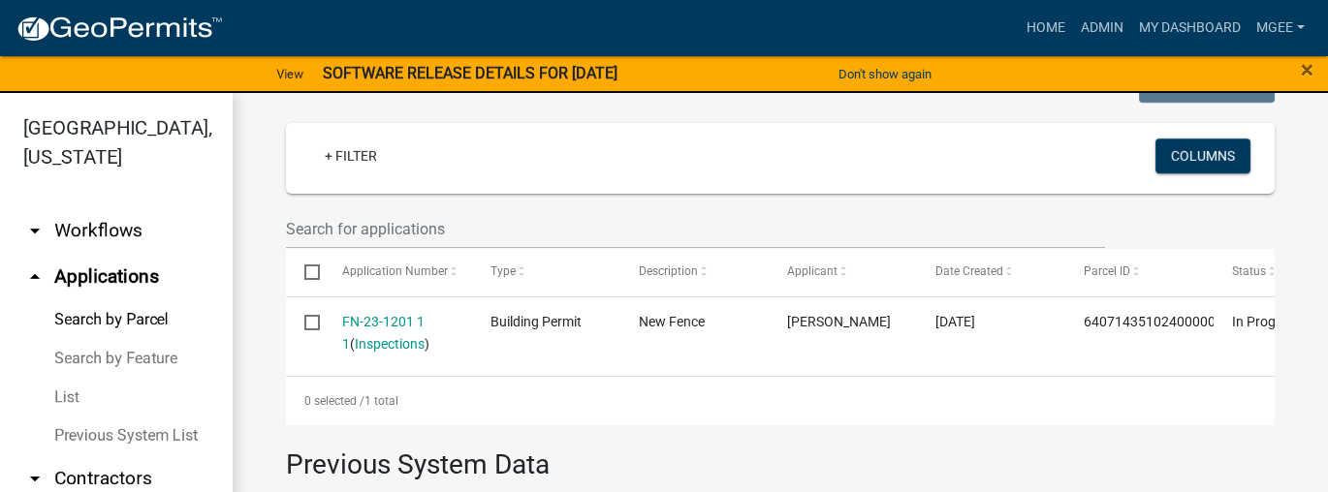
click at [344, 189] on div "+ Filter Columns" at bounding box center [780, 158] width 971 height 71
click at [86, 283] on link "arrow_drop_up Applications" at bounding box center [116, 277] width 233 height 47
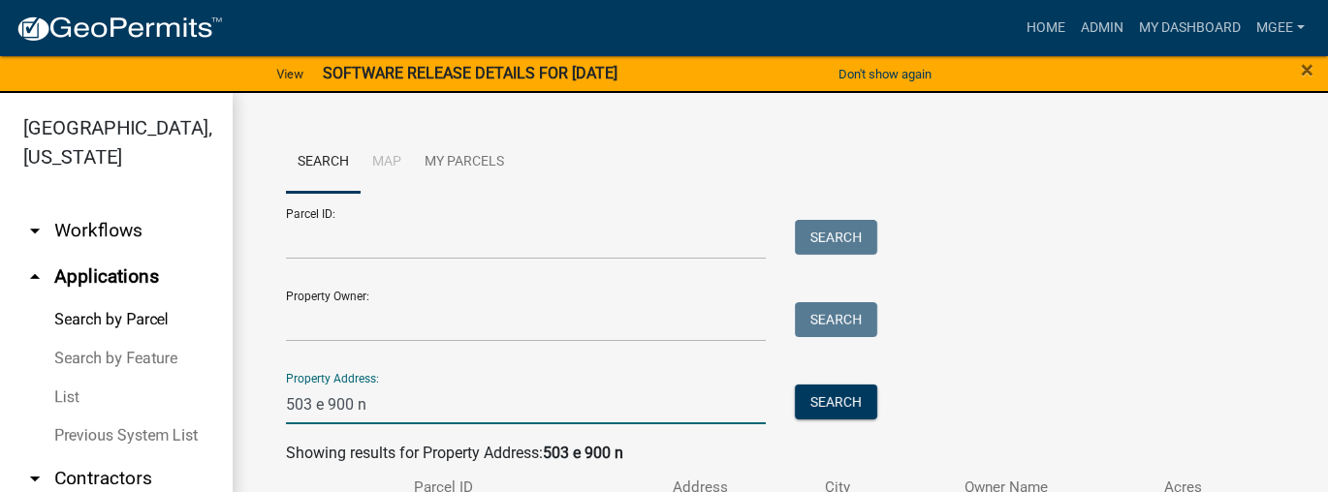
drag, startPoint x: 444, startPoint y: 405, endPoint x: 281, endPoint y: 422, distance: 163.7
click at [285, 426] on div "Search Map My Parcels Parcel ID: Search Property Owner: Search Property Address…" at bounding box center [780, 353] width 1018 height 442
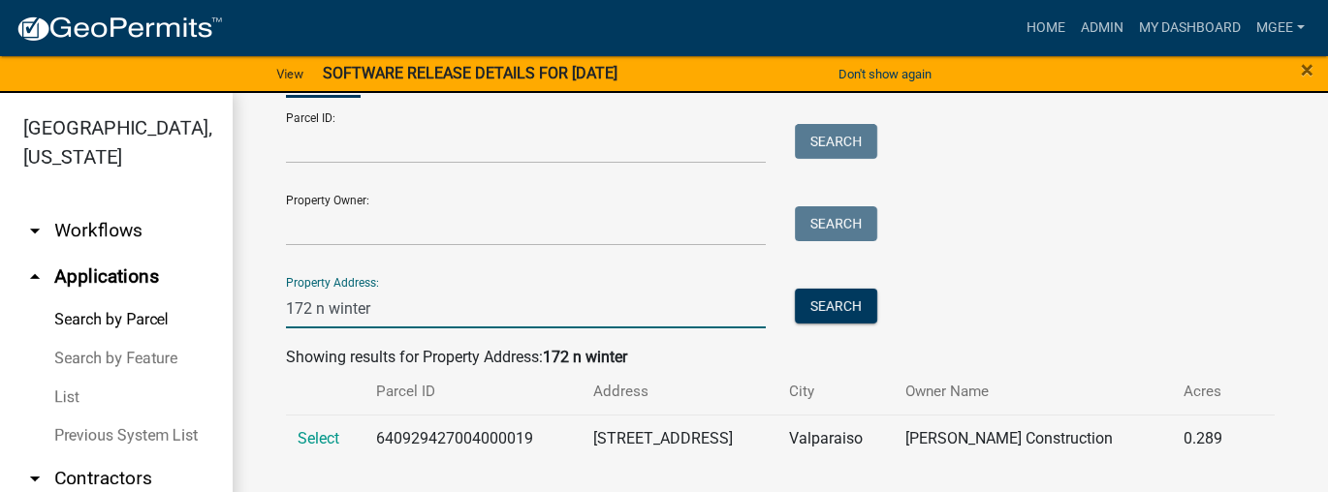
scroll to position [23, 0]
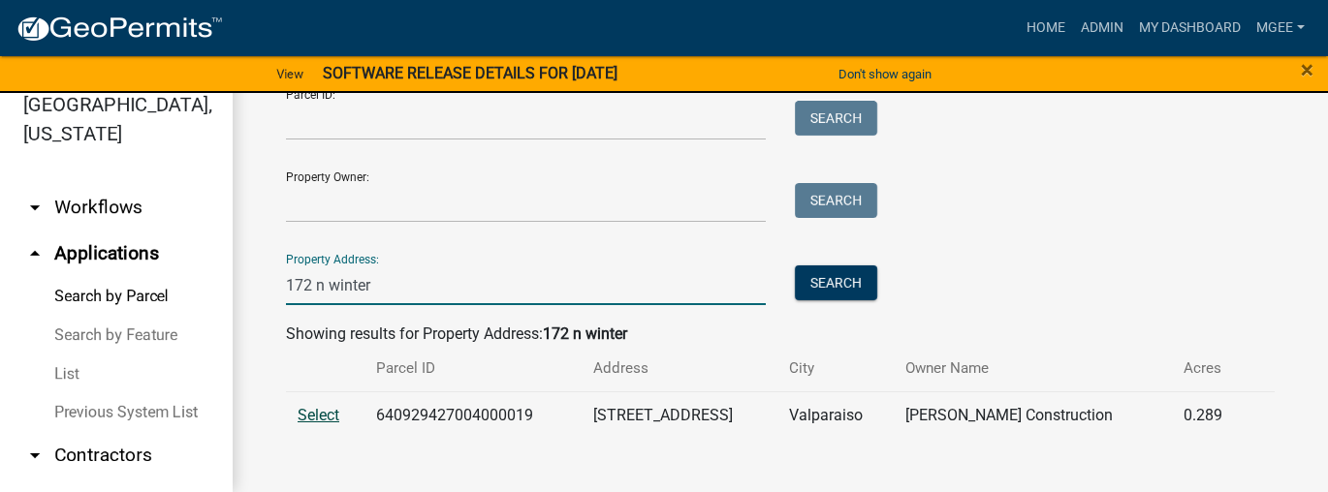
type input "172 n winter"
click at [321, 417] on span "Select" at bounding box center [319, 415] width 42 height 18
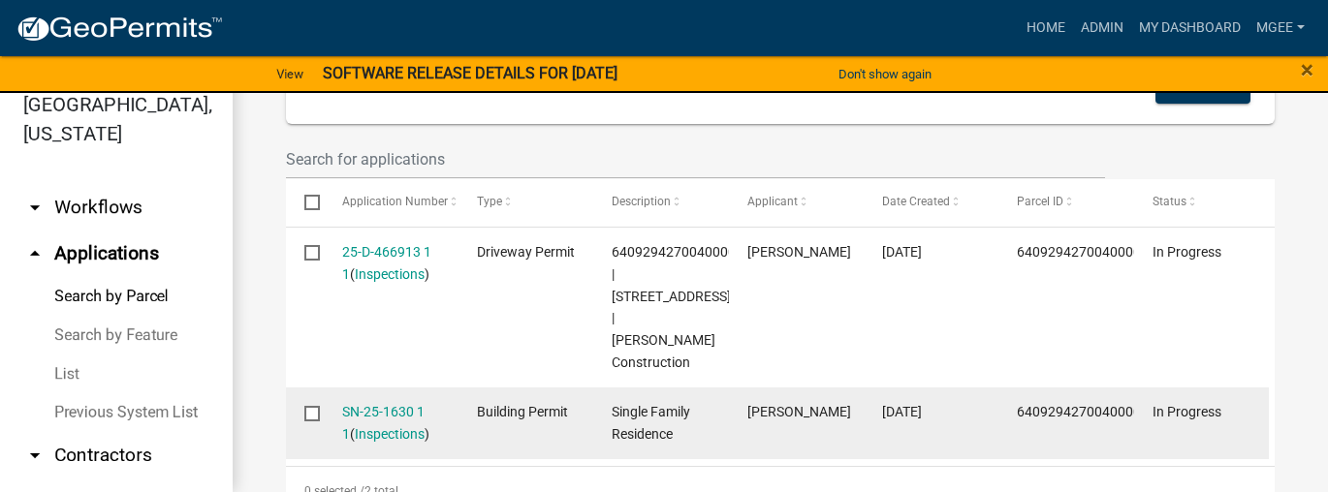
scroll to position [561, 0]
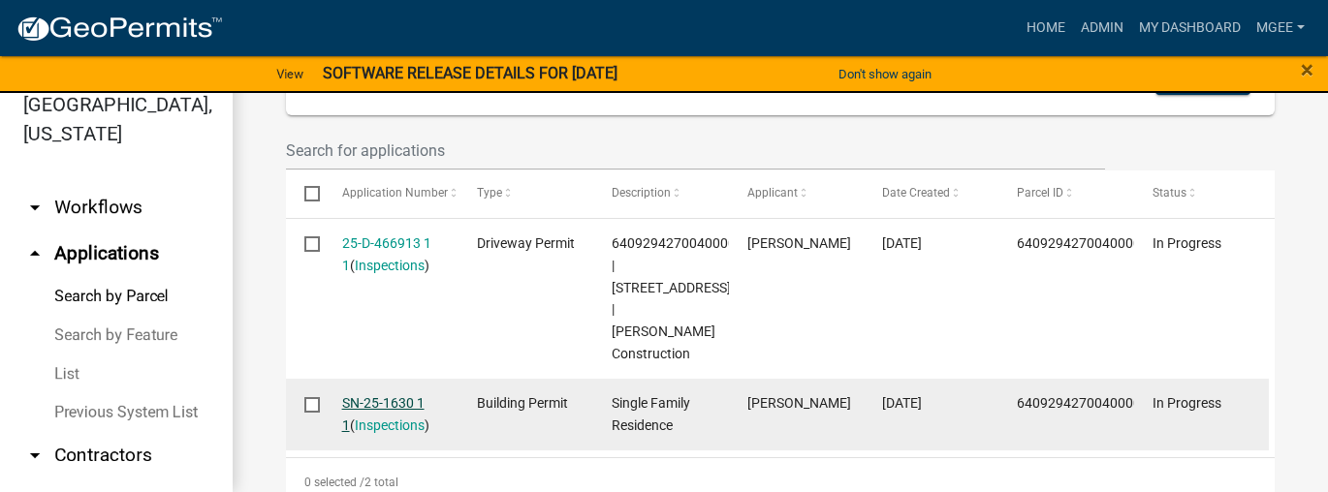
click at [388, 396] on link "SN-25-1630 1 1" at bounding box center [383, 415] width 82 height 38
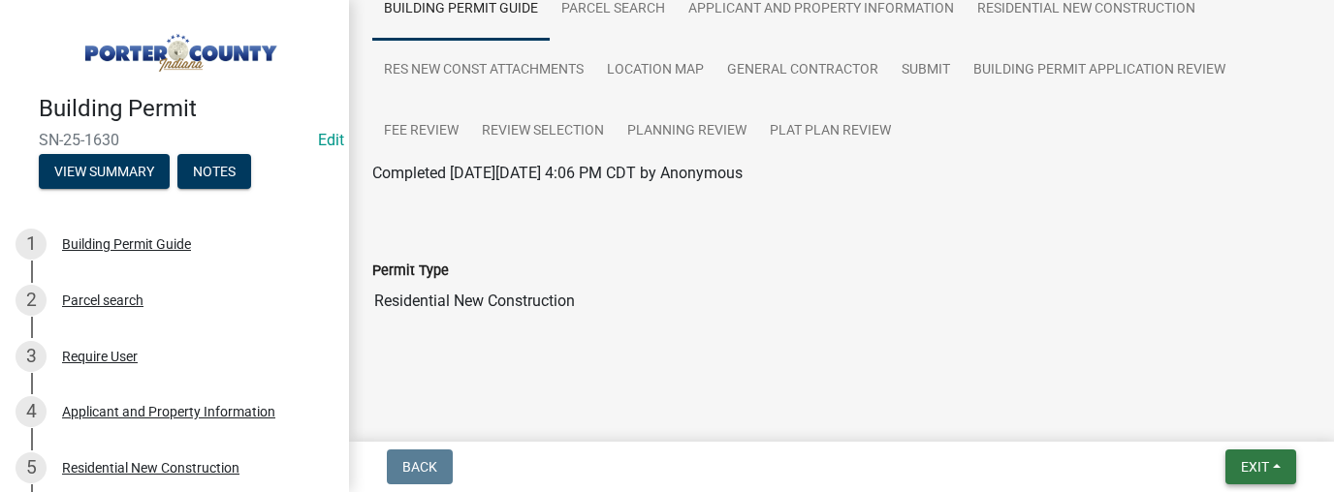
click at [650, 465] on span "Exit" at bounding box center [1255, 468] width 28 height 16
click at [650, 419] on button "Save & Exit" at bounding box center [1218, 417] width 155 height 47
